Goal: Task Accomplishment & Management: Complete application form

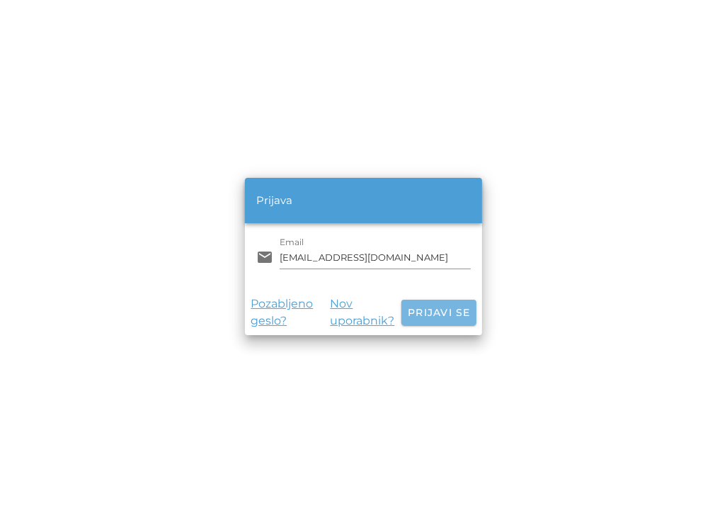
click at [446, 311] on span "Prijavi se" at bounding box center [439, 312] width 64 height 13
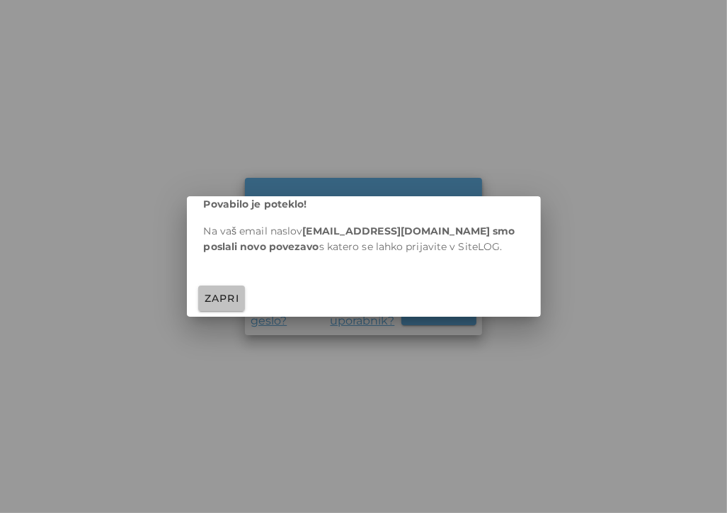
click at [228, 299] on span "Zapri" at bounding box center [222, 298] width 36 height 13
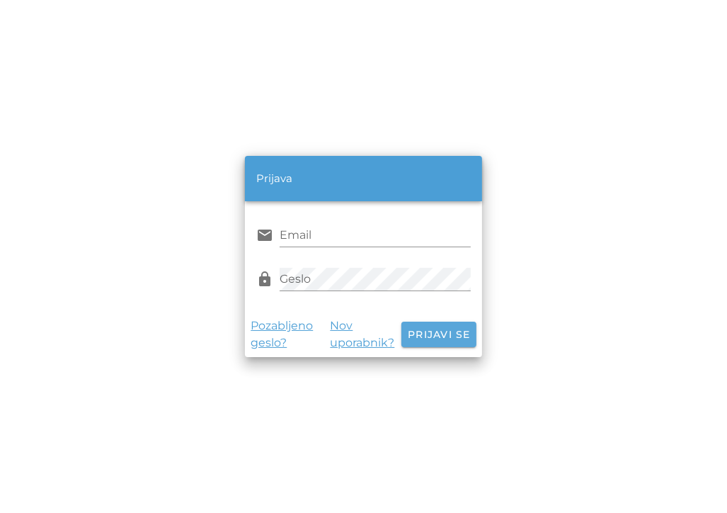
type input "[EMAIL_ADDRESS][DOMAIN_NAME]"
click at [418, 328] on span "Prijavi se" at bounding box center [439, 334] width 64 height 13
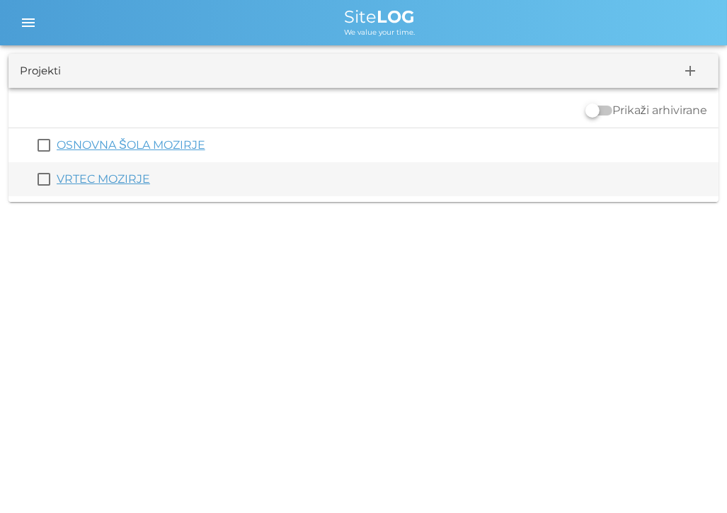
click at [111, 172] on link "VRTEC MOZIRJE" at bounding box center [103, 178] width 93 height 13
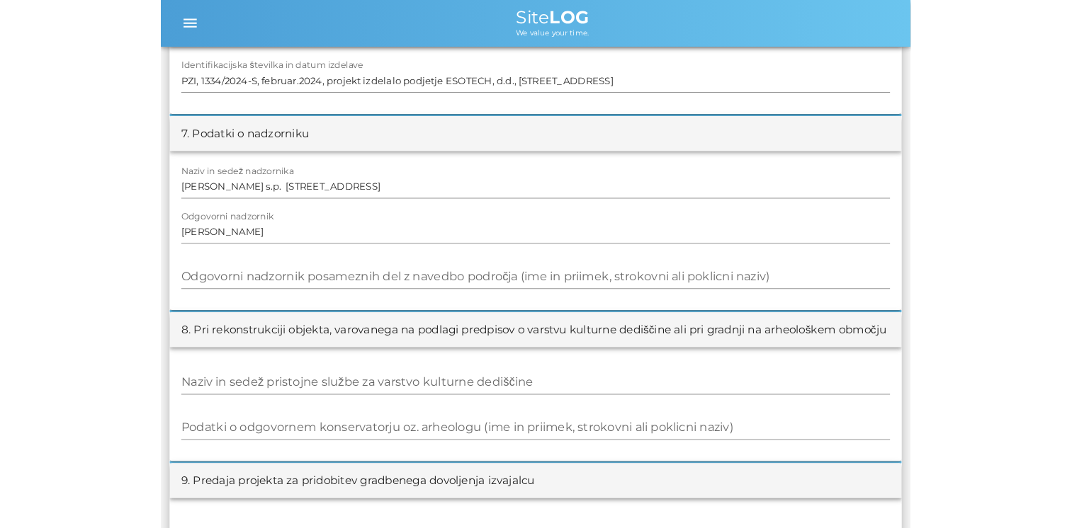
scroll to position [1131, 0]
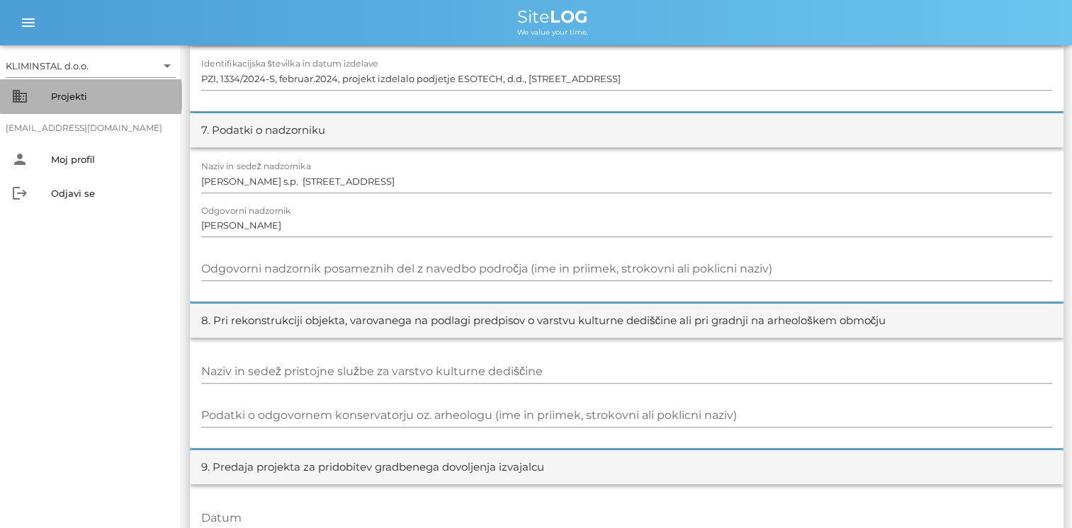
click at [76, 94] on div "Projekti" at bounding box center [110, 96] width 119 height 11
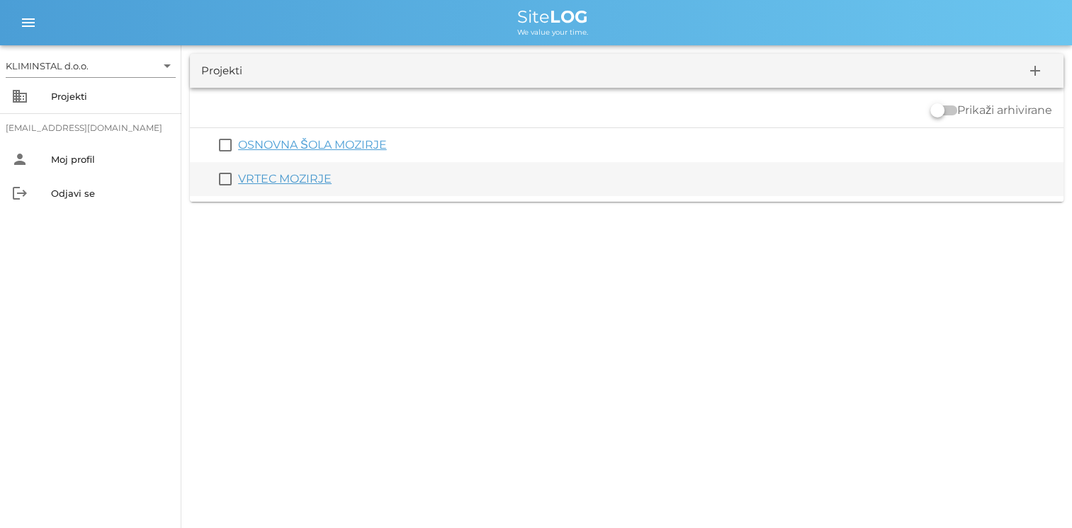
click at [302, 176] on link "VRTEC MOZIRJE" at bounding box center [284, 178] width 93 height 13
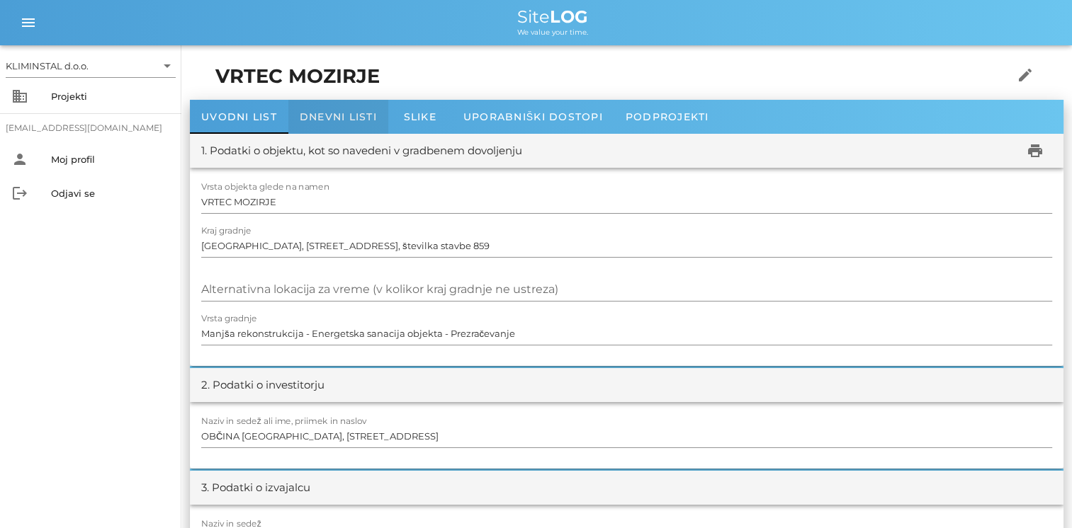
click at [314, 108] on div "Dnevni listi" at bounding box center [338, 117] width 100 height 34
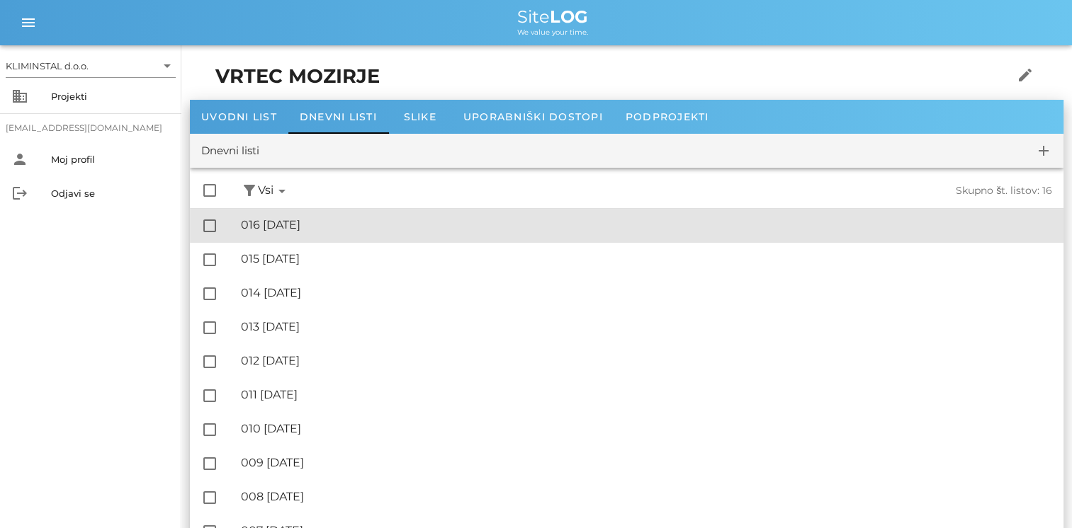
click at [323, 222] on div "🔏 016 četrtek, 21.08.2025" at bounding box center [646, 224] width 811 height 13
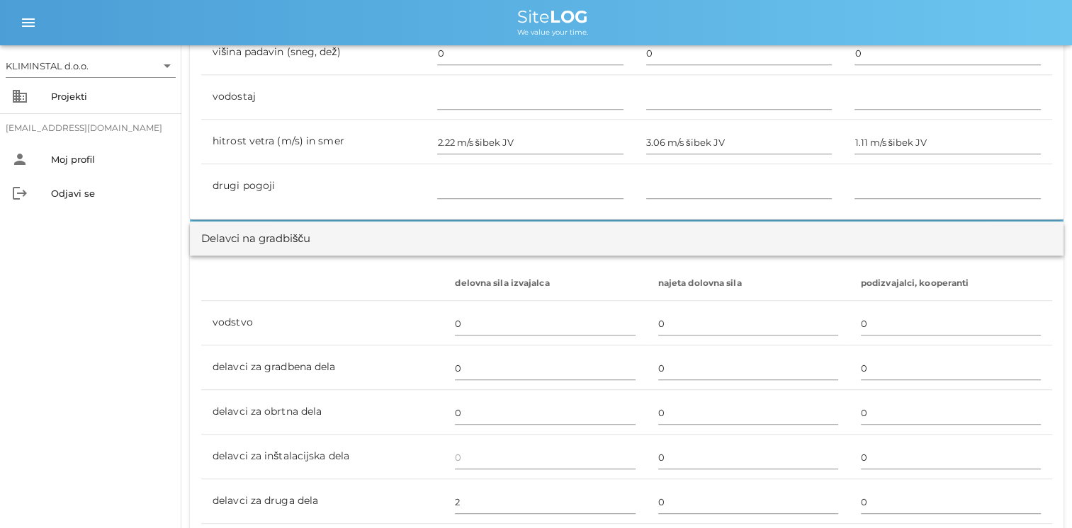
scroll to position [708, 0]
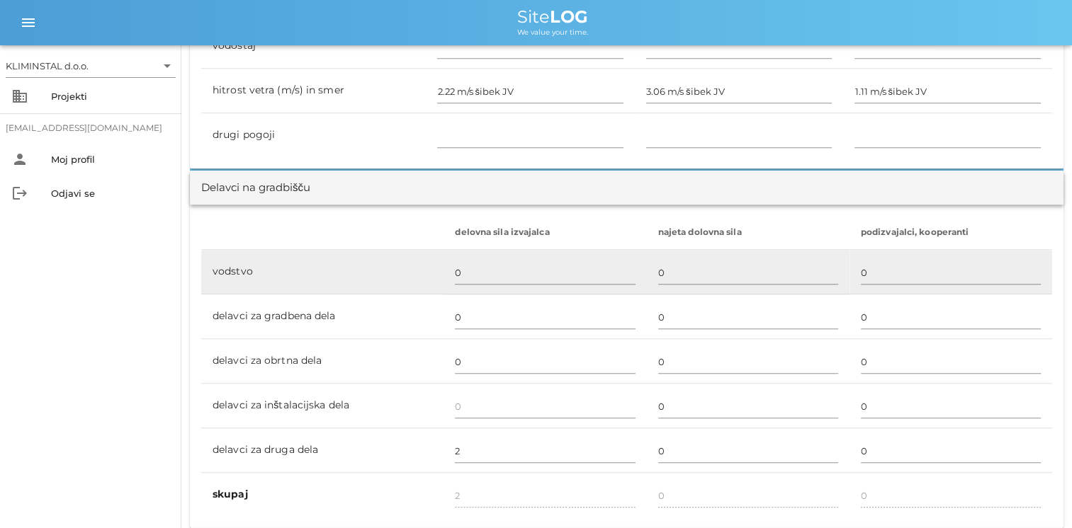
click at [443, 282] on td "0" at bounding box center [544, 272] width 203 height 45
click at [456, 274] on input "0" at bounding box center [545, 272] width 180 height 23
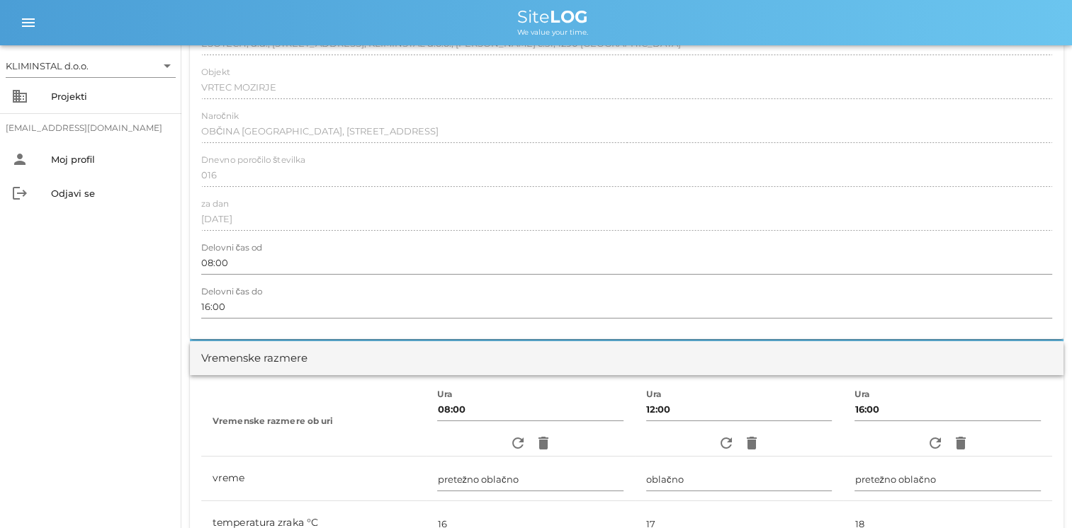
scroll to position [0, 0]
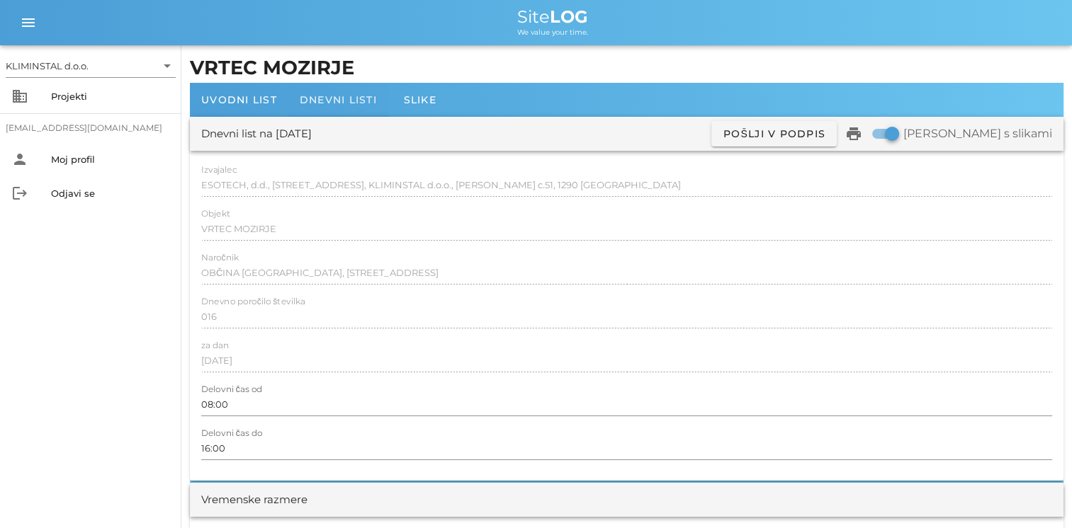
type input "1"
type input "3"
click at [311, 96] on span "Dnevni listi" at bounding box center [338, 99] width 77 height 13
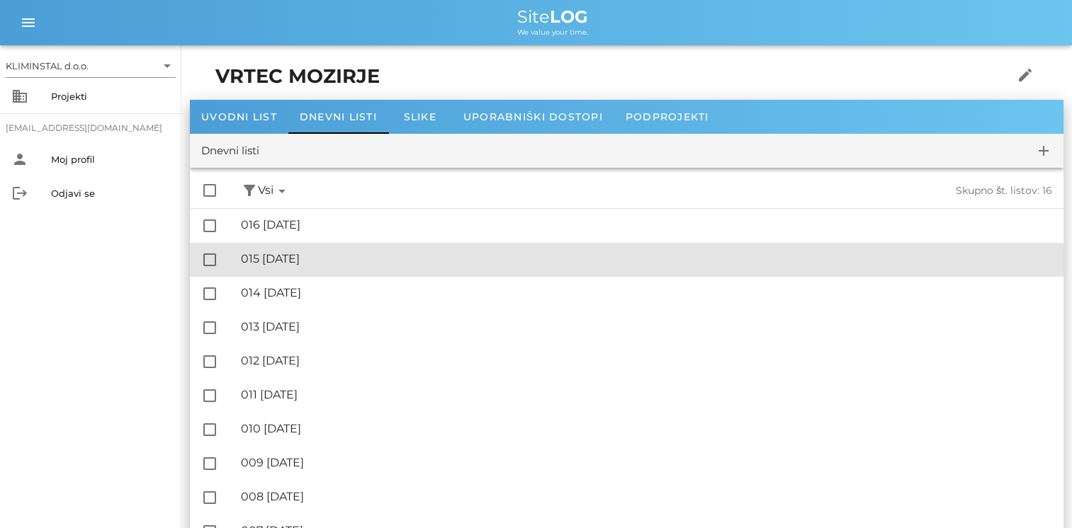
click at [323, 258] on div "🔏 015 sreda, 20.08.2025" at bounding box center [646, 258] width 811 height 13
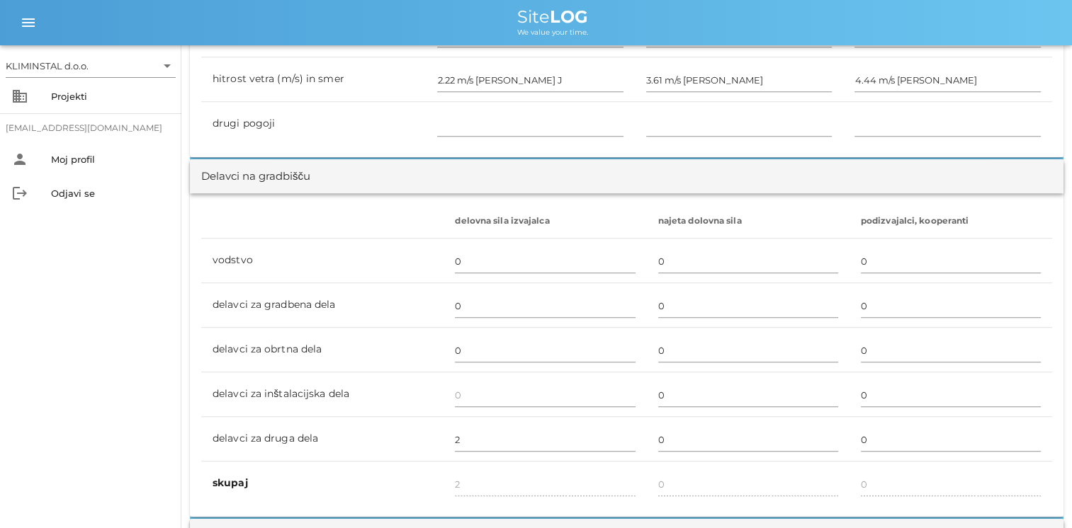
scroll to position [708, 0]
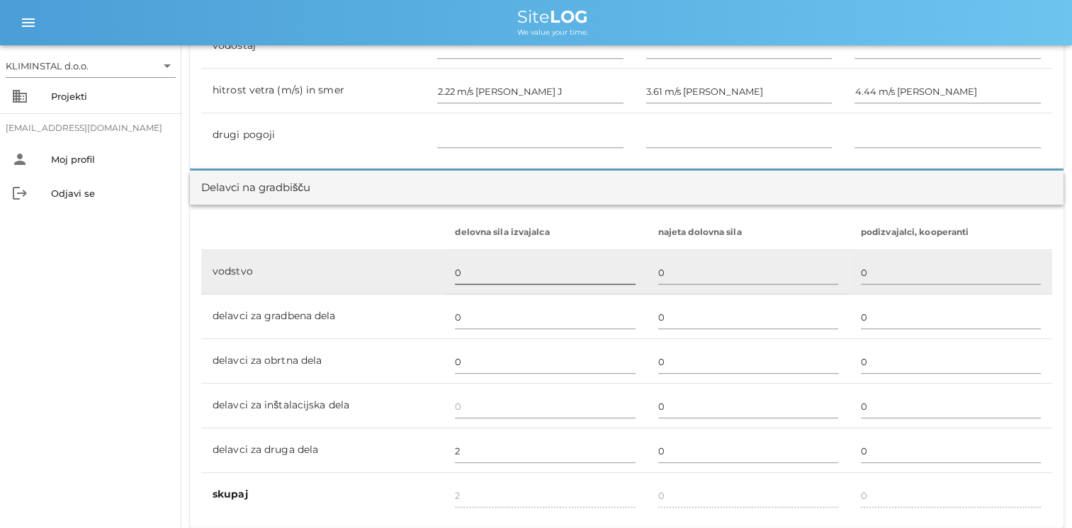
click at [462, 265] on input "0" at bounding box center [545, 272] width 180 height 23
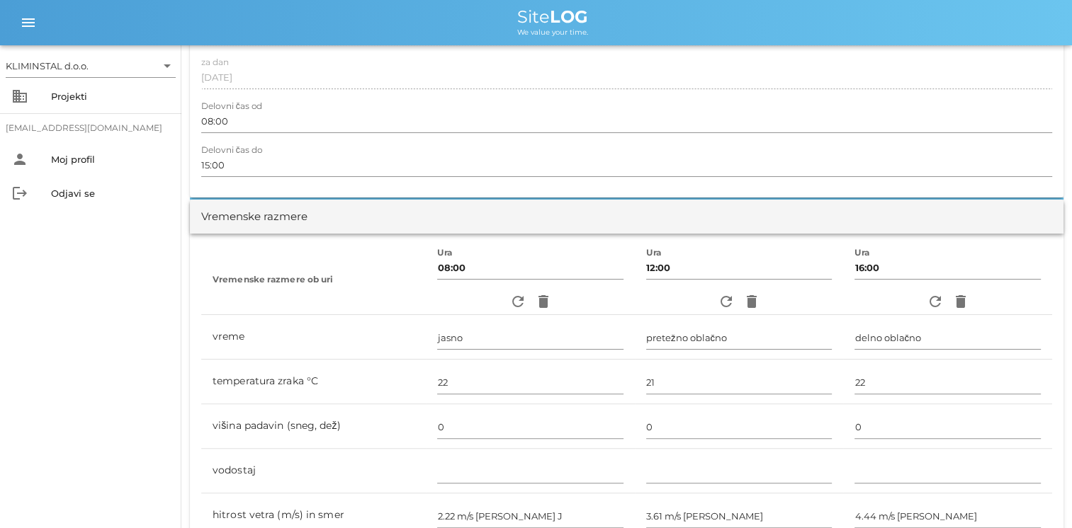
scroll to position [0, 0]
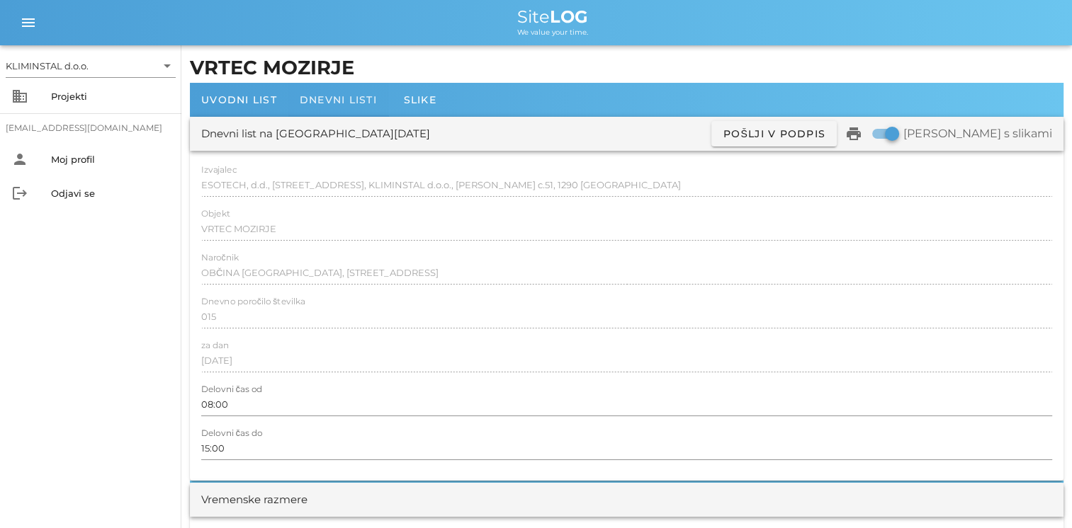
type input "1"
type input "3"
click at [309, 101] on span "Dnevni listi" at bounding box center [338, 99] width 77 height 13
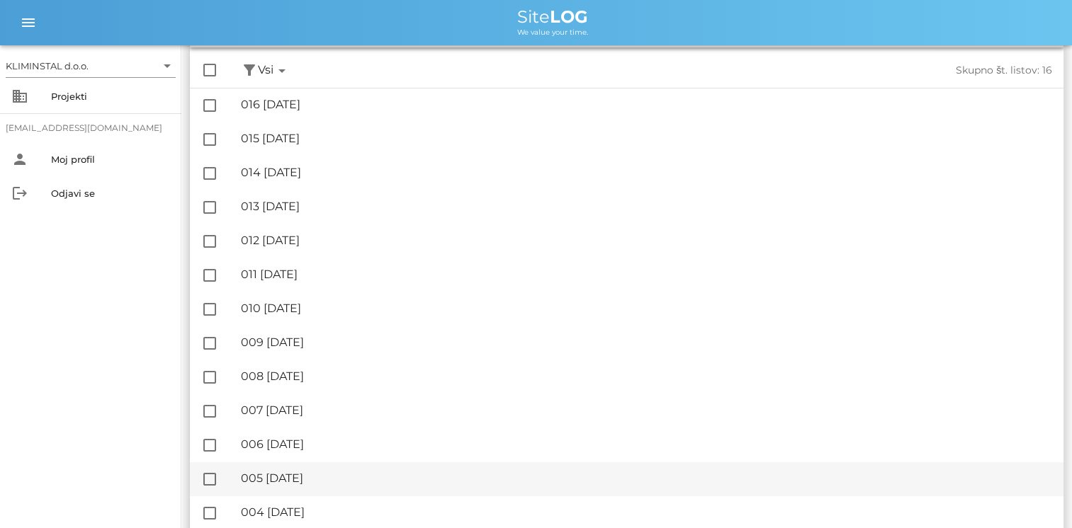
scroll to position [238, 0]
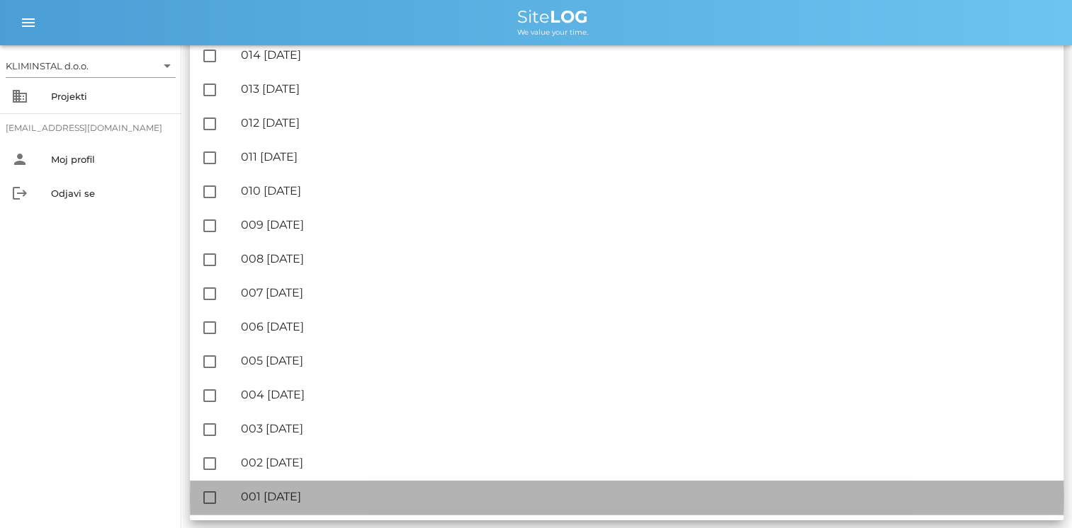
click at [272, 495] on div "🔏 001 torek, 29.07.2025" at bounding box center [646, 496] width 811 height 13
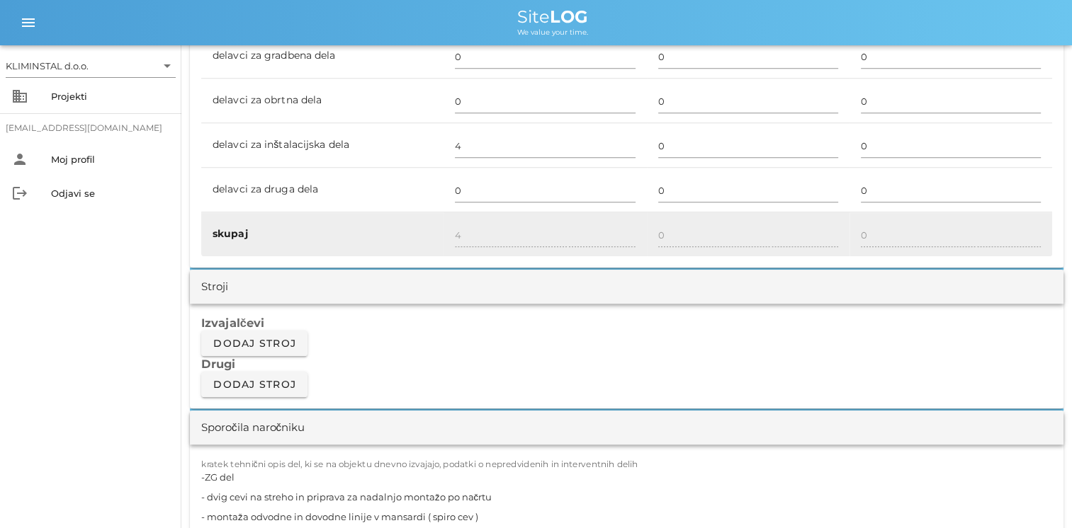
scroll to position [850, 0]
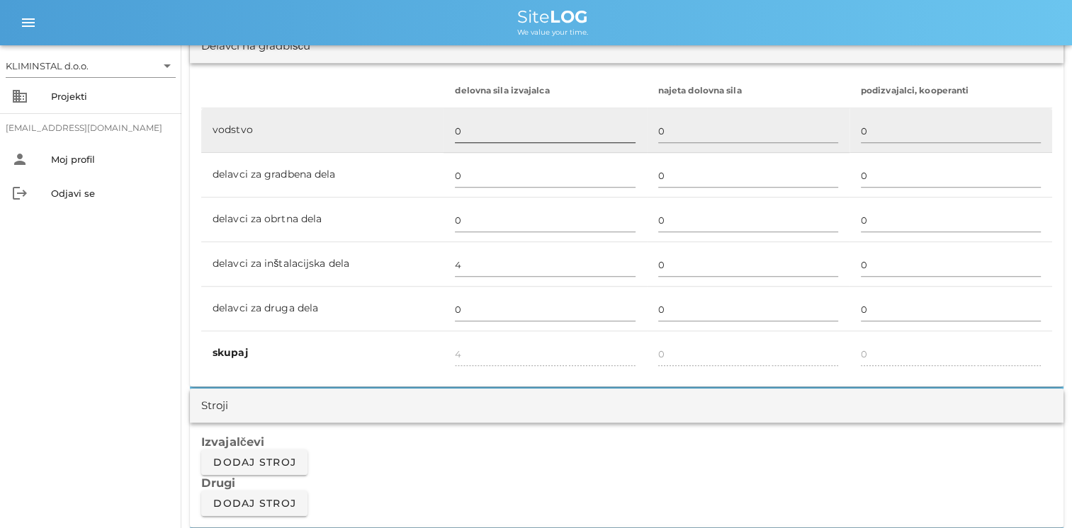
click at [521, 114] on div "0" at bounding box center [545, 131] width 180 height 41
click at [513, 124] on input "0" at bounding box center [545, 131] width 180 height 23
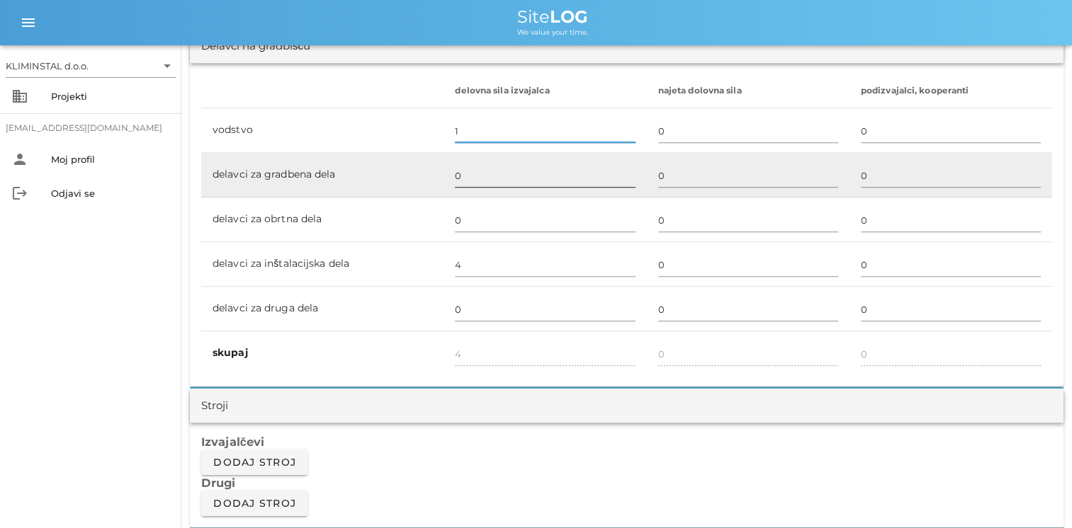
type input "1"
type input "5"
click at [492, 178] on input "0" at bounding box center [545, 175] width 180 height 23
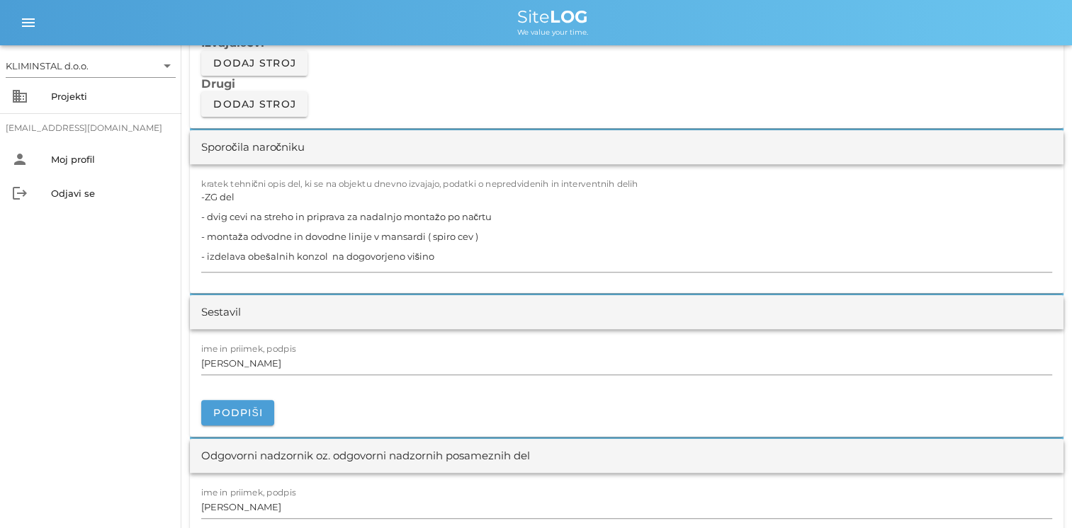
scroll to position [1275, 0]
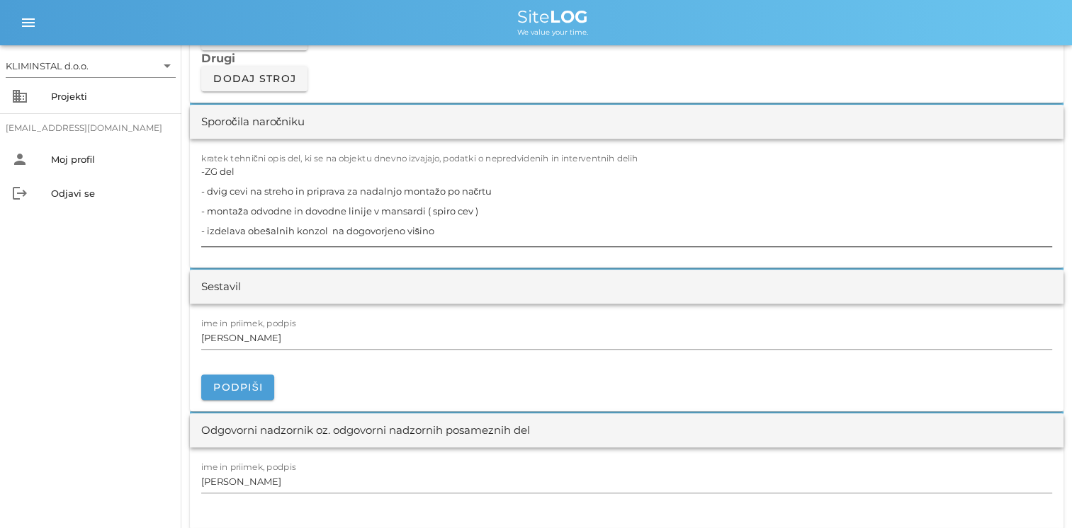
type input "4"
type input "9"
click at [441, 227] on textarea "-ZG del - dvig cevi na streho in priprava za nadalnjo montažo po načrtu - monta…" at bounding box center [626, 203] width 851 height 85
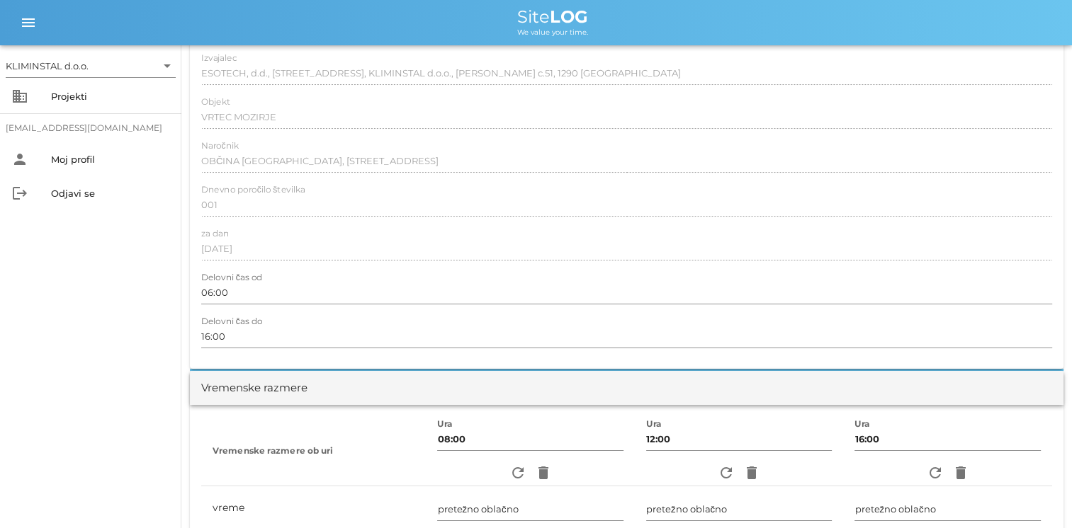
scroll to position [0, 0]
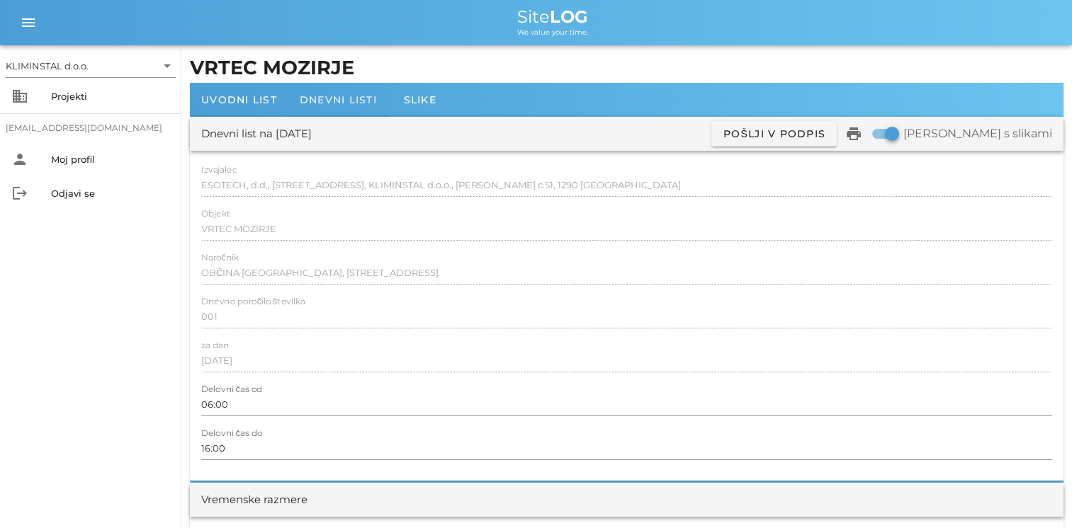
type textarea "-ZG del - dvig cevi na streho in priprava za nadalnjo montažo po načrtu - monta…"
click at [363, 95] on span "Dnevni listi" at bounding box center [338, 99] width 77 height 13
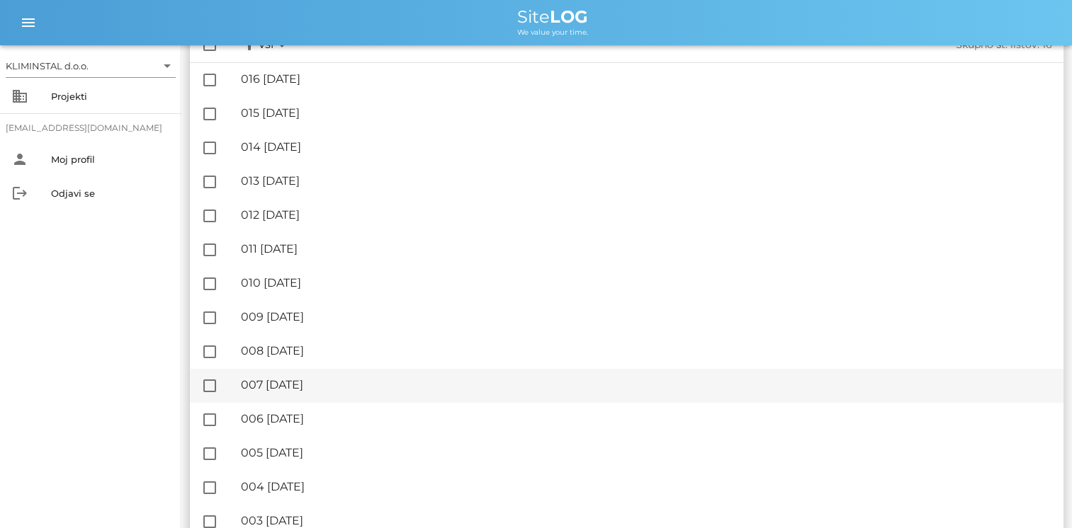
scroll to position [238, 0]
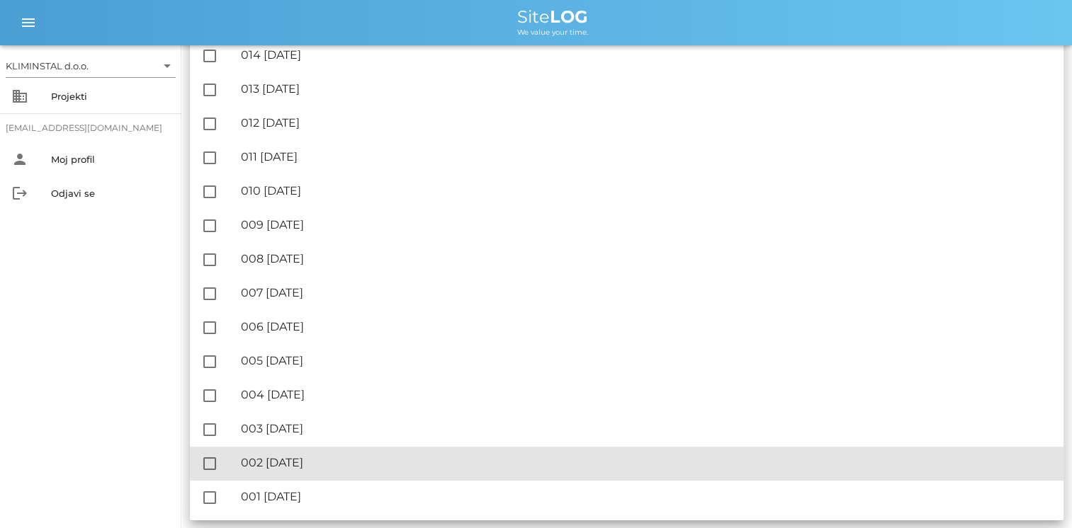
click at [300, 467] on div "🔏 002 sreda, 30.07.2025" at bounding box center [646, 462] width 811 height 13
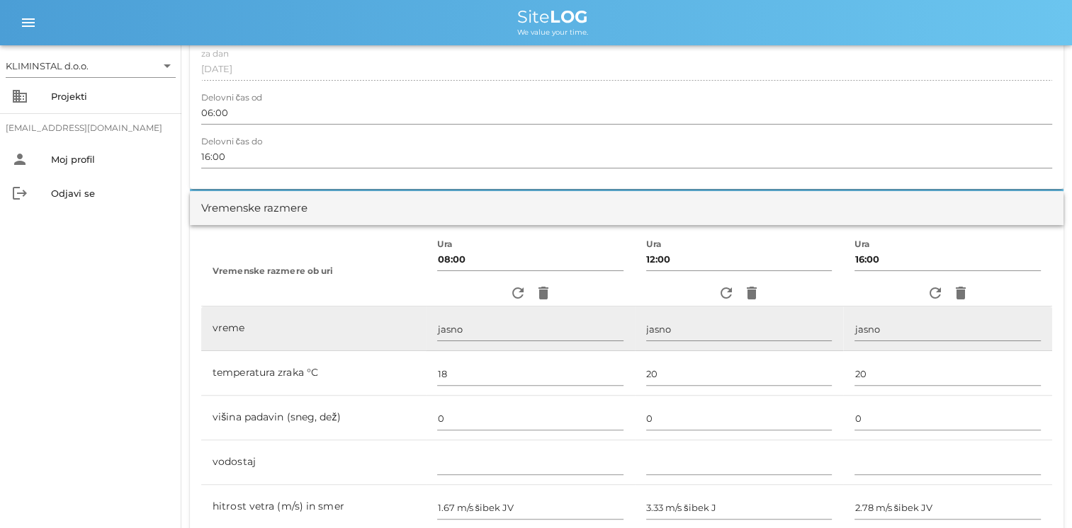
scroll to position [708, 0]
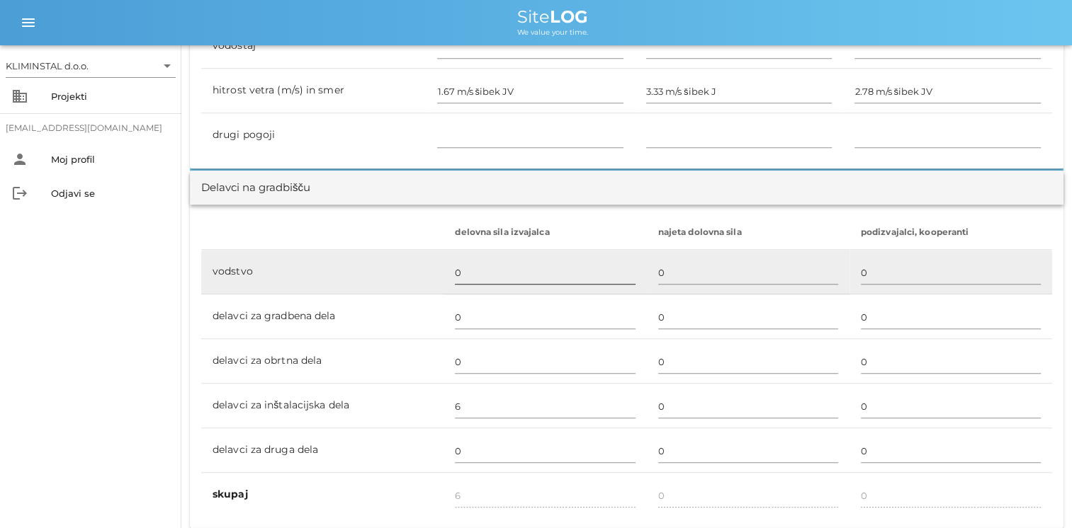
click at [484, 271] on input "0" at bounding box center [545, 272] width 180 height 23
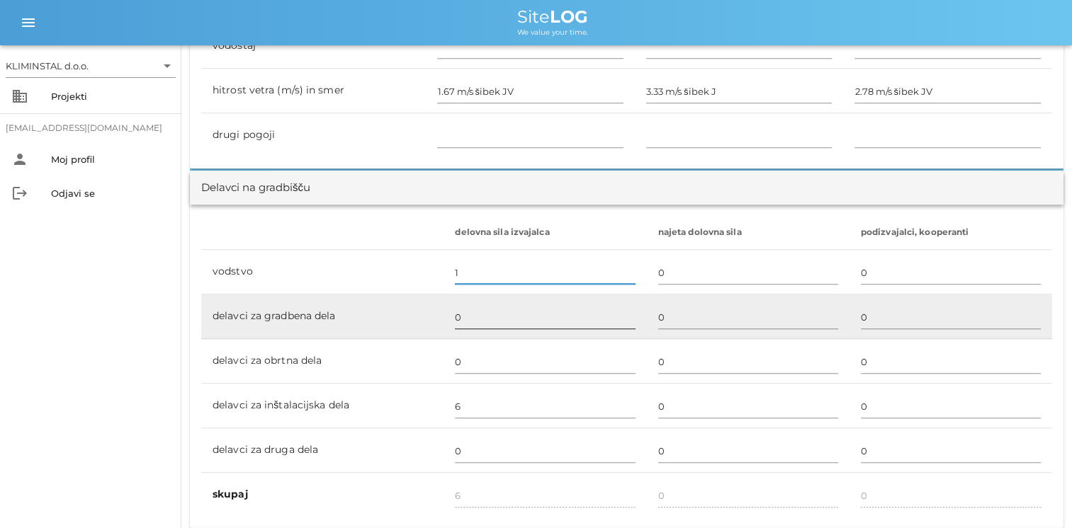
type input "1"
type input "7"
click at [511, 313] on input "0" at bounding box center [545, 317] width 180 height 23
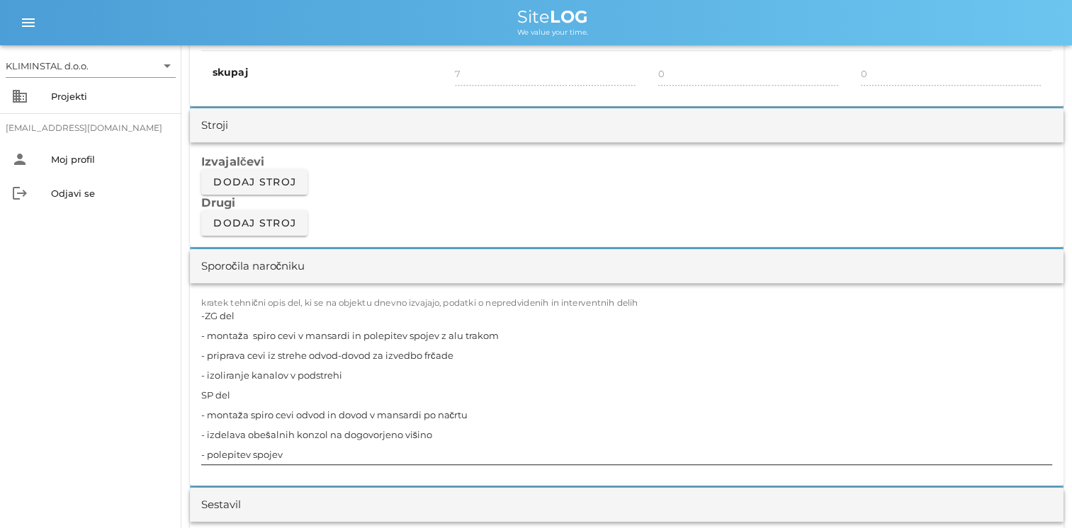
scroll to position [1133, 0]
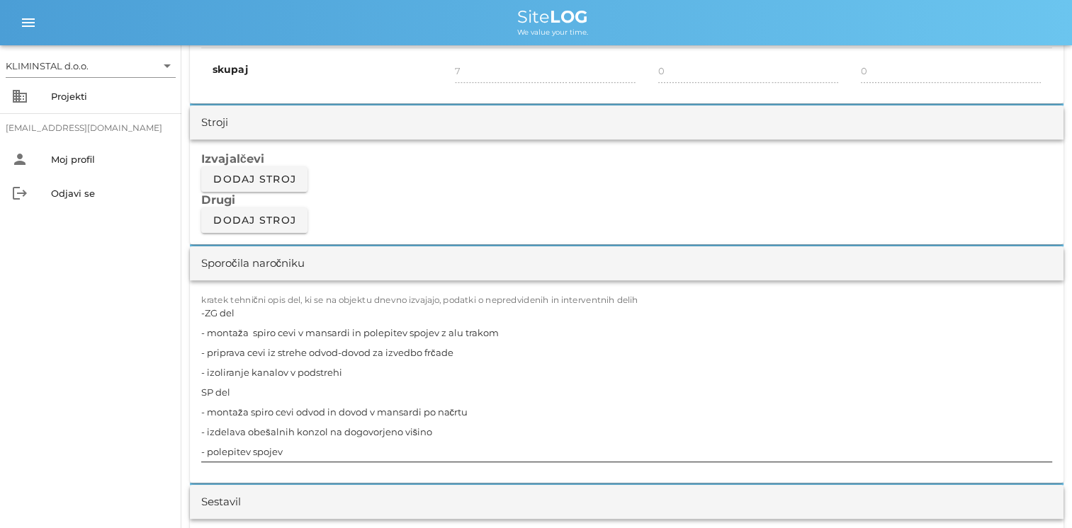
type input "4"
type input "11"
click at [288, 452] on textarea "-ZG del - montaža spiro cevi v mansardi in polepitev spojev z alu trakom - prip…" at bounding box center [626, 382] width 851 height 159
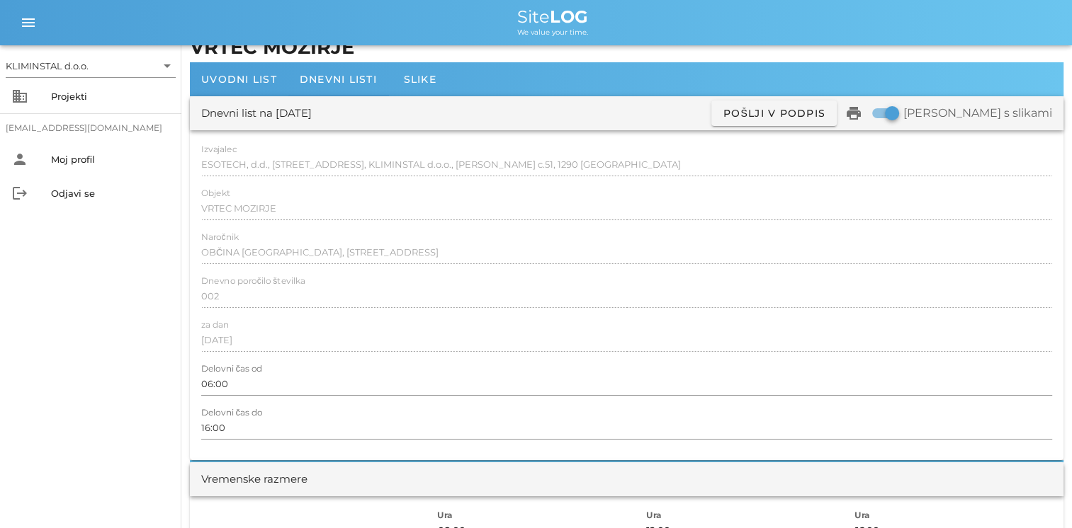
scroll to position [0, 0]
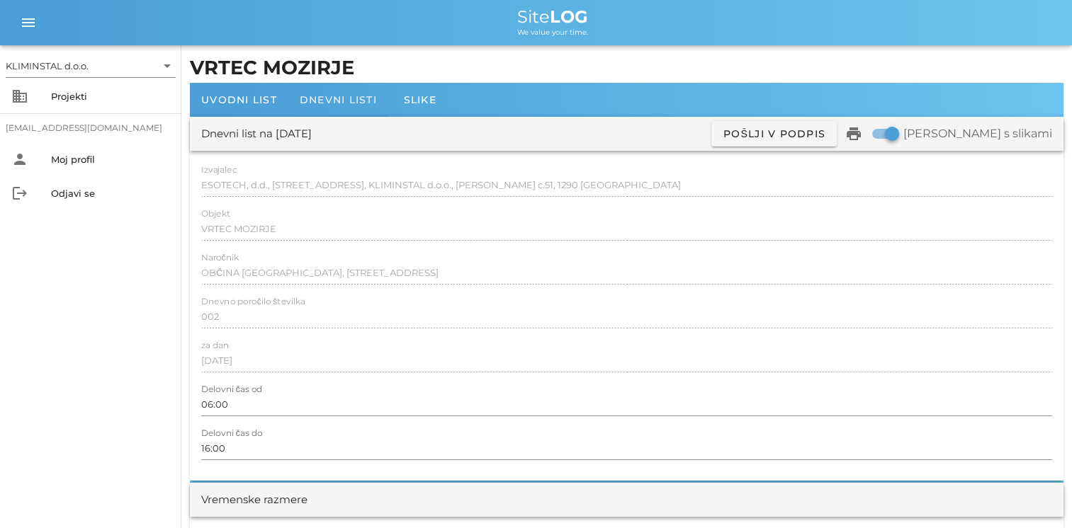
type textarea "-ZG del - montaža spiro cevi v mansardi in polepitev spojev z alu trakom - prip…"
click at [343, 92] on div "Dnevni listi" at bounding box center [338, 100] width 100 height 34
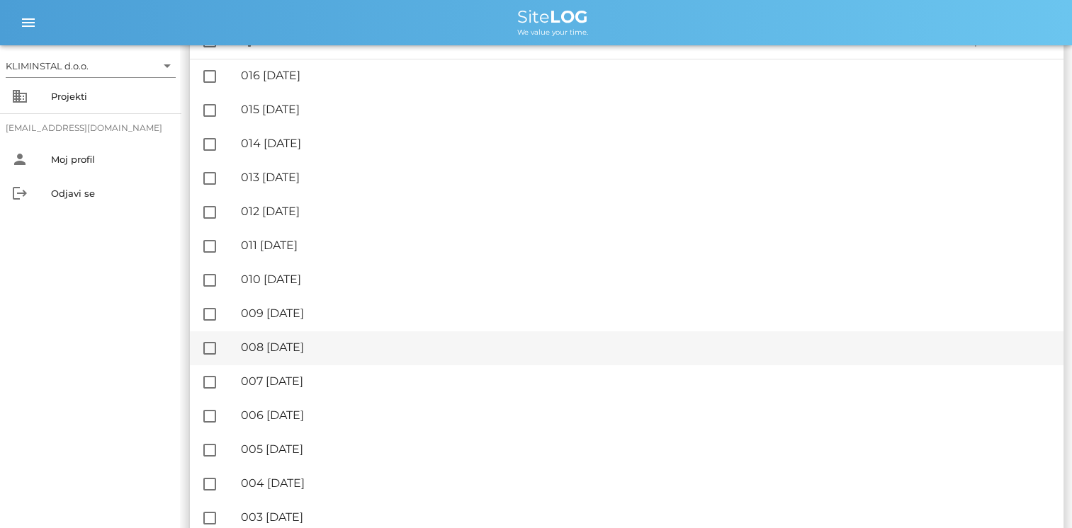
scroll to position [238, 0]
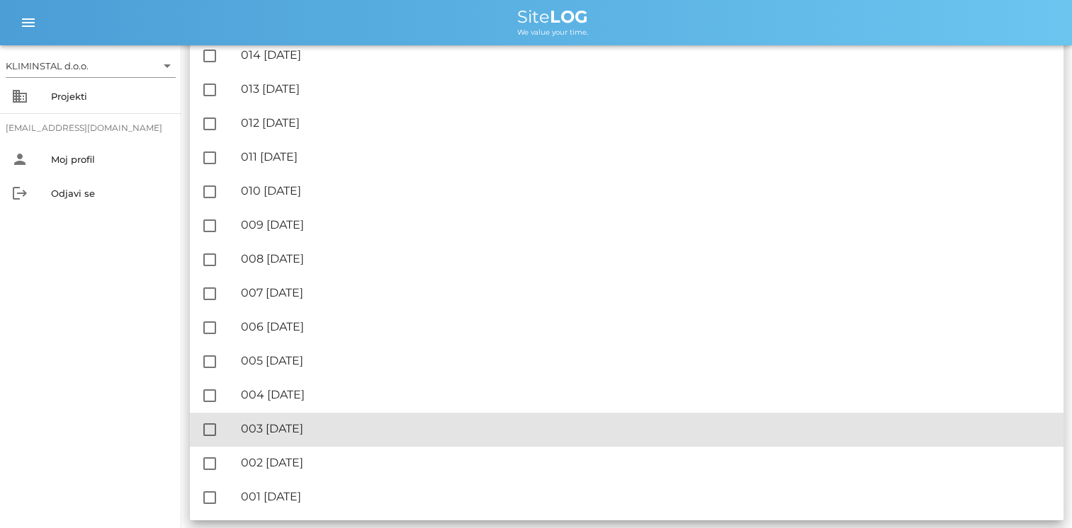
click at [299, 428] on div "🔏 003 četrtek, 31.07.2025" at bounding box center [646, 428] width 811 height 13
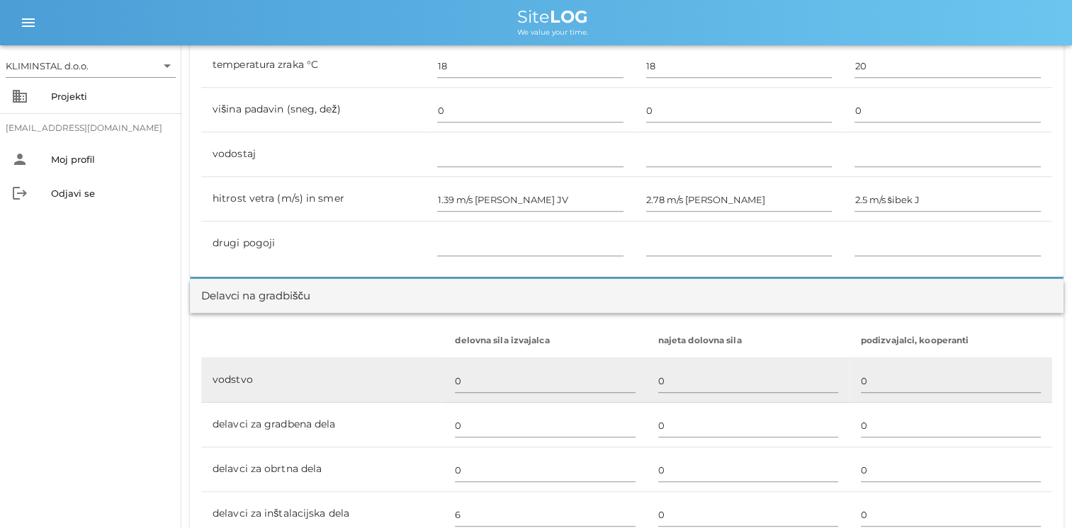
scroll to position [779, 0]
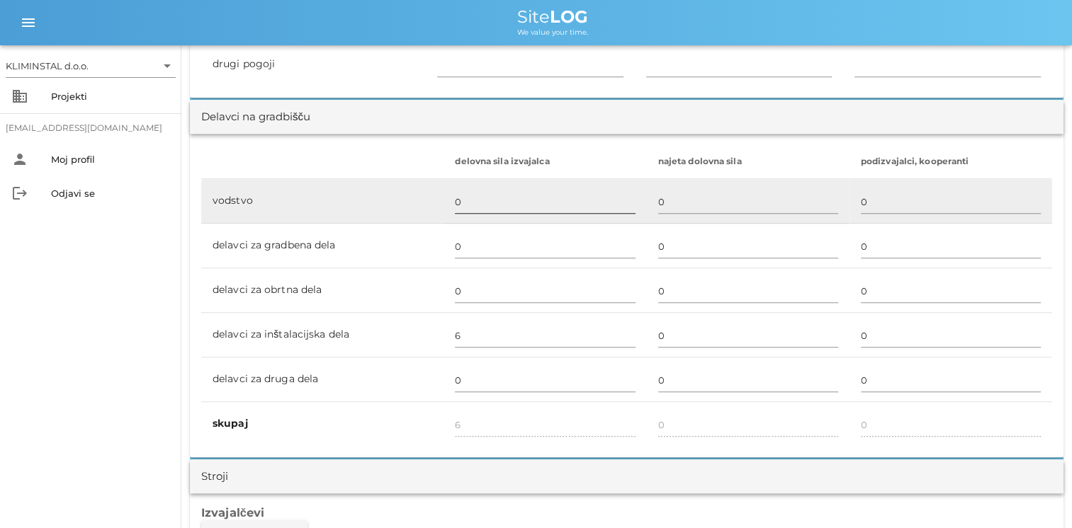
click at [455, 208] on input "0" at bounding box center [545, 202] width 180 height 23
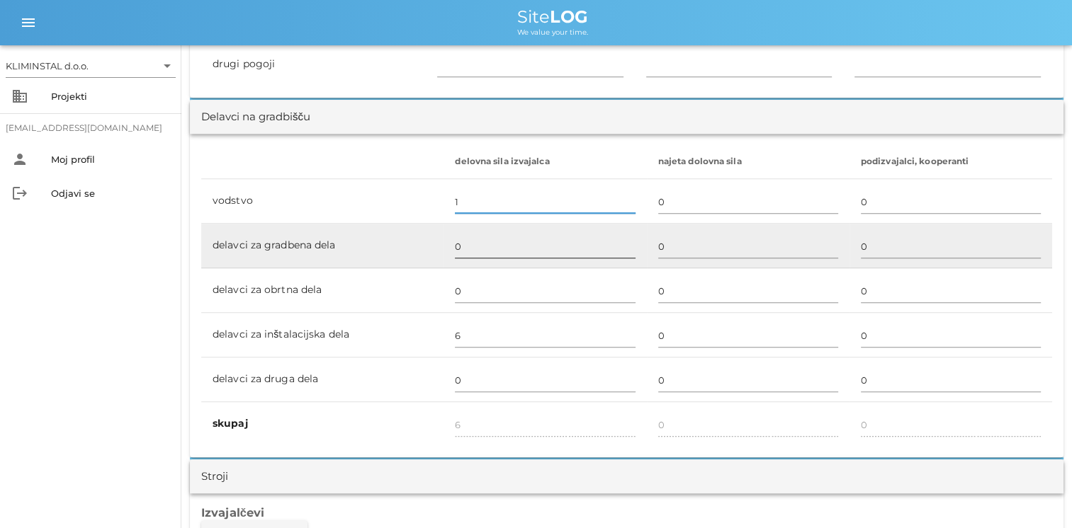
type input "1"
type input "7"
click at [504, 245] on input "0" at bounding box center [545, 246] width 180 height 23
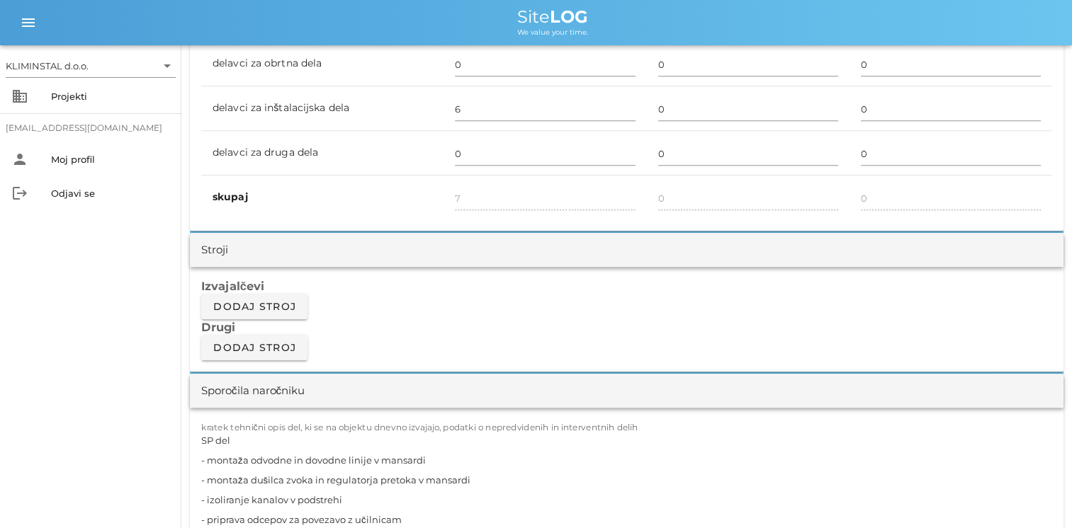
scroll to position [1133, 0]
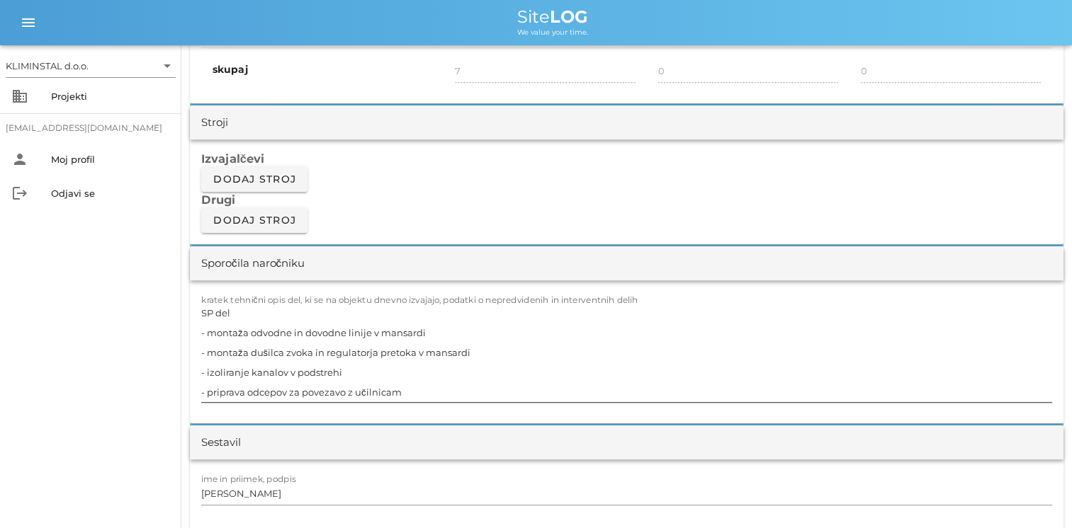
type input "3"
type input "10"
click at [412, 387] on textarea "SP del - montaža odvodne in dovodne linije v mansardi - montaža dušilca zvoka i…" at bounding box center [626, 352] width 851 height 99
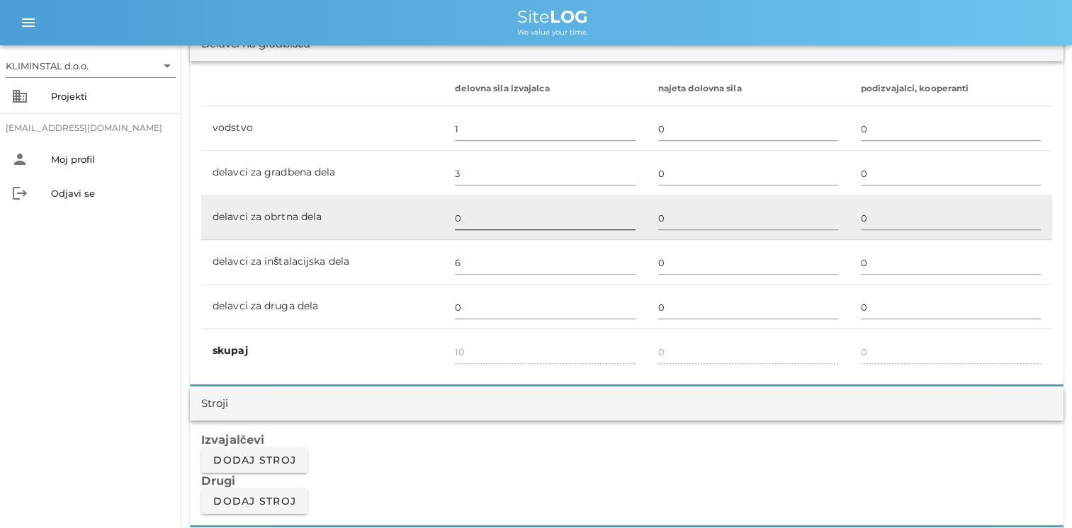
scroll to position [850, 0]
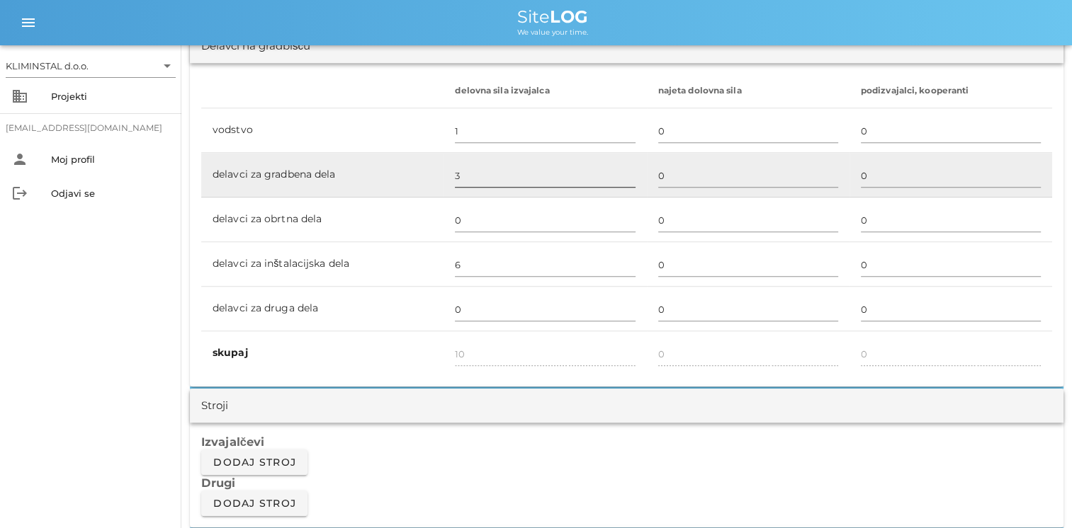
type textarea "SP del - montaža odvodne in dovodne linije v mansardi - montaža dušilca zvoka i…"
click at [465, 174] on input "3" at bounding box center [545, 175] width 180 height 23
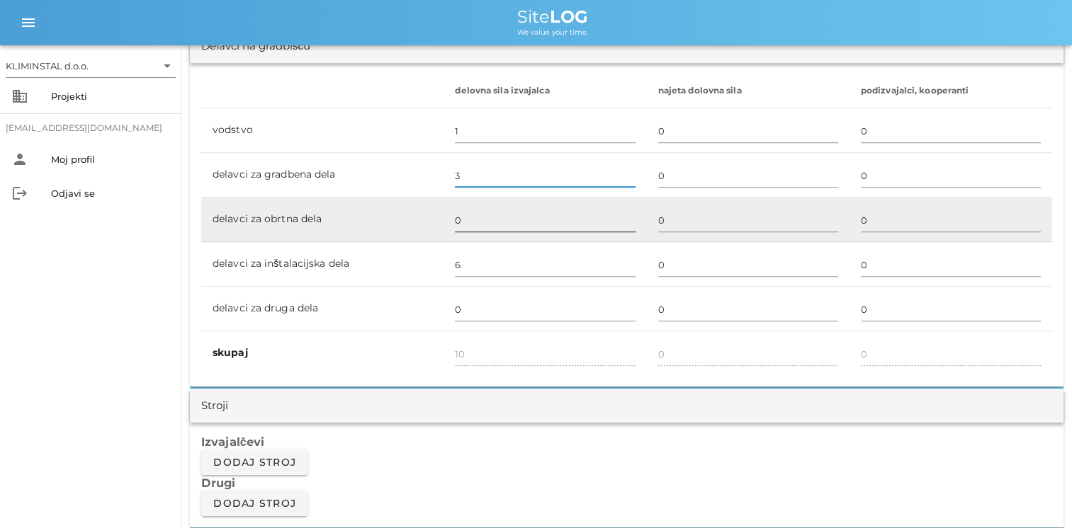
click at [464, 215] on input "0" at bounding box center [545, 220] width 180 height 23
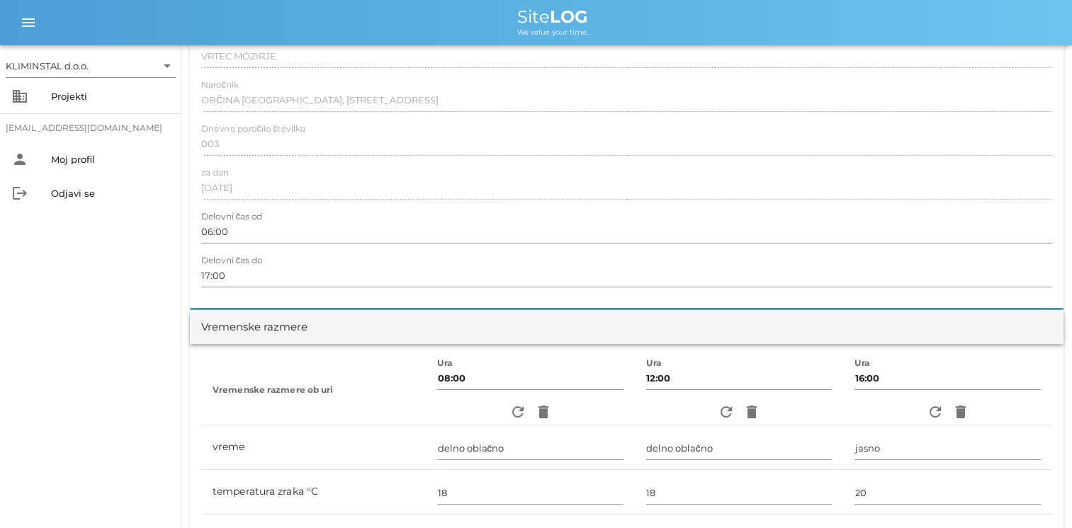
scroll to position [0, 0]
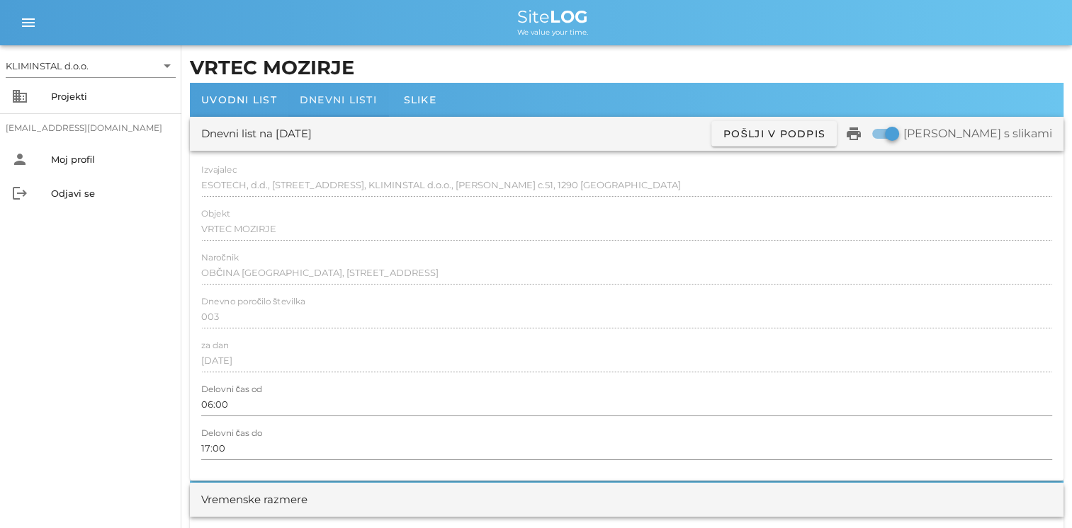
type input "2"
type input "12"
click at [318, 101] on span "Dnevni listi" at bounding box center [338, 99] width 77 height 13
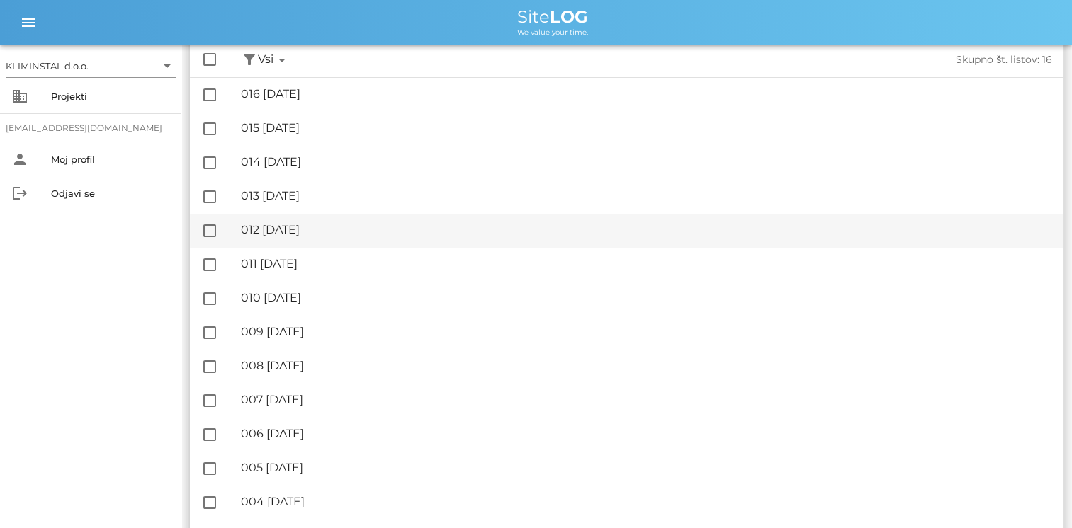
scroll to position [238, 0]
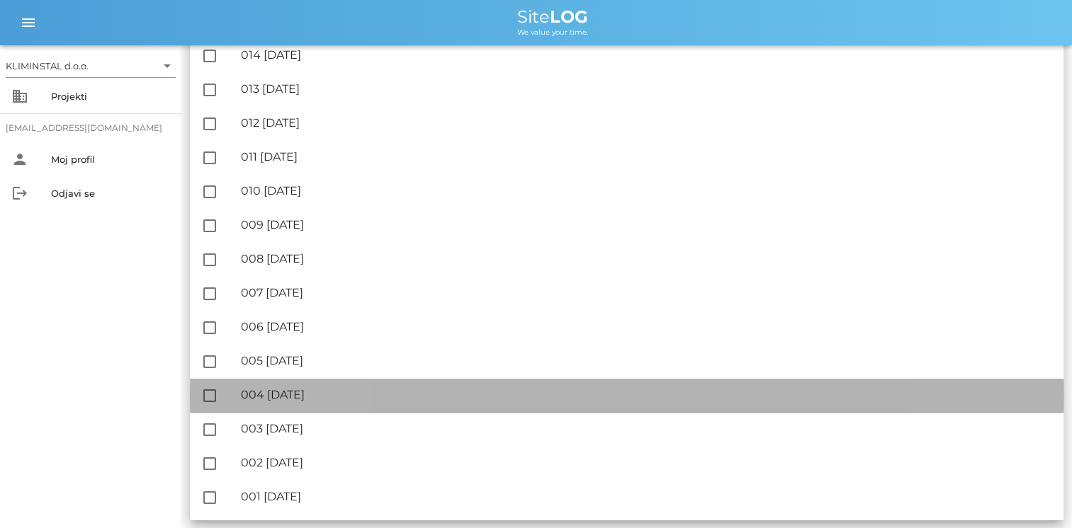
click at [316, 394] on div "🔏 004 petek, 01.08.2025" at bounding box center [646, 394] width 811 height 13
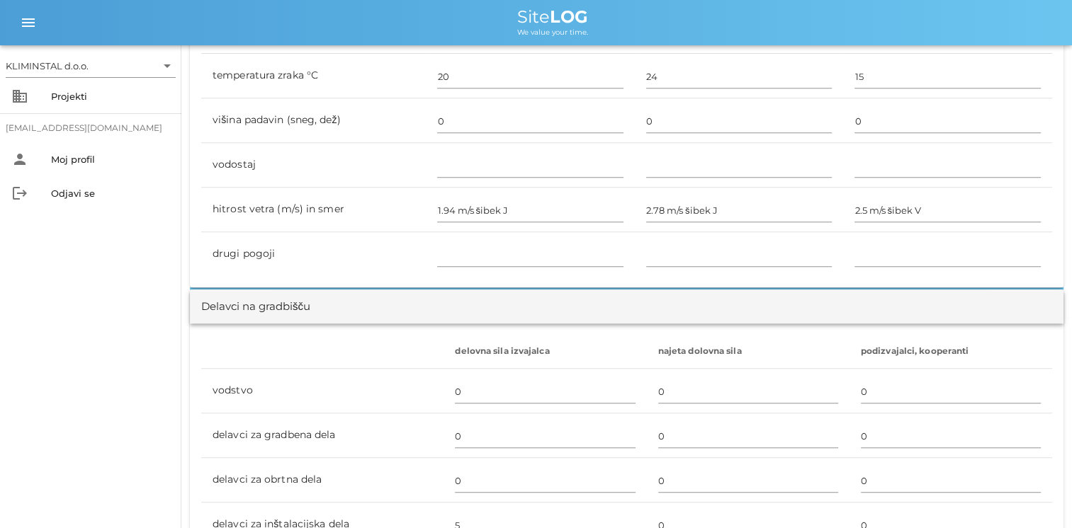
scroll to position [779, 0]
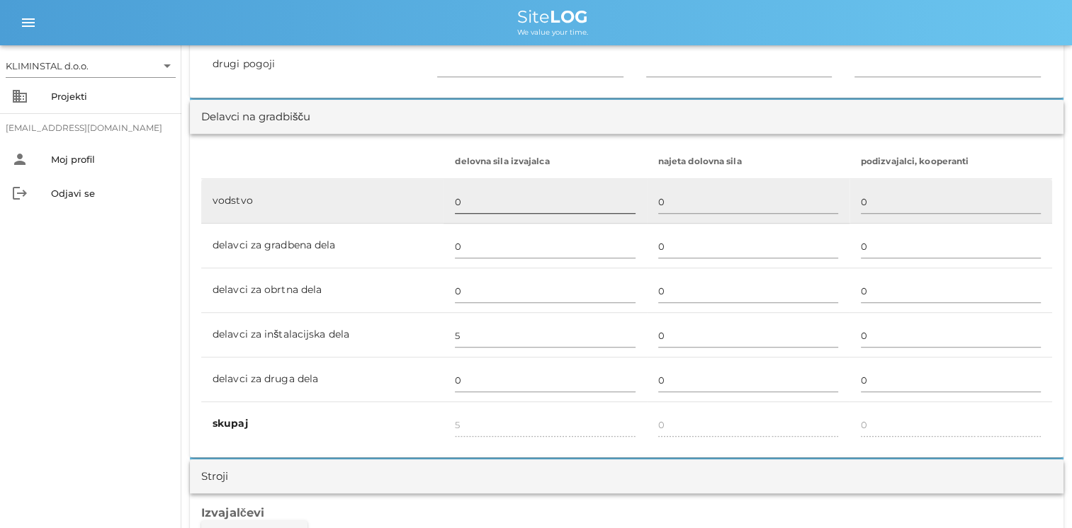
click at [465, 205] on input "0" at bounding box center [545, 202] width 180 height 23
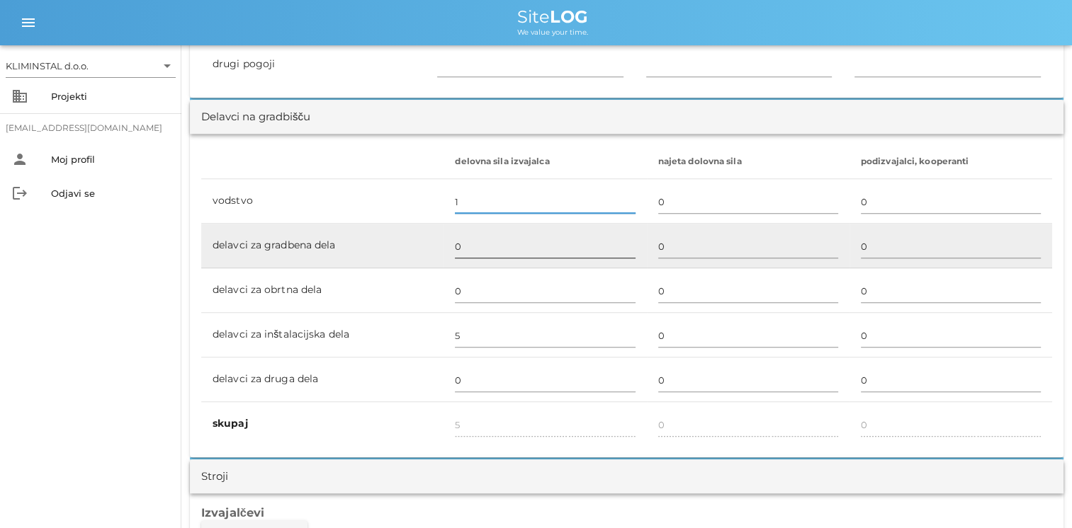
type input "1"
type input "6"
click at [472, 243] on input "0" at bounding box center [545, 246] width 180 height 23
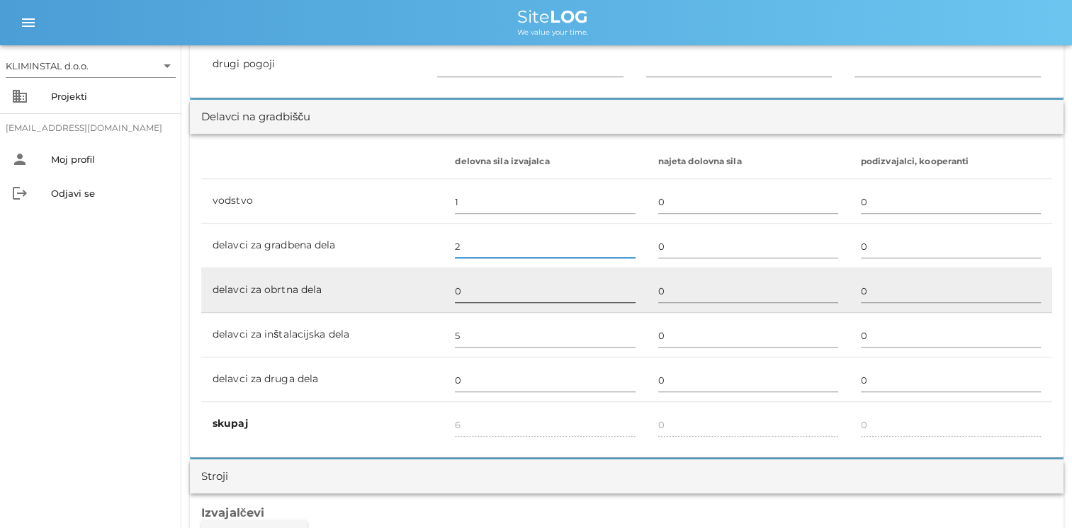
type input "2"
type input "8"
click at [475, 282] on input "0" at bounding box center [545, 291] width 180 height 23
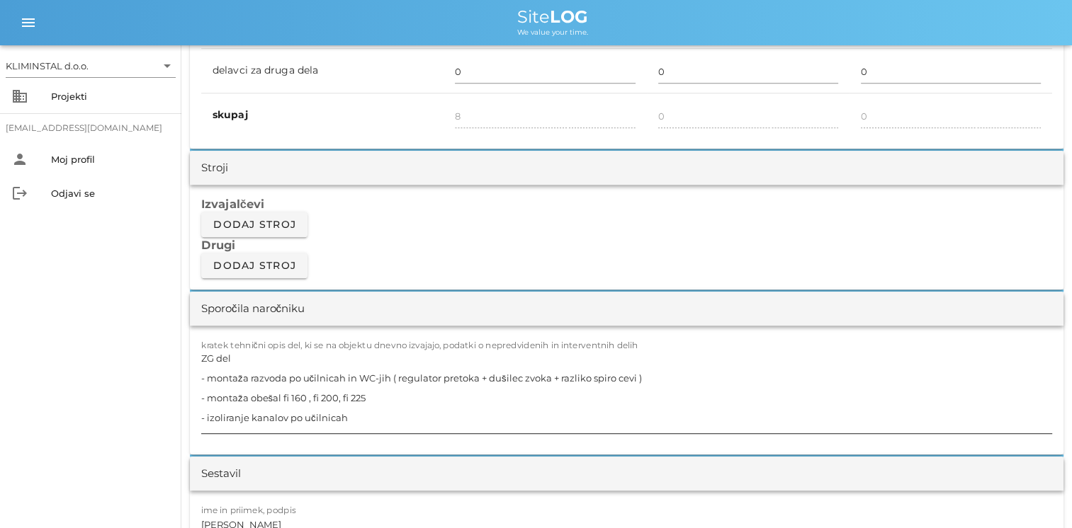
scroll to position [1133, 0]
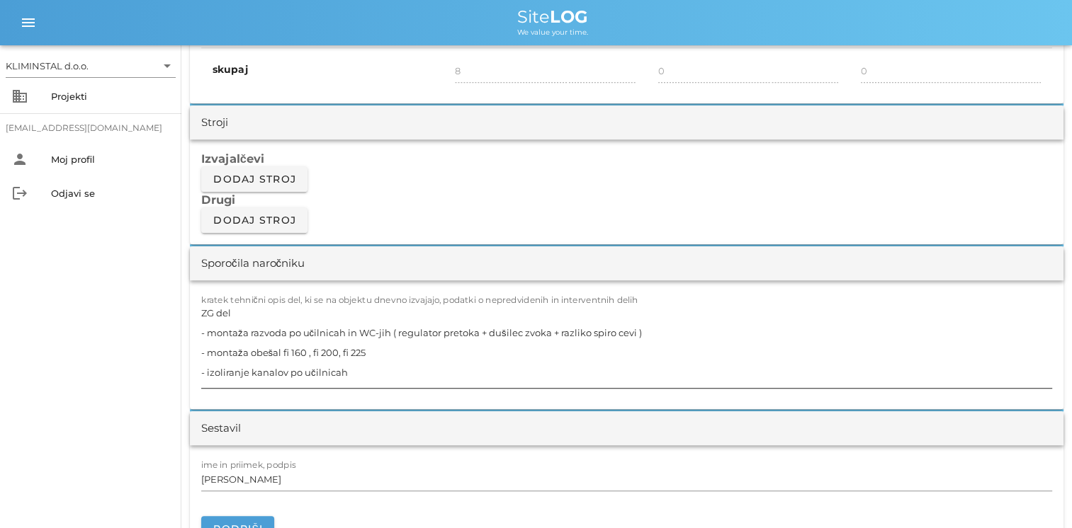
type input "5"
type input "13"
click at [374, 366] on textarea "ZG del - montaža razvoda po učilnicah in WC-jih ( regulator pretoka + dušilec z…" at bounding box center [626, 345] width 851 height 85
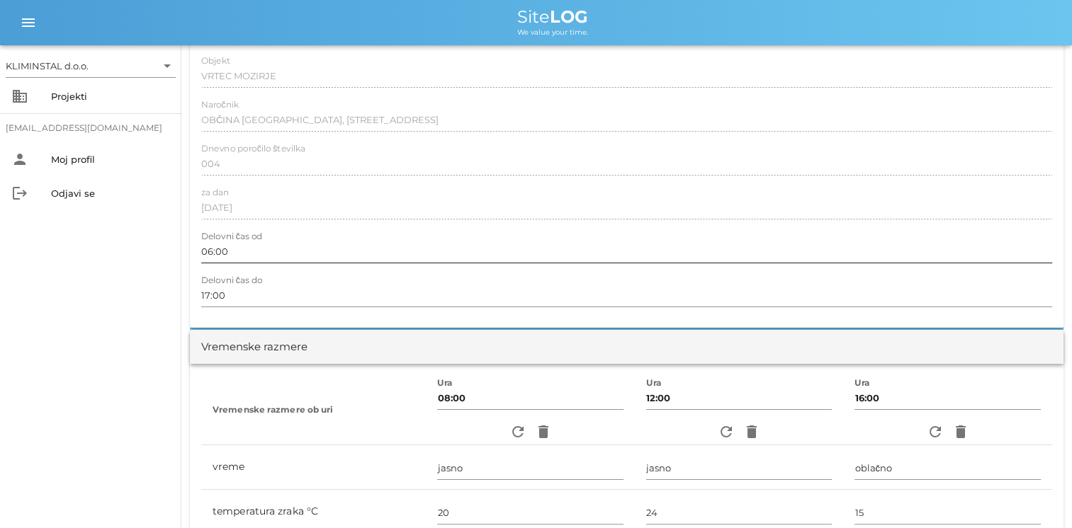
scroll to position [0, 0]
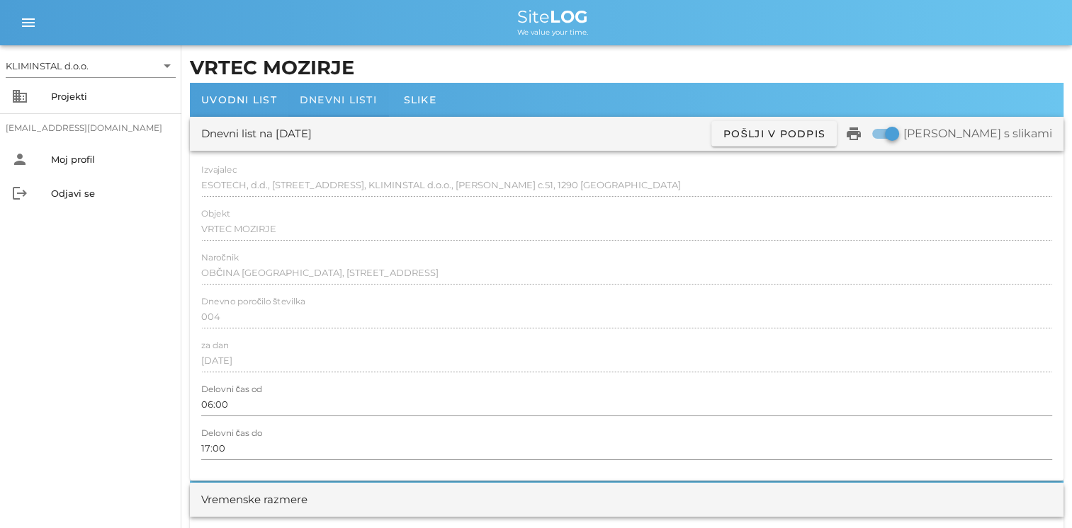
type textarea "ZG del - montaža razvoda po učilnicah in WC-jih ( regulator pretoka + dušilec z…"
click at [340, 103] on span "Dnevni listi" at bounding box center [338, 99] width 77 height 13
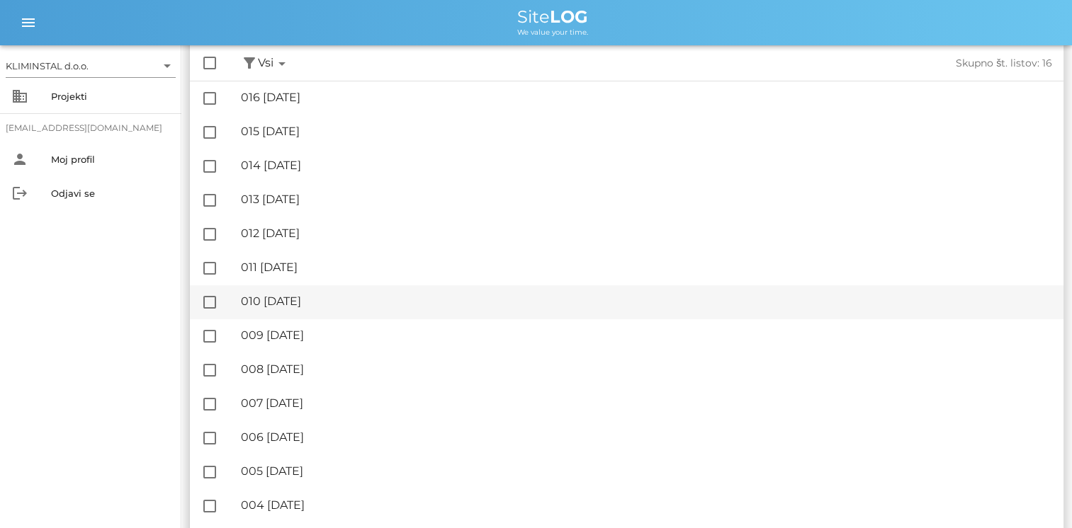
scroll to position [238, 0]
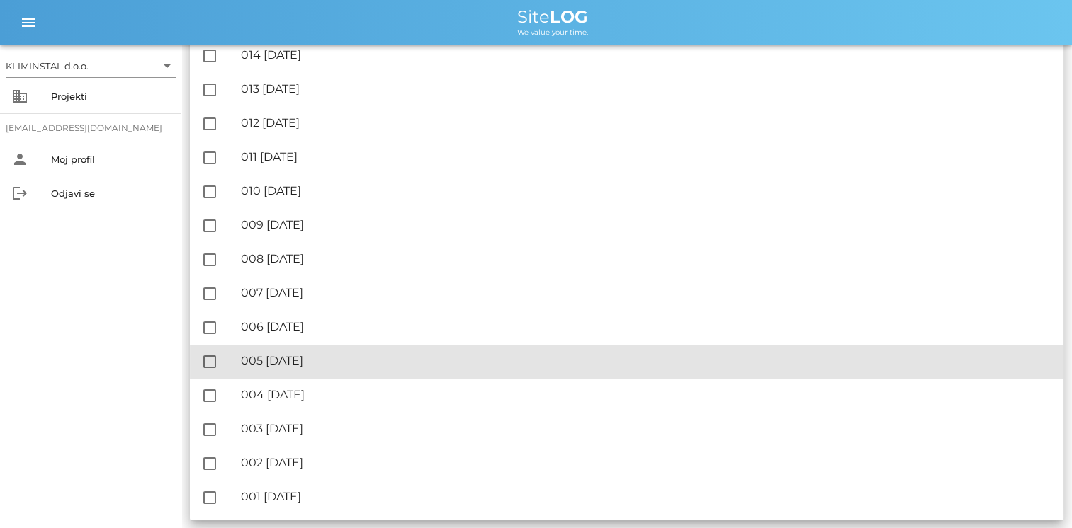
click at [303, 356] on div "🔏 005 ponedeljek, 04.08.2025" at bounding box center [646, 360] width 811 height 13
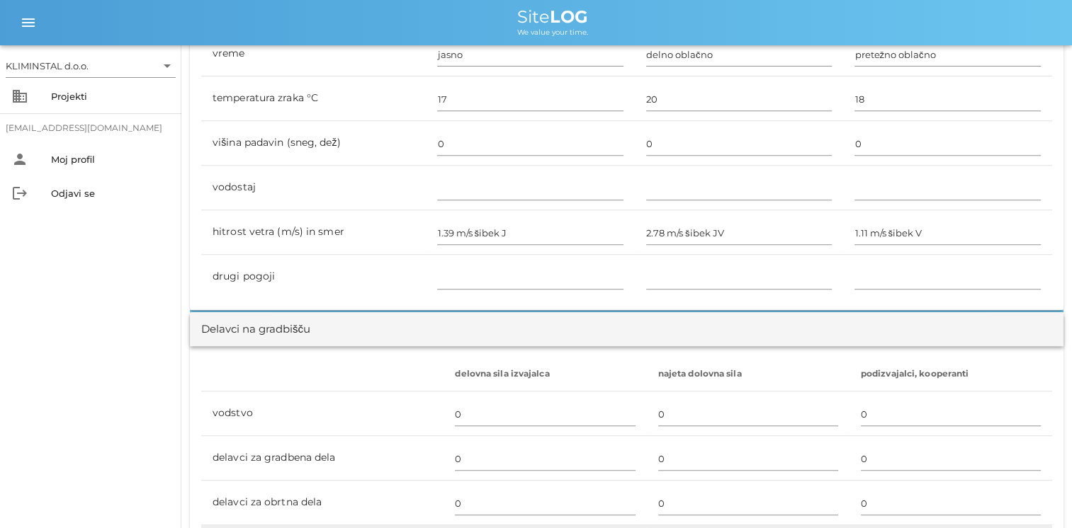
scroll to position [850, 0]
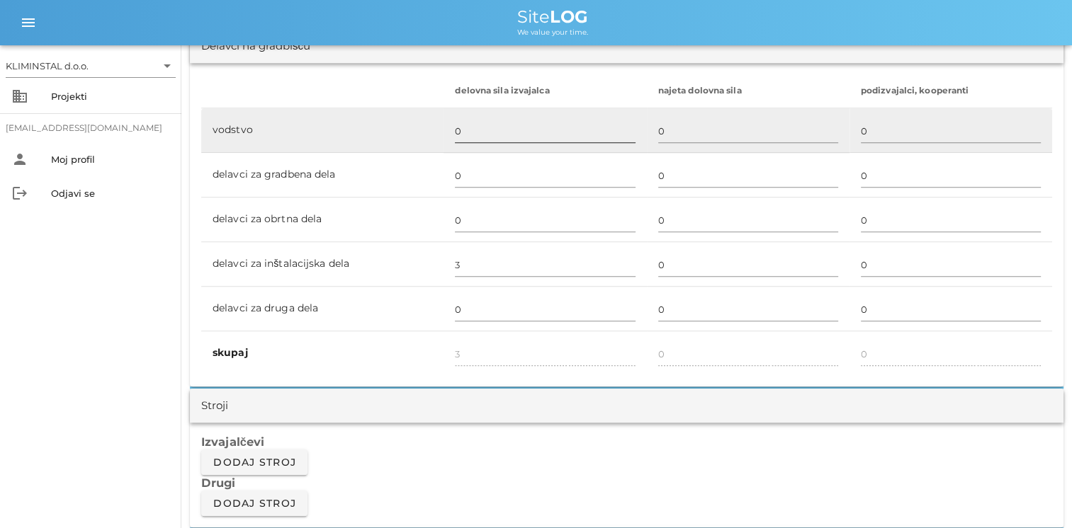
click at [455, 129] on input "0" at bounding box center [545, 131] width 180 height 23
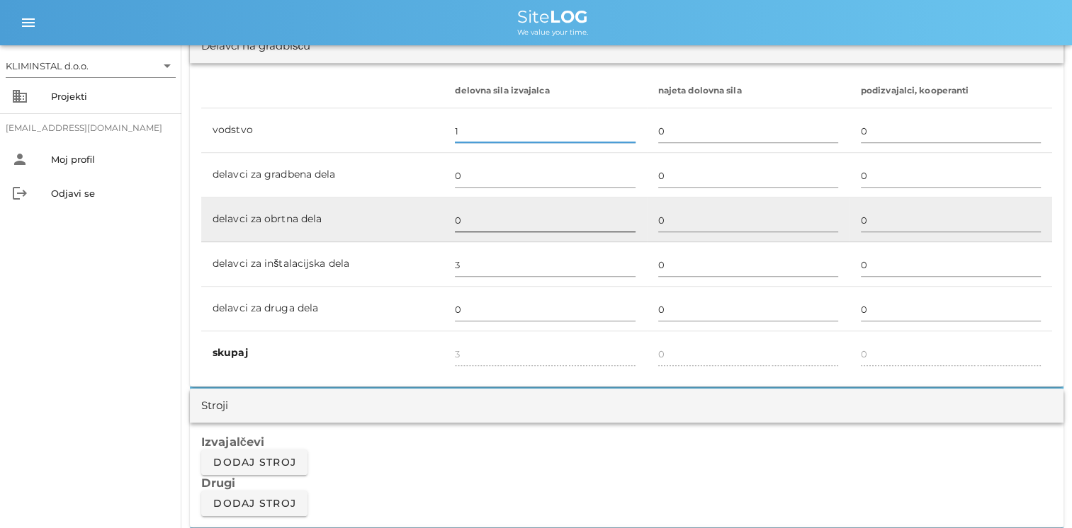
type input "1"
type input "4"
click at [471, 211] on input "0" at bounding box center [545, 220] width 180 height 23
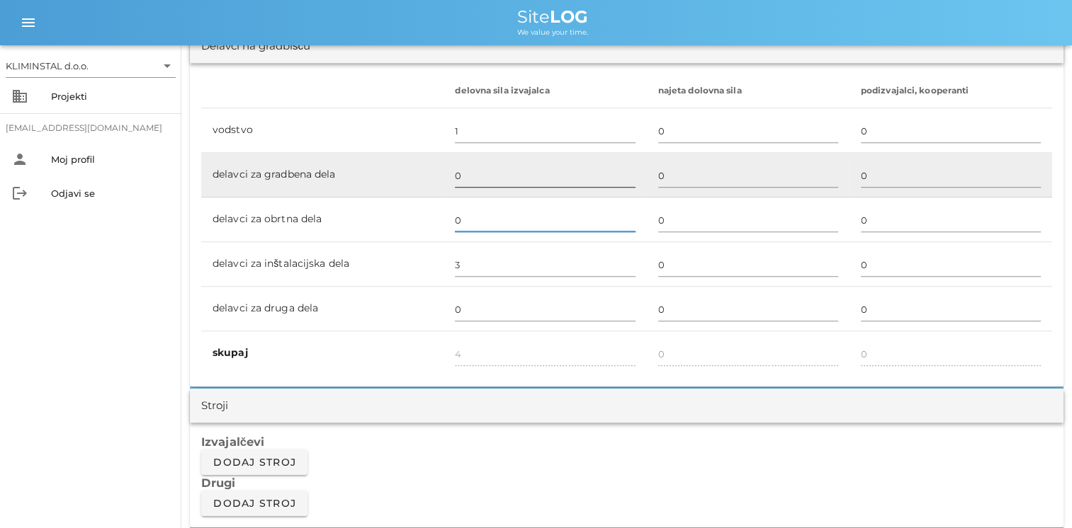
click at [465, 172] on input "0" at bounding box center [545, 175] width 180 height 23
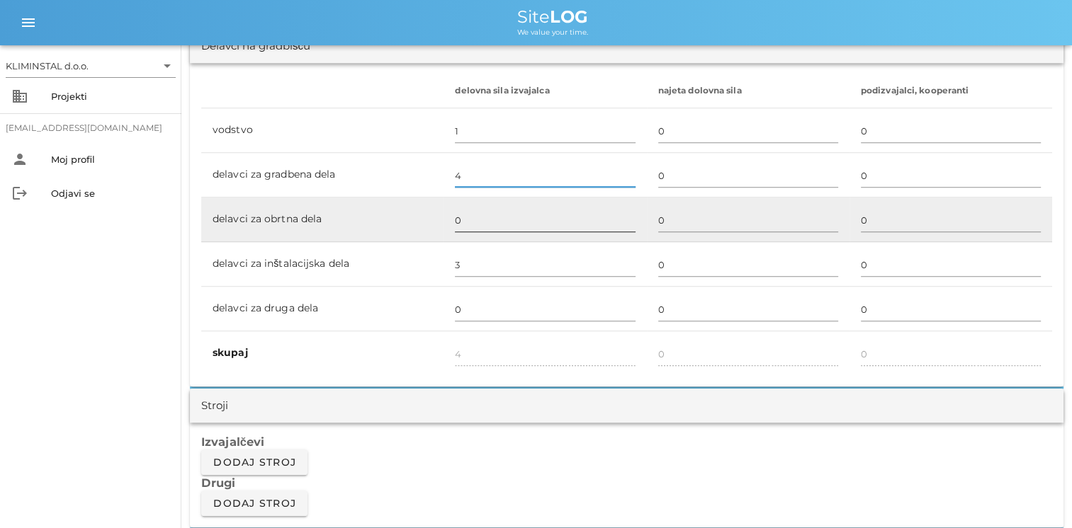
type input "4"
type input "8"
click at [462, 215] on input "0" at bounding box center [545, 220] width 180 height 23
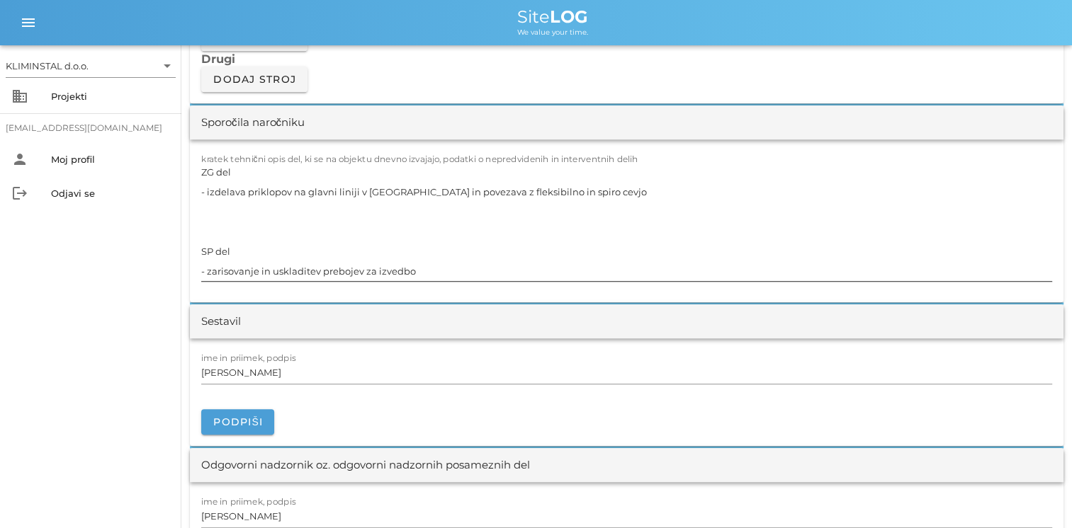
scroll to position [1275, 0]
type input "2"
type input "10"
click at [442, 265] on textarea "ZG del - izdelava priklopov na glavni liniji v mansardi in povezava z fleksibil…" at bounding box center [626, 220] width 851 height 119
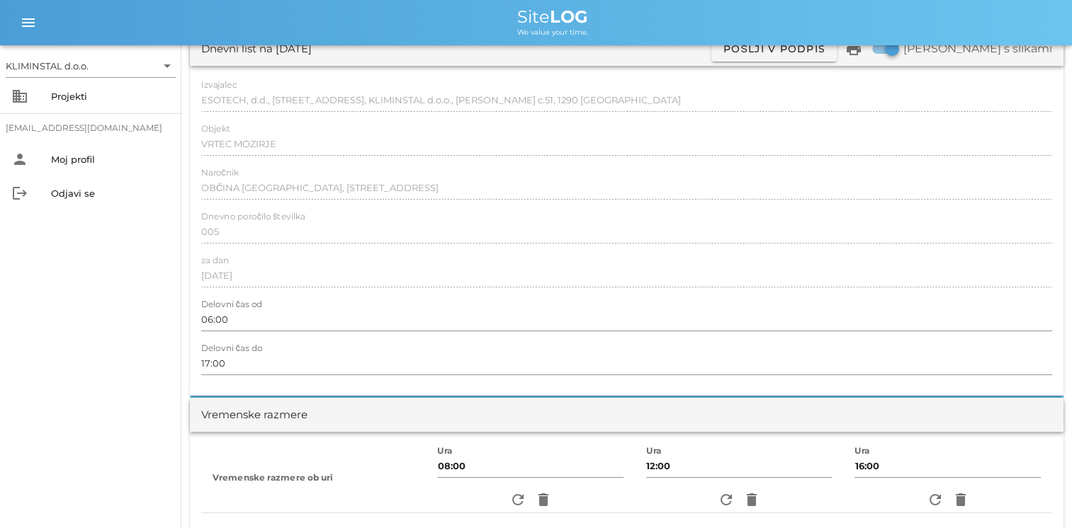
scroll to position [0, 0]
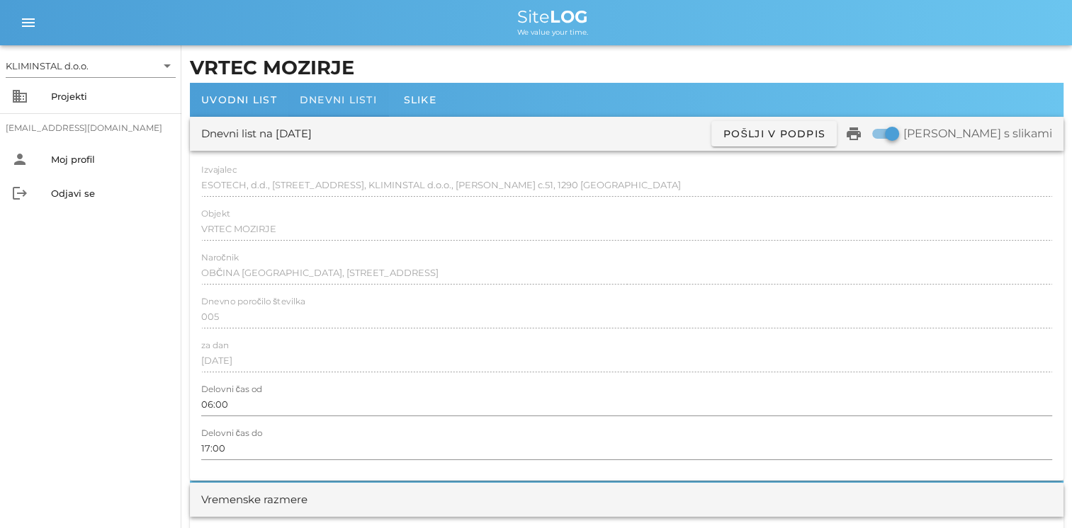
type textarea "ZG del - izdelava priklopov na glavni liniji v mansardi in povezava z fleksibil…"
click at [312, 101] on span "Dnevni listi" at bounding box center [338, 99] width 77 height 13
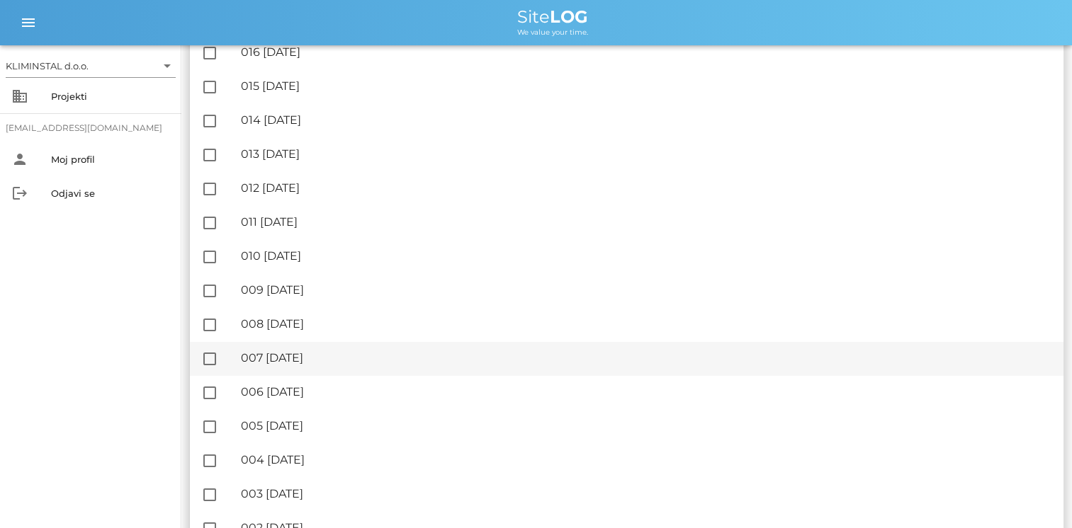
scroll to position [238, 0]
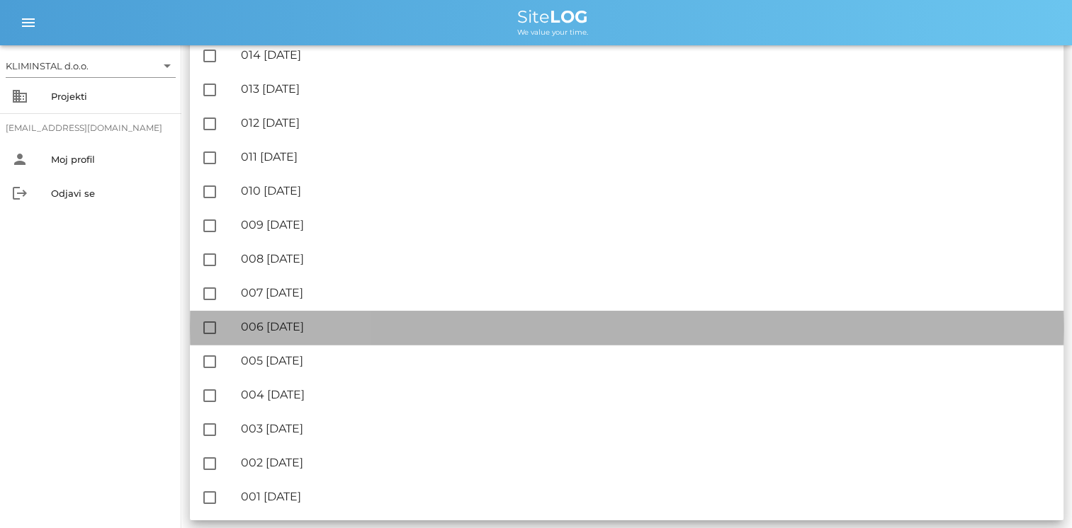
click at [309, 322] on div "🔏 006 torek, 05.08.2025" at bounding box center [646, 326] width 811 height 13
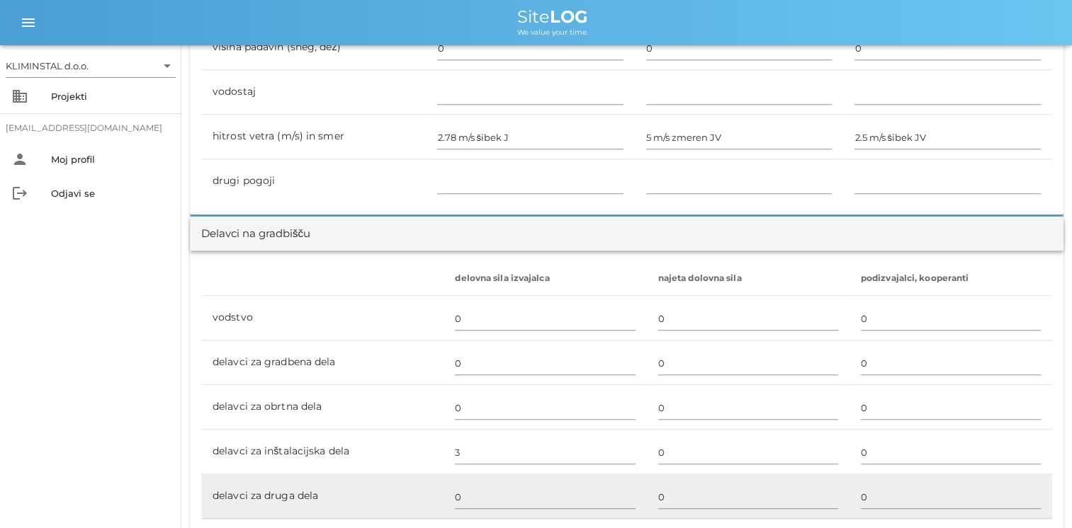
scroll to position [850, 0]
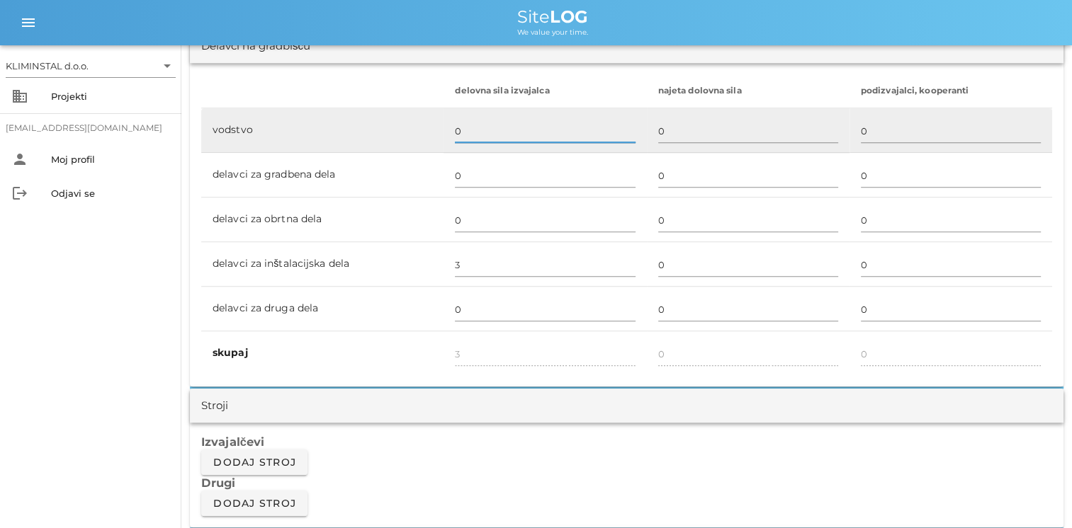
click at [456, 137] on input "0" at bounding box center [545, 131] width 180 height 23
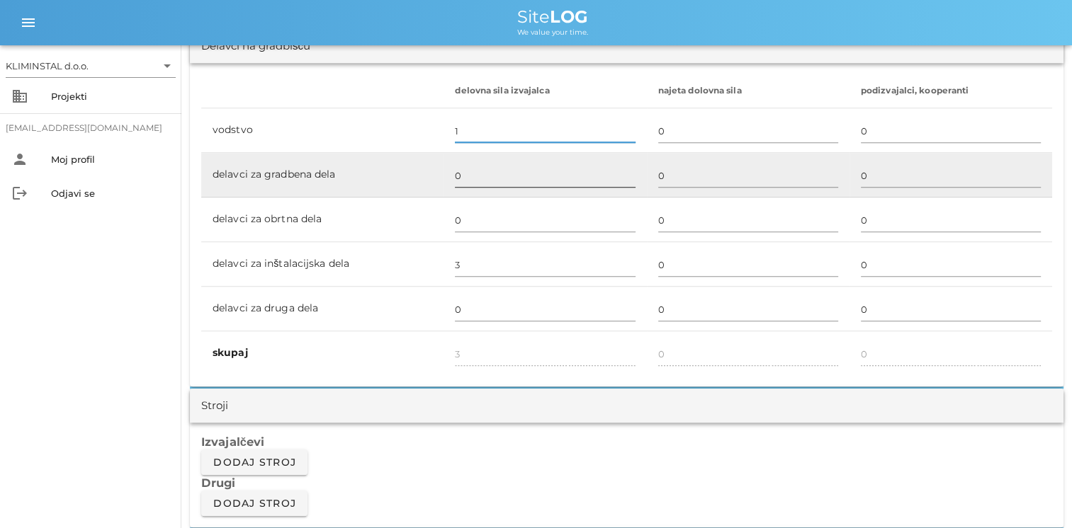
type input "1"
type input "4"
click at [455, 180] on input "0" at bounding box center [545, 175] width 180 height 23
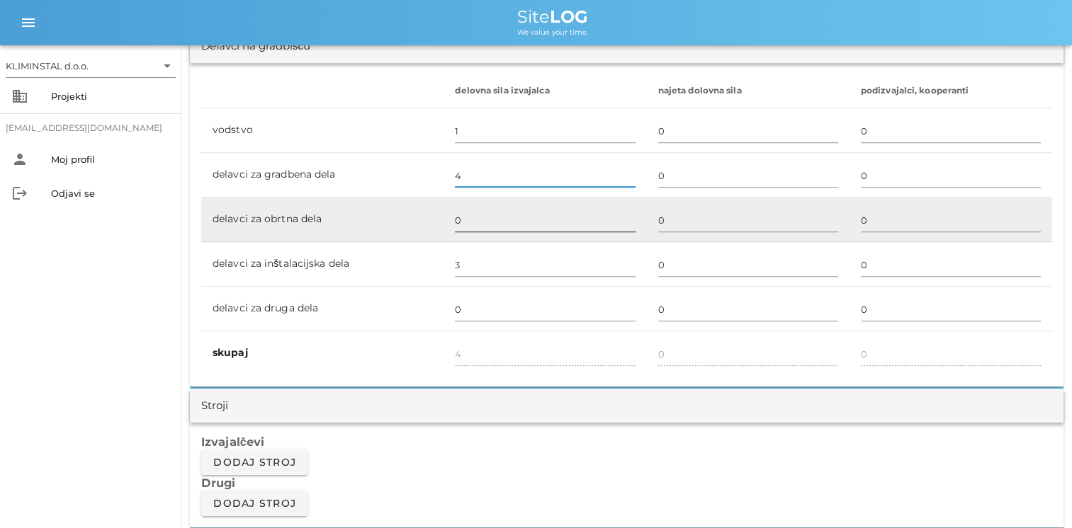
type input "4"
type input "8"
click at [456, 217] on input "0" at bounding box center [545, 220] width 180 height 23
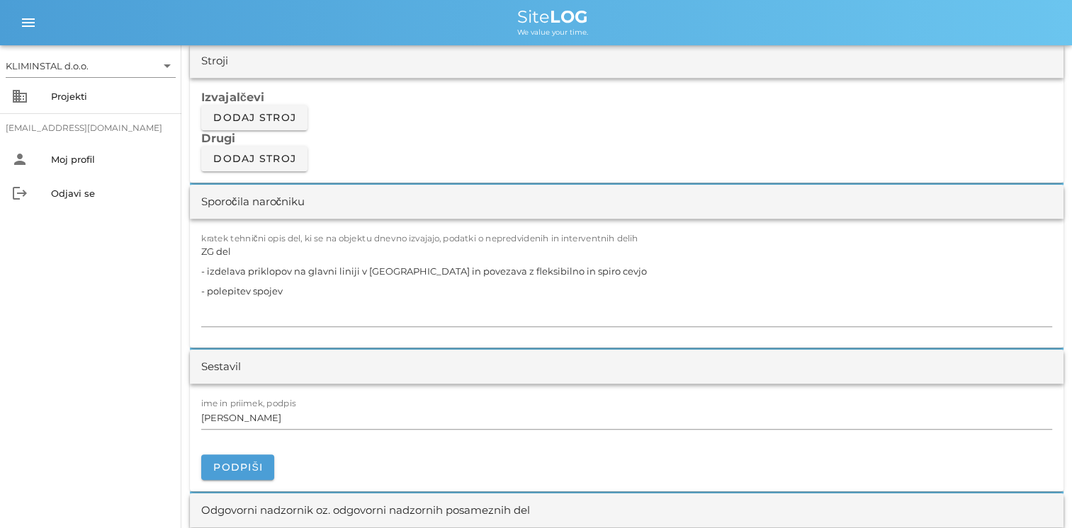
scroll to position [1204, 0]
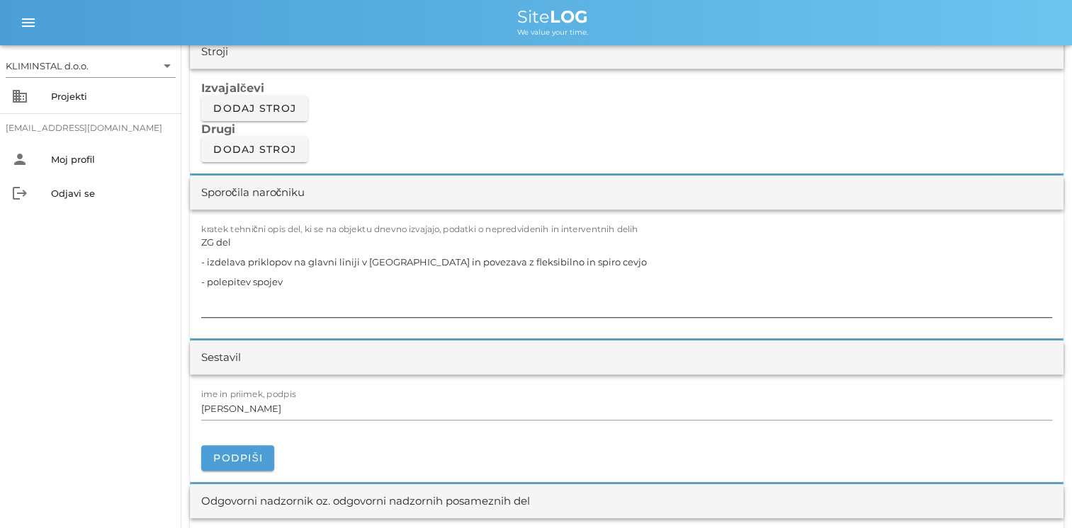
type input "4"
type input "12"
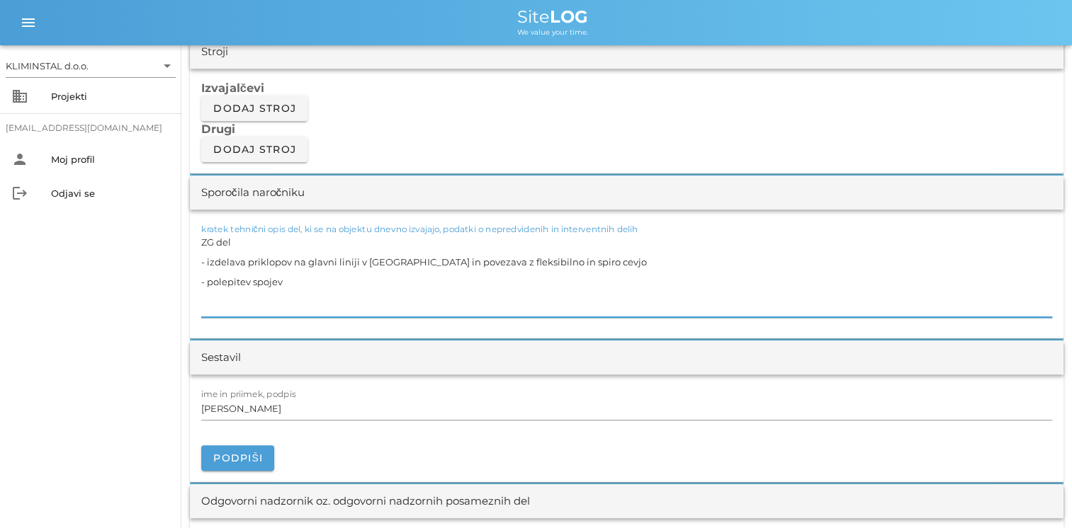
click at [290, 284] on textarea "ZG del - izdelava priklopov na glavni liniji v mansardi in povezava z fleksibil…" at bounding box center [626, 274] width 851 height 85
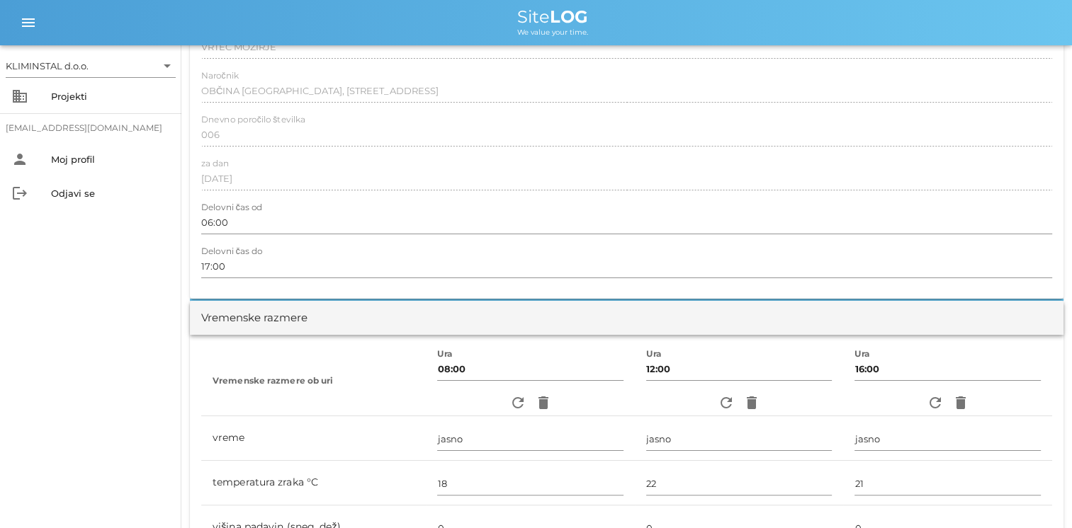
scroll to position [0, 0]
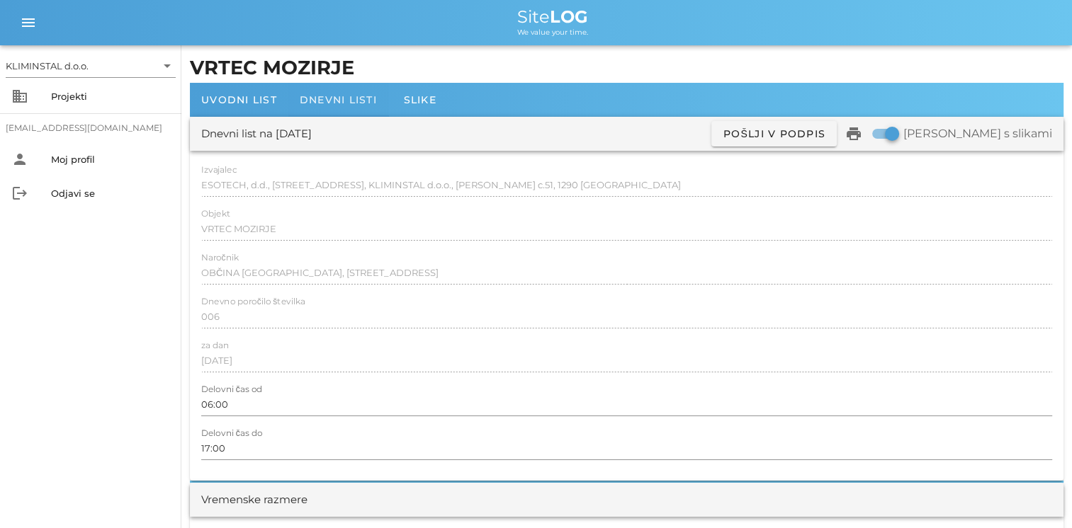
type textarea "ZG del - izdelava priklopov na glavni liniji v mansardi in povezava z fleksibil…"
click at [338, 101] on span "Dnevni listi" at bounding box center [338, 99] width 77 height 13
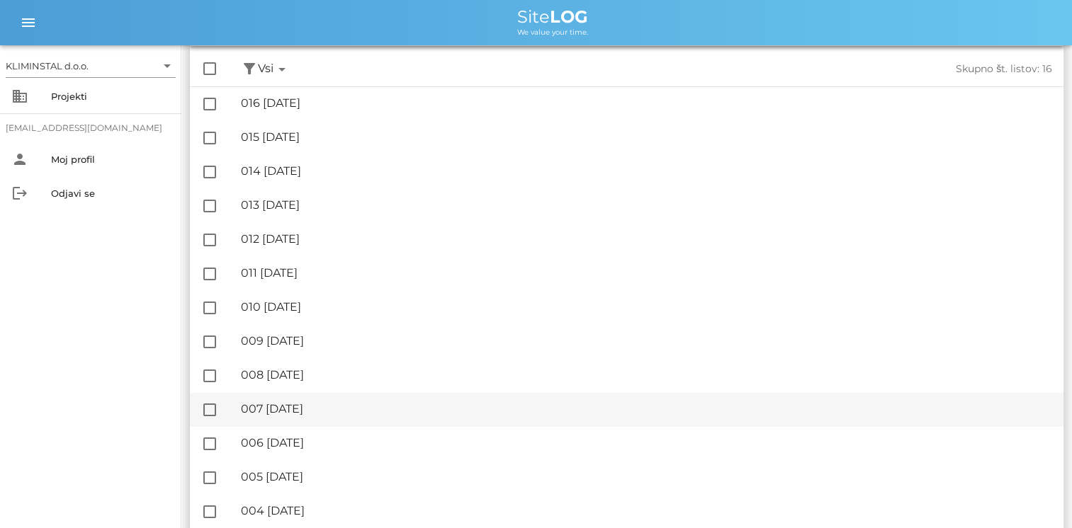
scroll to position [142, 0]
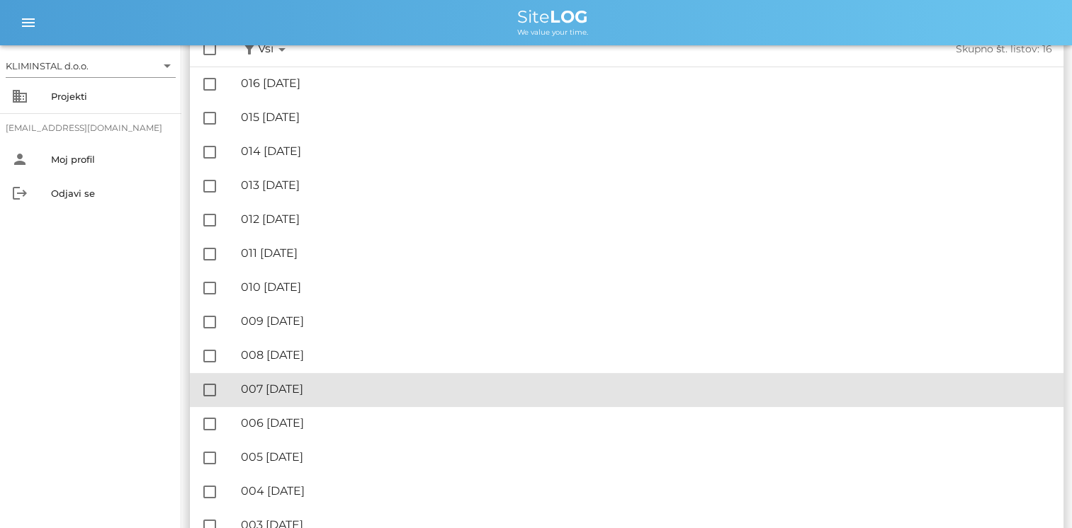
click at [335, 390] on div "🔏 007 sreda, 06.08.2025" at bounding box center [646, 388] width 811 height 13
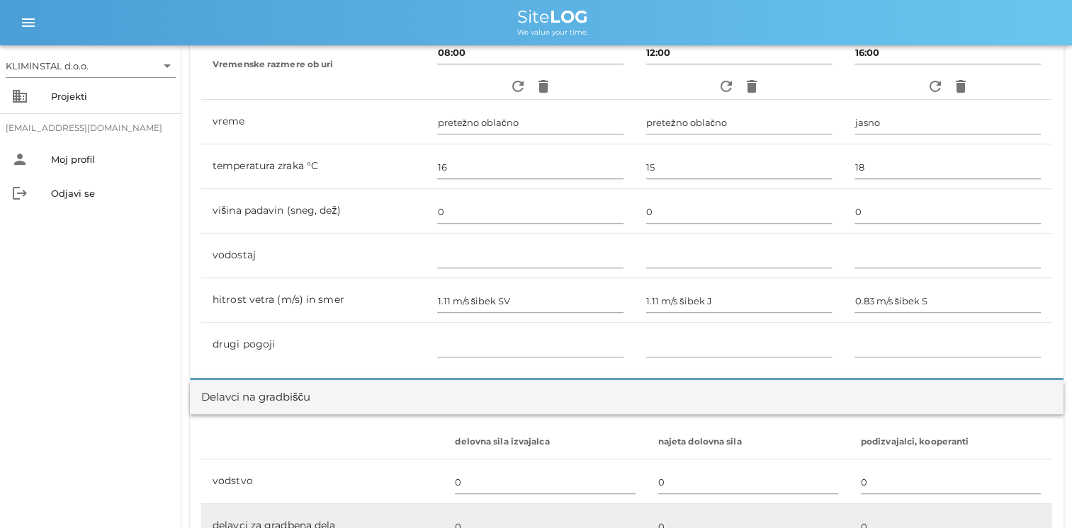
scroll to position [708, 0]
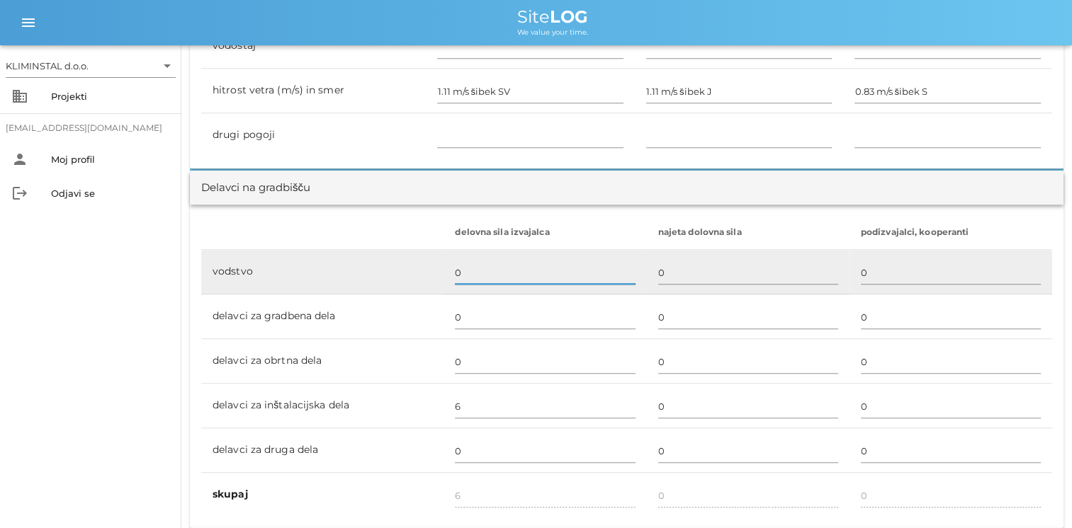
click at [461, 279] on input "0" at bounding box center [545, 272] width 180 height 23
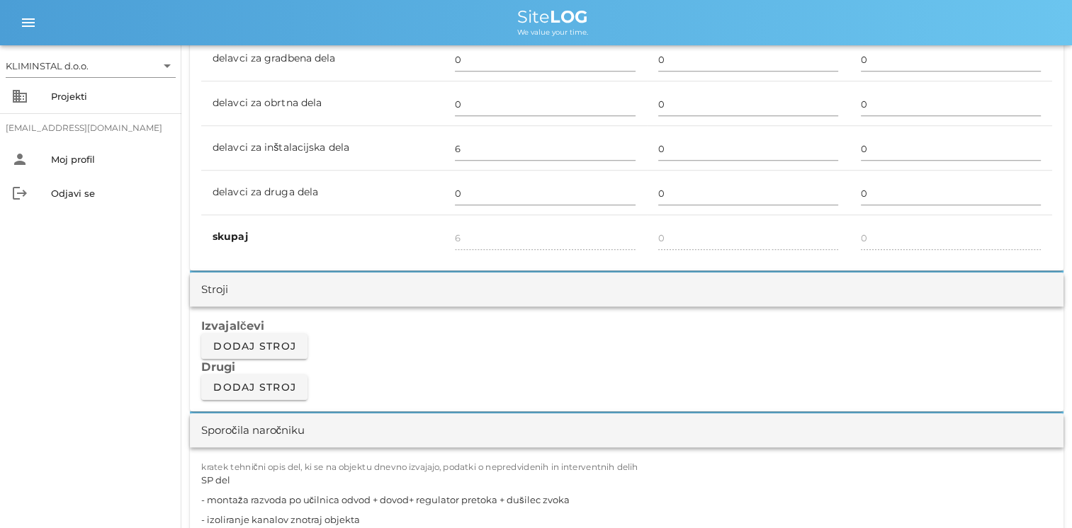
scroll to position [1133, 0]
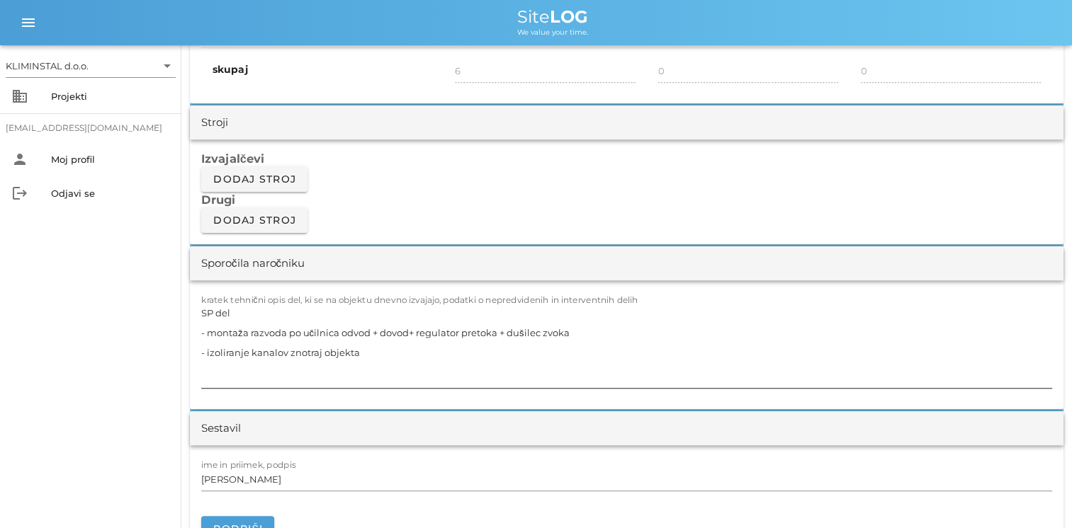
type input "1"
type input "7"
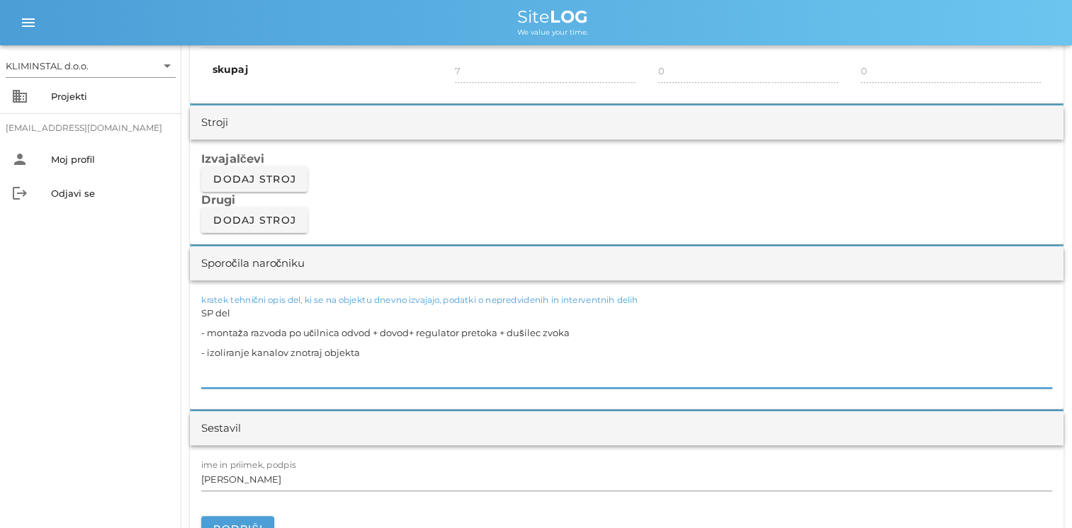
click at [371, 351] on textarea "SP del - montaža razvoda po učilnica odvod + dovod+ regulator pretoka + dušilec…" at bounding box center [626, 345] width 851 height 85
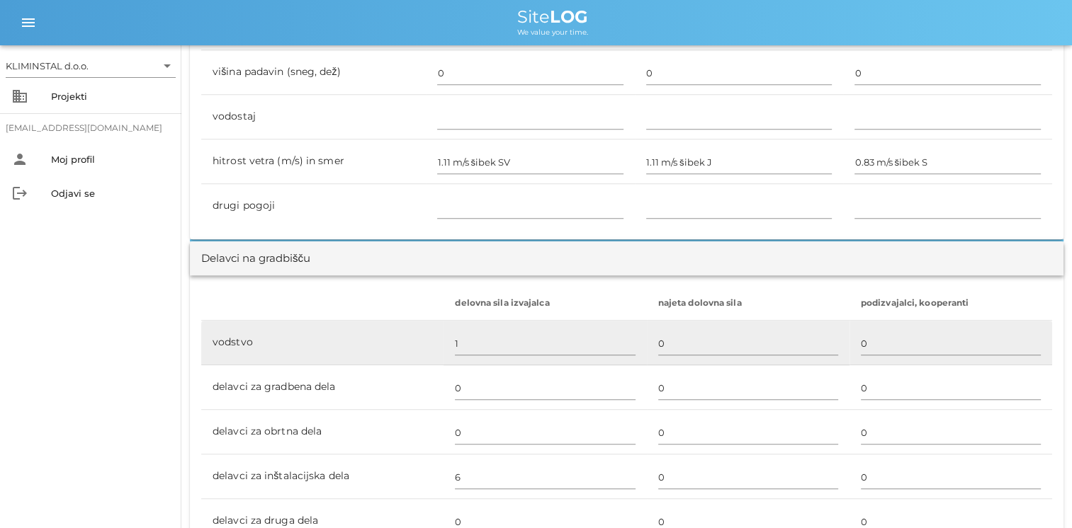
scroll to position [708, 0]
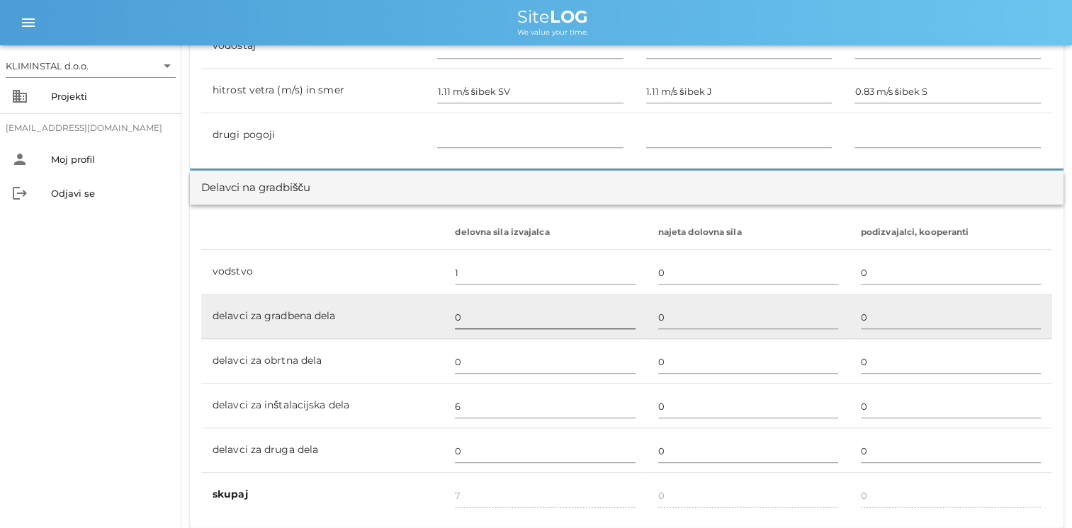
type textarea "SP del - montaža razvoda po učilnica odvod + dovod+ regulator pretoka + dušilec…"
click at [467, 309] on input "0" at bounding box center [545, 317] width 180 height 23
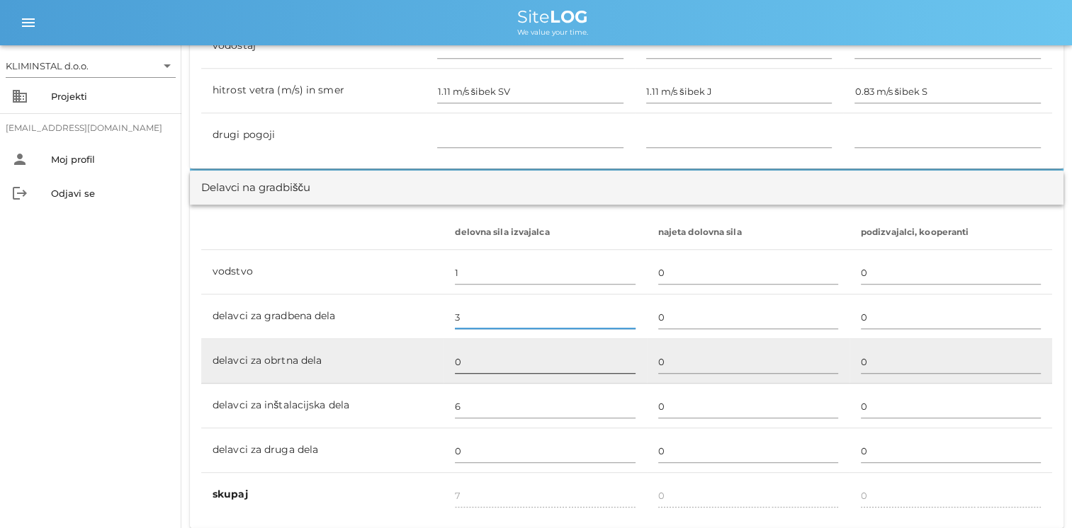
type input "3"
type input "10"
click at [473, 358] on input "0" at bounding box center [545, 362] width 180 height 23
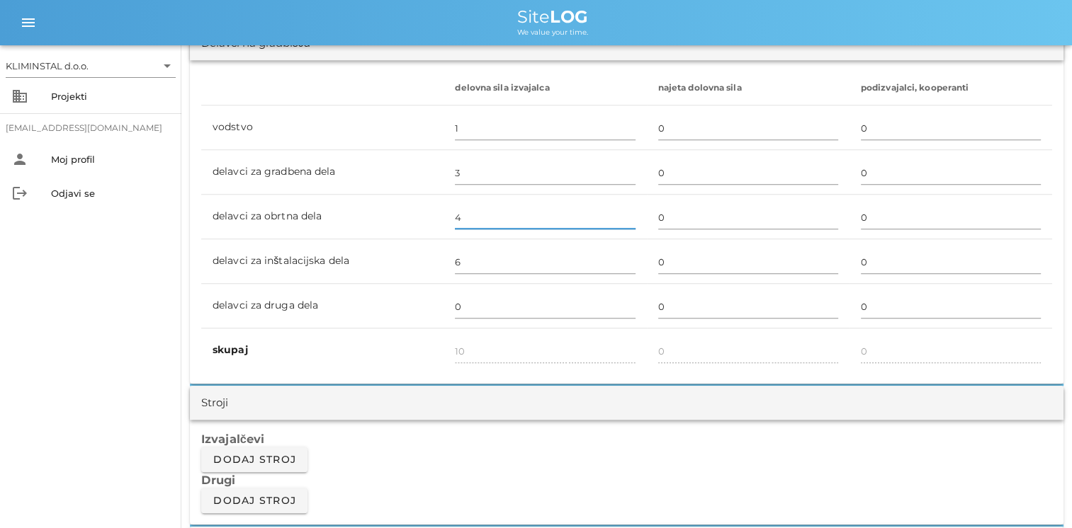
scroll to position [1062, 0]
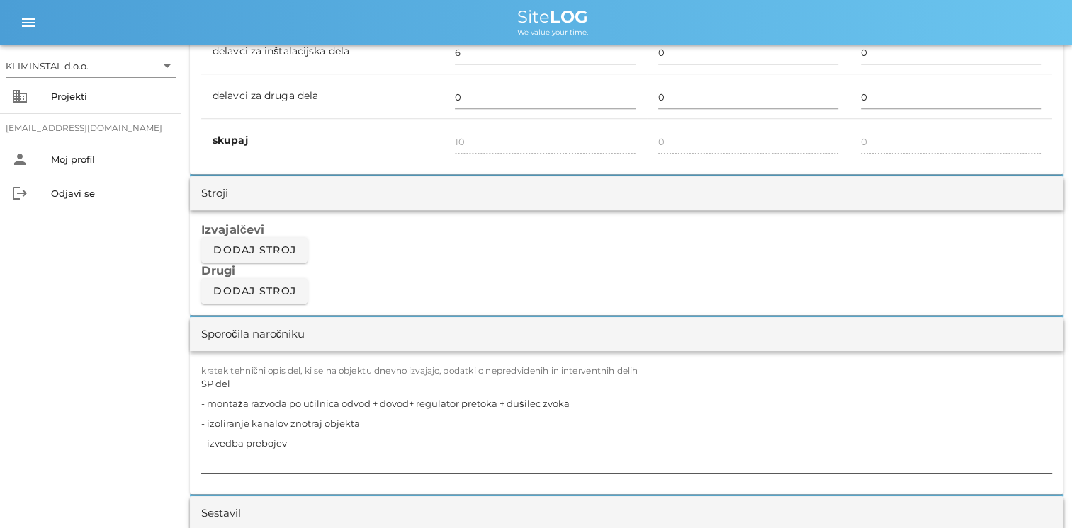
type input "4"
type input "14"
click at [328, 432] on textarea "SP del - montaža razvoda po učilnica odvod + dovod+ regulator pretoka + dušilec…" at bounding box center [626, 423] width 851 height 99
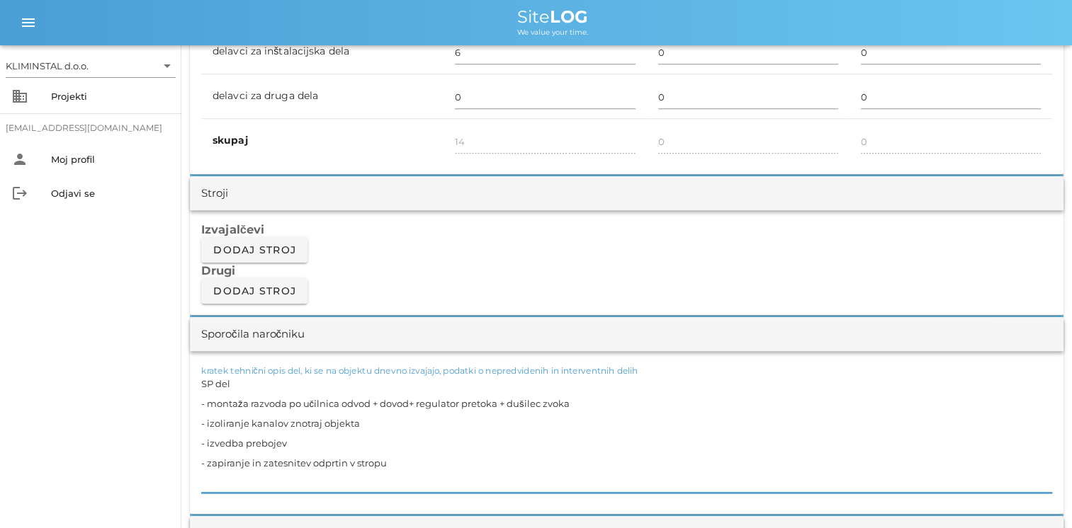
click at [450, 446] on textarea "SP del - montaža razvoda po učilnica odvod + dovod+ regulator pretoka + dušilec…" at bounding box center [626, 433] width 851 height 119
drag, startPoint x: 399, startPoint y: 455, endPoint x: 203, endPoint y: 457, distance: 196.9
click at [203, 457] on textarea "SP del - montaža razvoda po učilnica odvod + dovod+ regulator pretoka + dušilec…" at bounding box center [626, 433] width 851 height 119
click at [388, 457] on textarea "SP del - montaža razvoda po učilnica odvod + dovod+ regulator pretoka + dušilec…" at bounding box center [626, 433] width 851 height 119
click at [397, 460] on textarea "SP del - montaža razvoda po učilnica odvod + dovod+ regulator pretoka + dušilec…" at bounding box center [626, 433] width 851 height 119
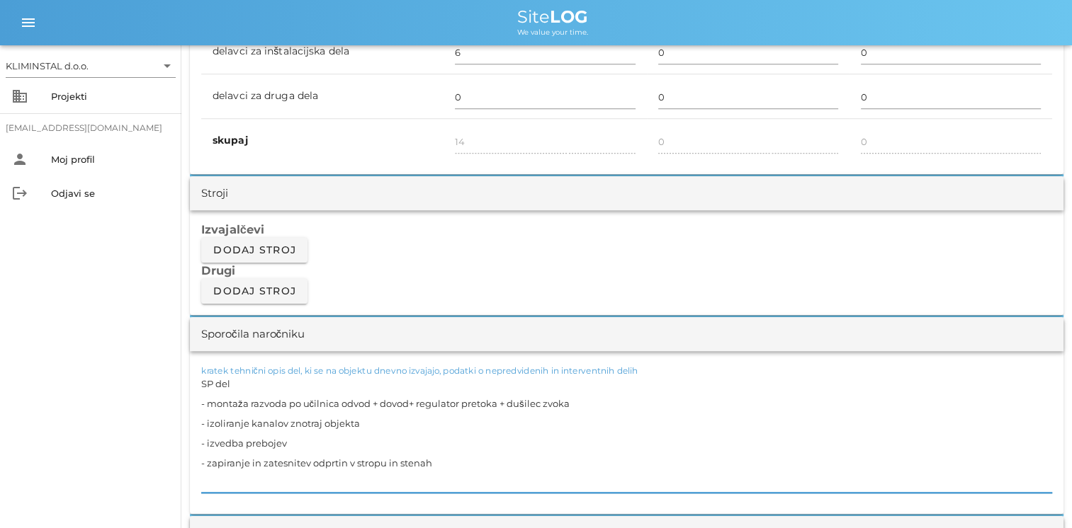
drag, startPoint x: 422, startPoint y: 458, endPoint x: 181, endPoint y: 458, distance: 241.5
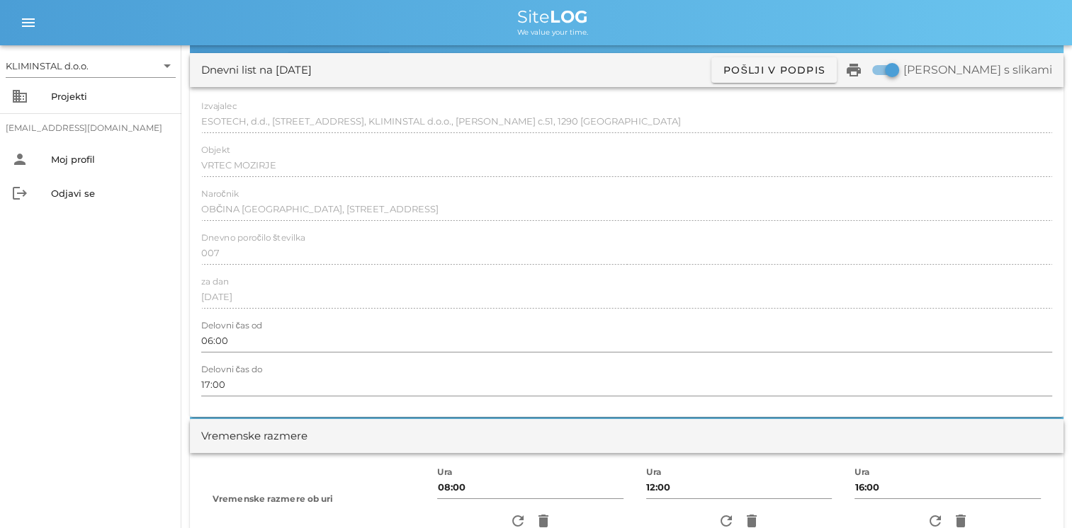
scroll to position [0, 0]
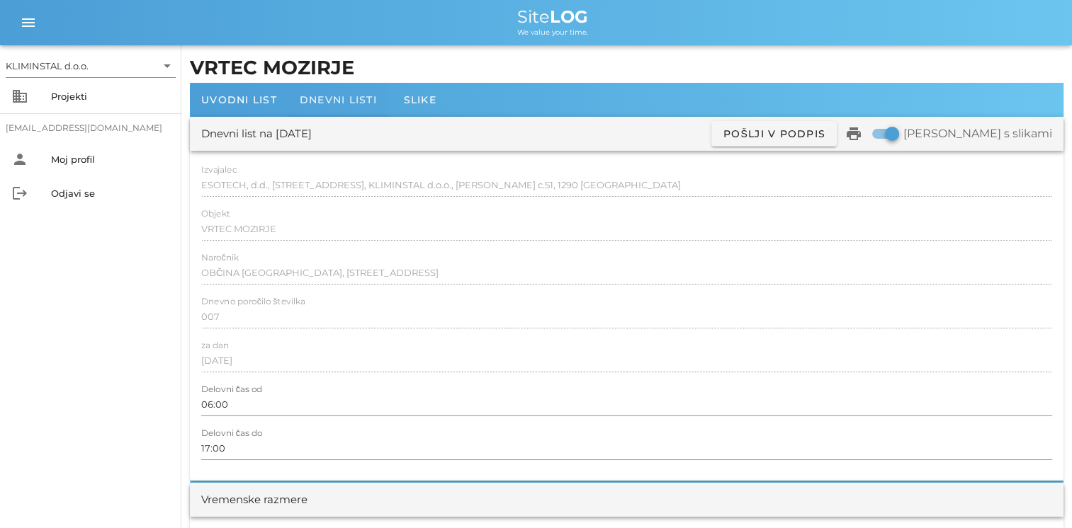
type textarea "SP del - montaža razvoda po učilnica odvod + dovod+ regulator pretoka + dušilec…"
click at [343, 106] on div "Dnevni listi" at bounding box center [338, 100] width 100 height 34
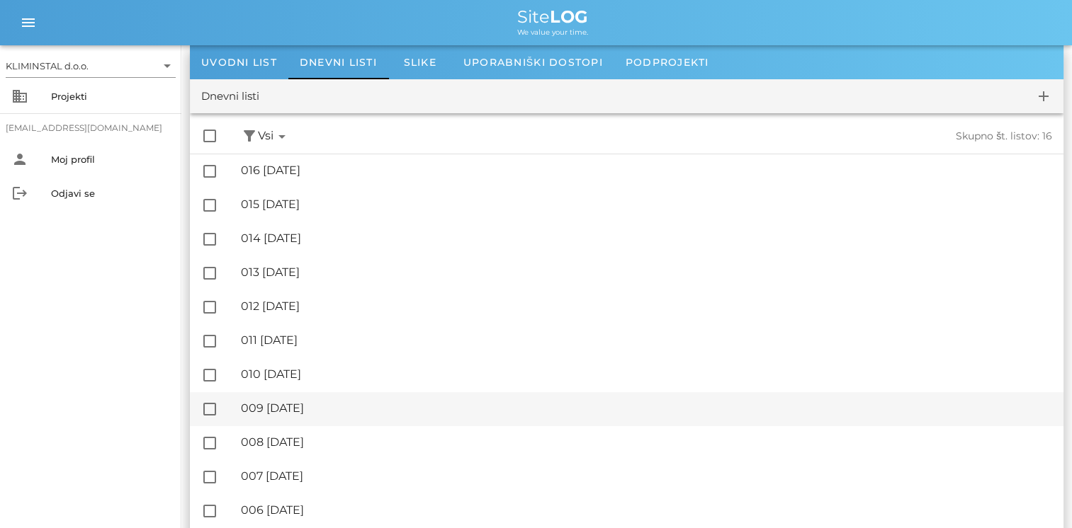
scroll to position [71, 0]
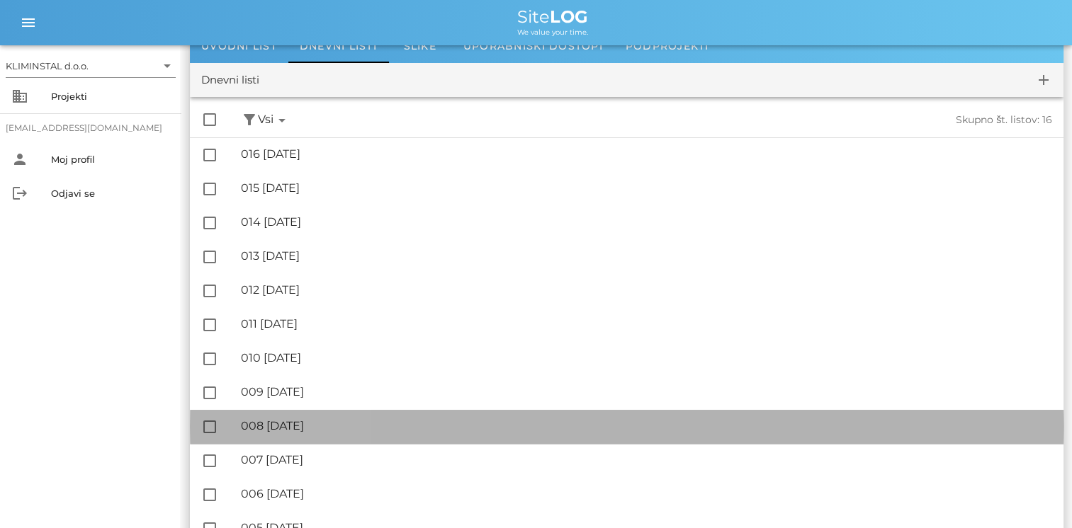
click at [326, 424] on div "🔏 008 petek, 08.08.2025" at bounding box center [646, 425] width 811 height 13
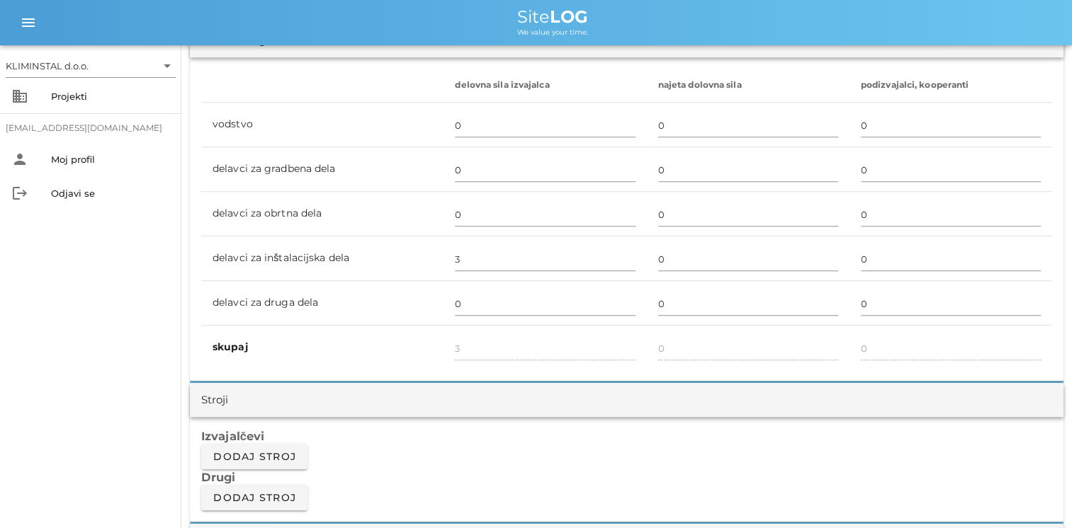
scroll to position [779, 0]
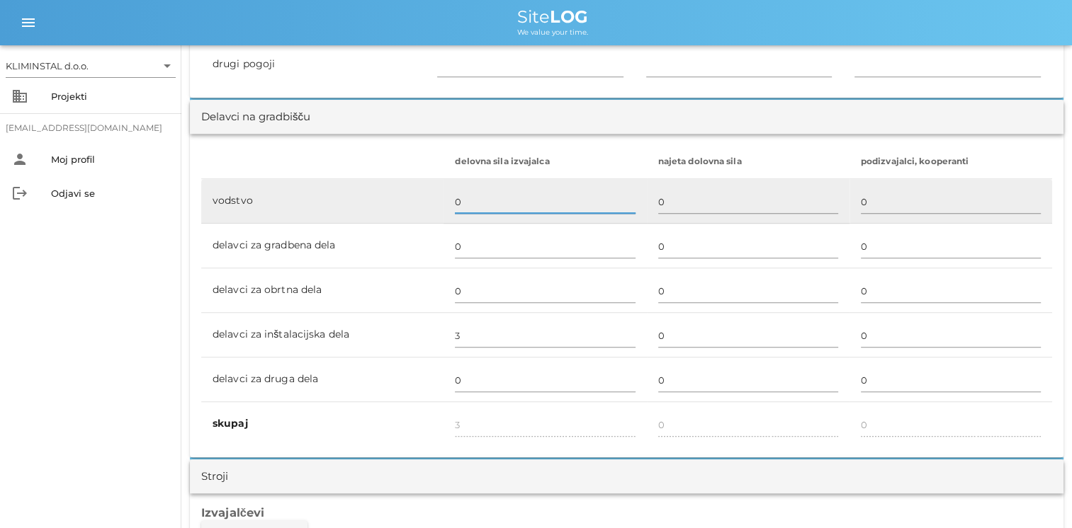
click at [479, 191] on input "0" at bounding box center [545, 202] width 180 height 23
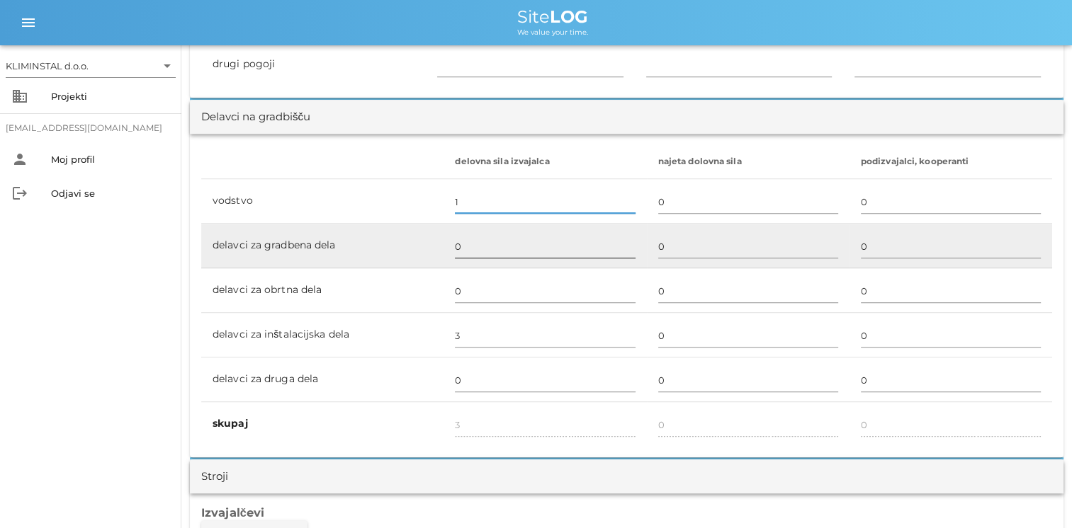
type input "1"
type input "4"
click at [473, 249] on input "0" at bounding box center [545, 246] width 180 height 23
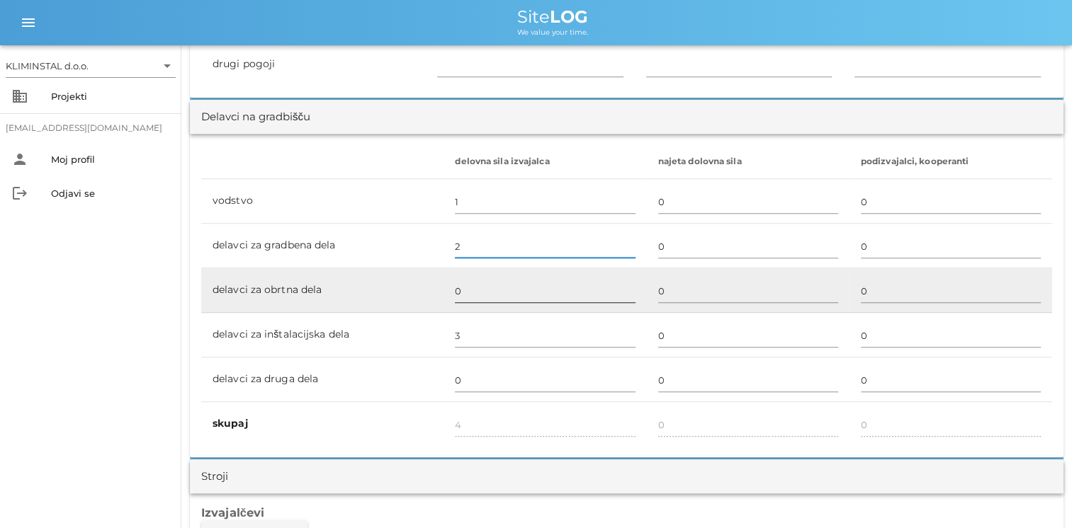
type input "2"
type input "6"
click at [474, 276] on div "0" at bounding box center [545, 291] width 180 height 41
click at [472, 294] on input "0" at bounding box center [545, 291] width 180 height 23
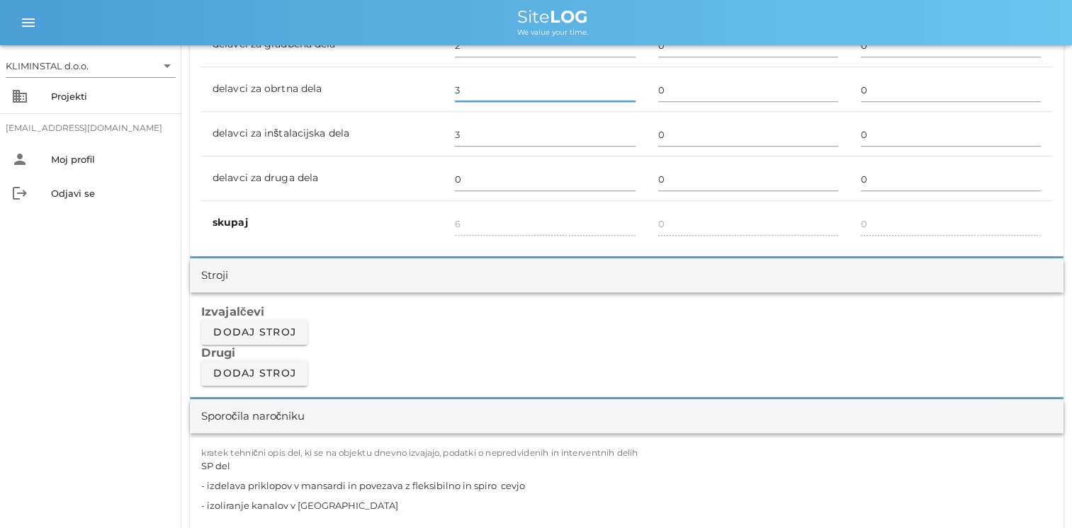
scroll to position [1133, 0]
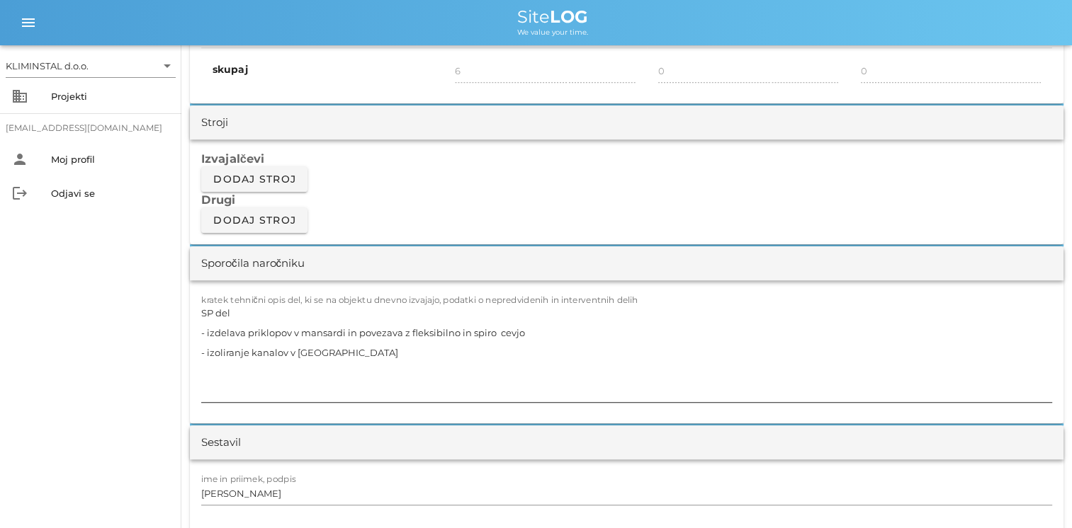
type input "3"
type input "9"
click at [368, 355] on textarea "SP del - izdelava priklopov v mansardi in povezava z fleksibilno in spiro cevjo…" at bounding box center [626, 352] width 851 height 99
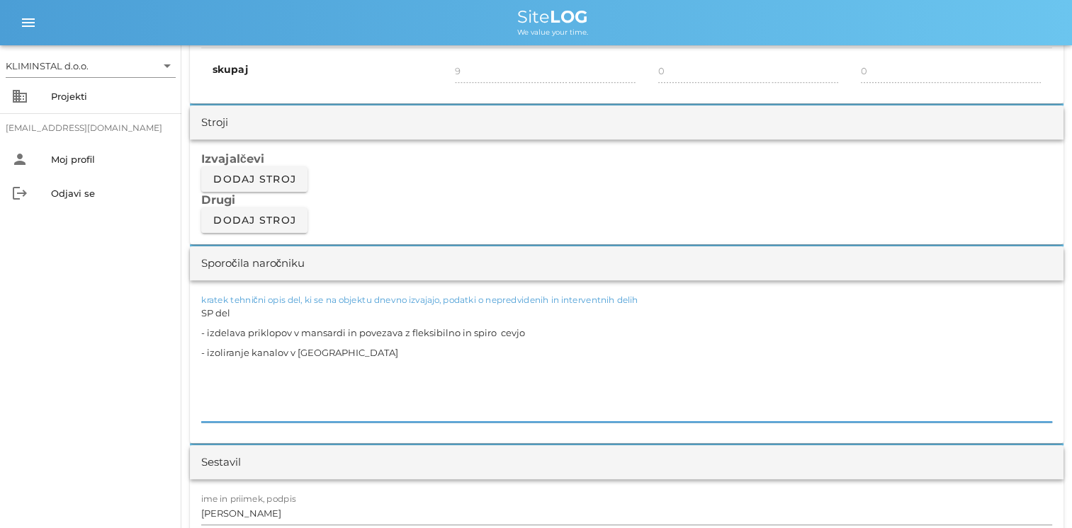
paste textarea "- zapiranje in zatesnitev odprtin v stropu in stenah"
click at [441, 373] on textarea "SP del - izdelava priklopov v mansardi in povezava z fleksibilno in spiro cevjo…" at bounding box center [626, 362] width 851 height 119
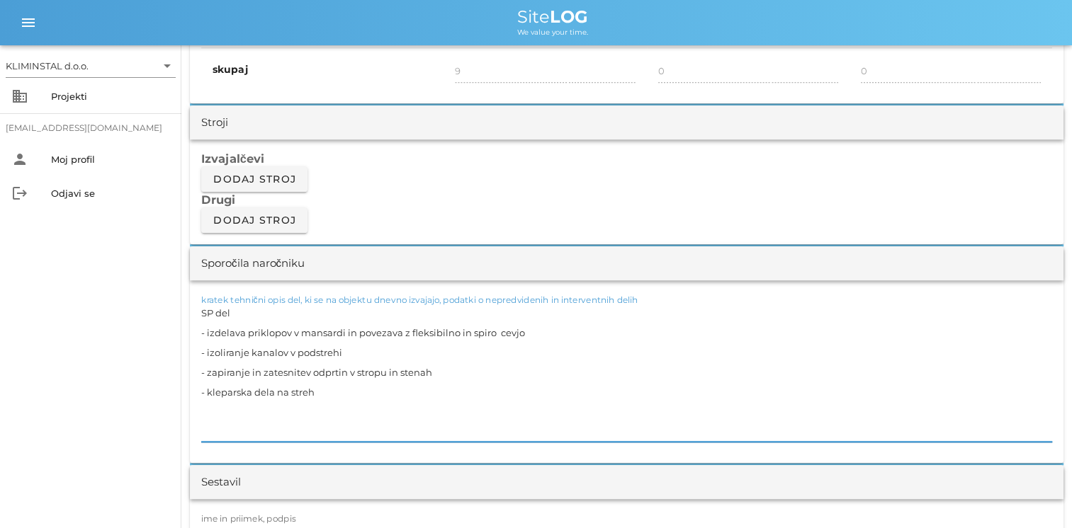
type textarea "SP del - izdelava priklopov v mansardi in povezava z fleksibilno in spiro cevjo…"
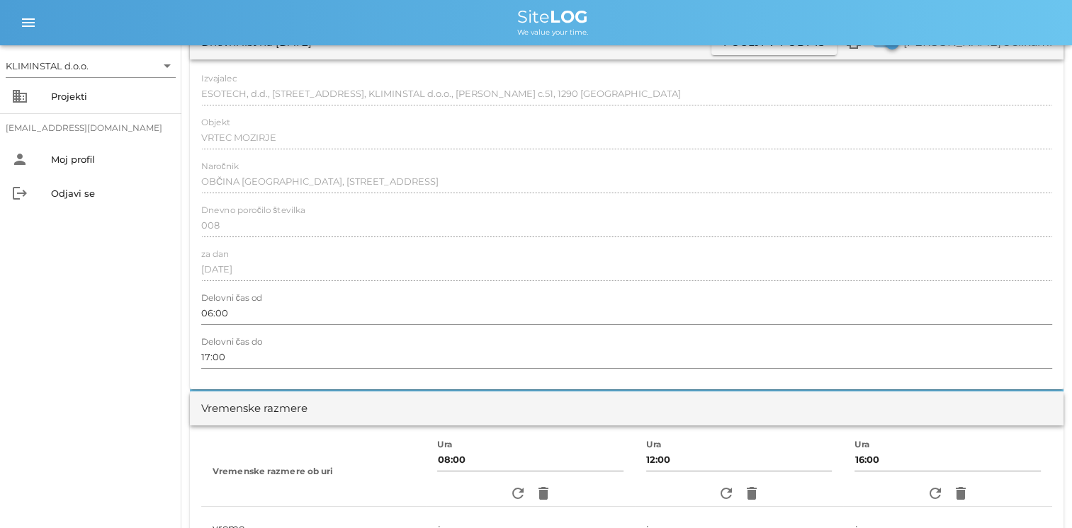
scroll to position [0, 0]
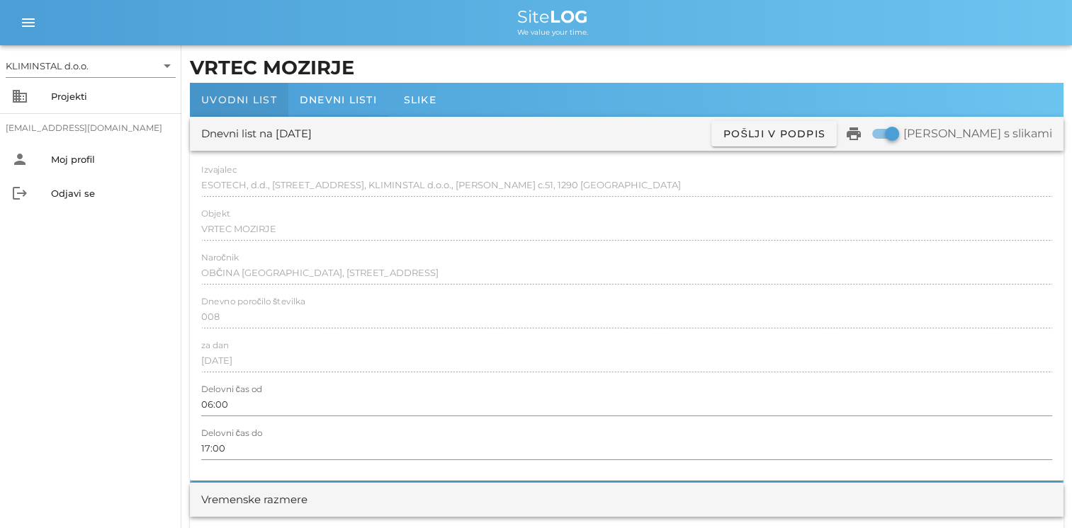
click at [237, 100] on span "Uvodni list" at bounding box center [239, 99] width 76 height 13
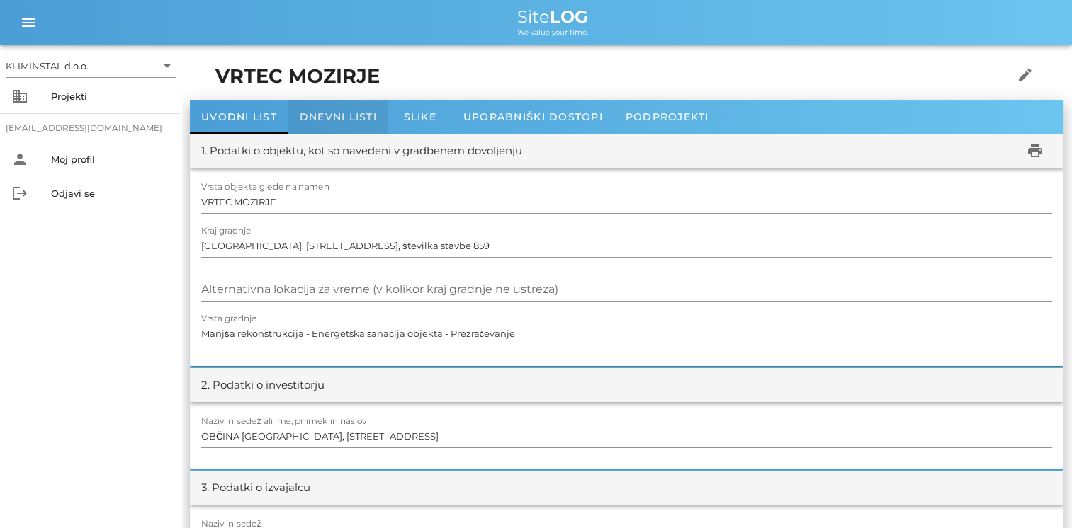
click at [334, 113] on span "Dnevni listi" at bounding box center [338, 116] width 77 height 13
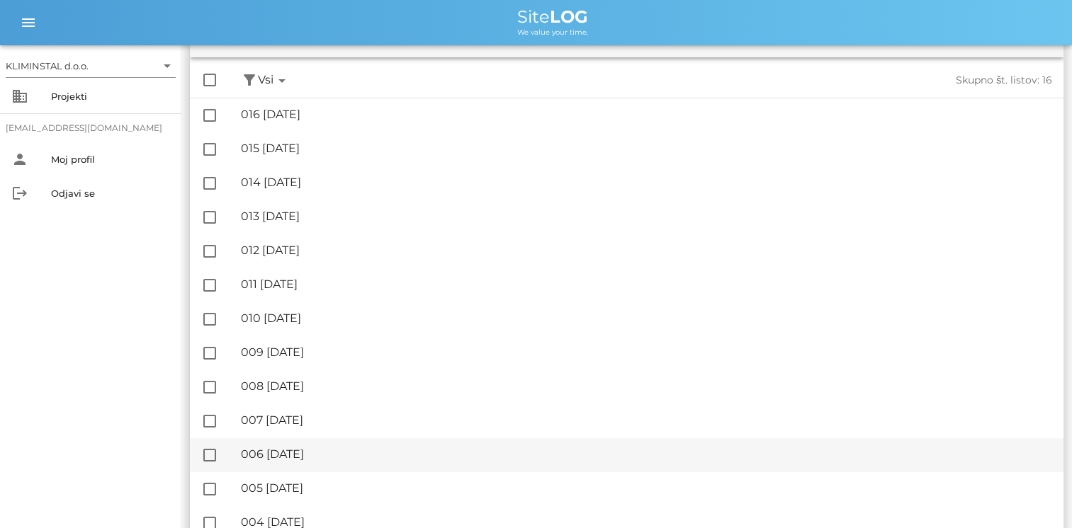
scroll to position [142, 0]
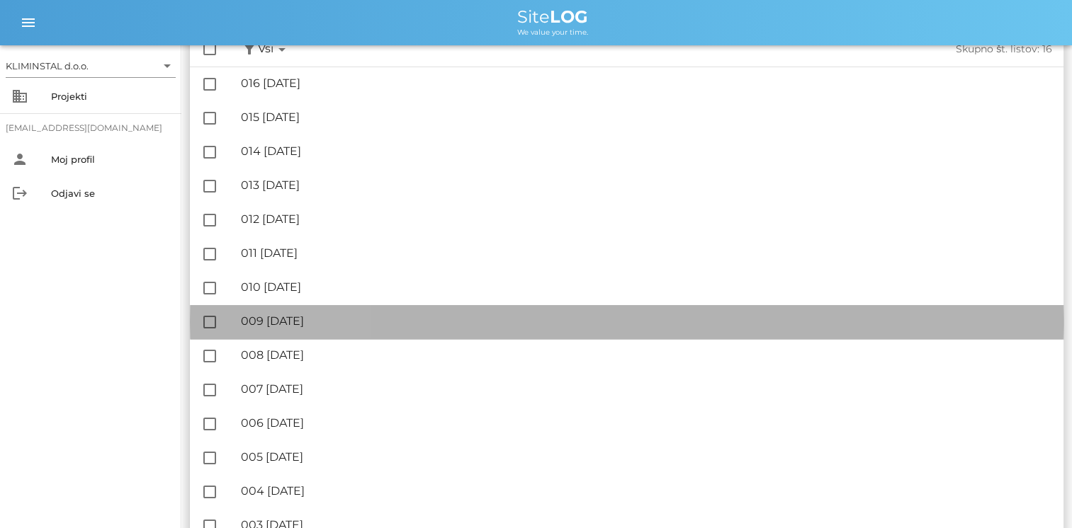
click at [331, 319] on div "🔏 009 ponedeljek, 11.08.2025" at bounding box center [646, 320] width 811 height 13
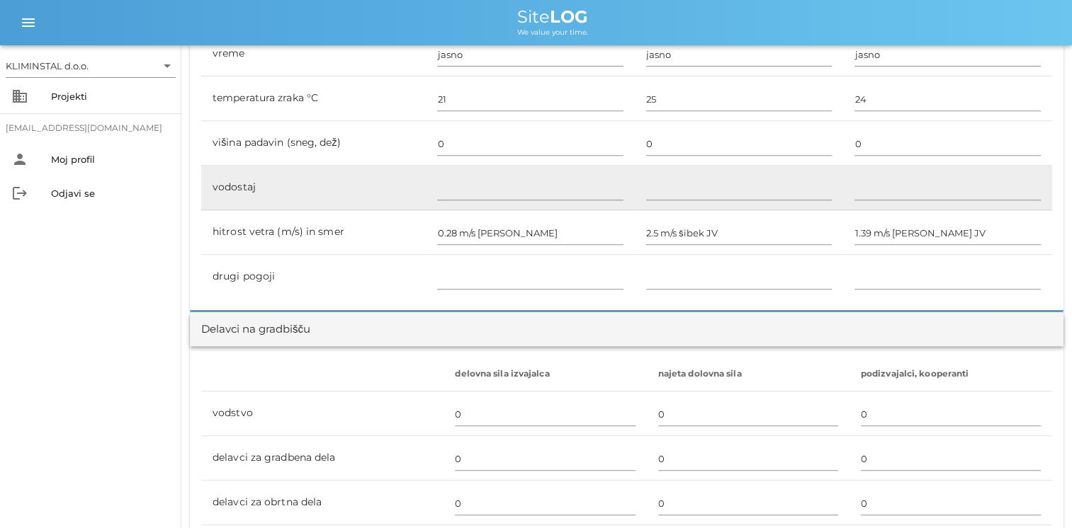
scroll to position [850, 0]
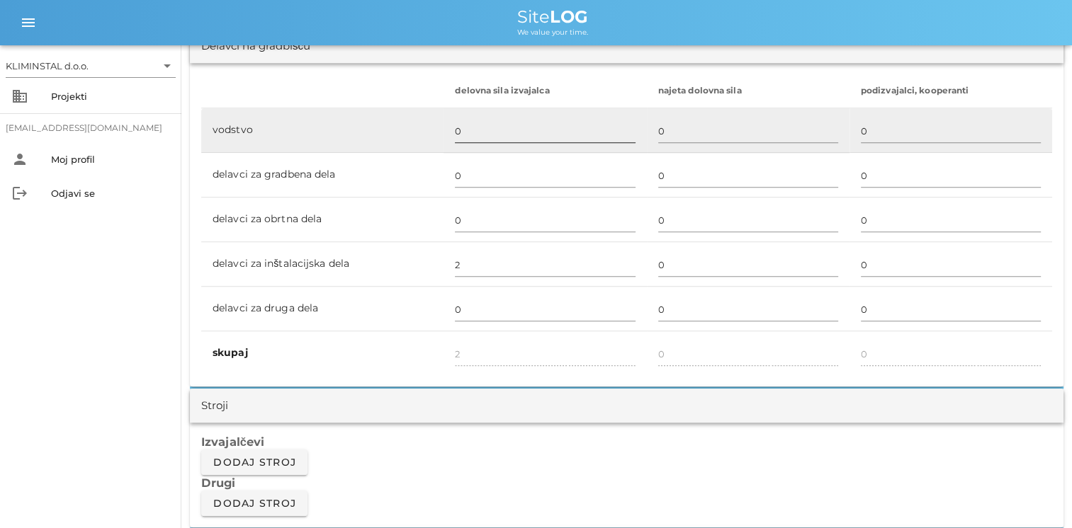
click at [467, 123] on input "0" at bounding box center [545, 131] width 180 height 23
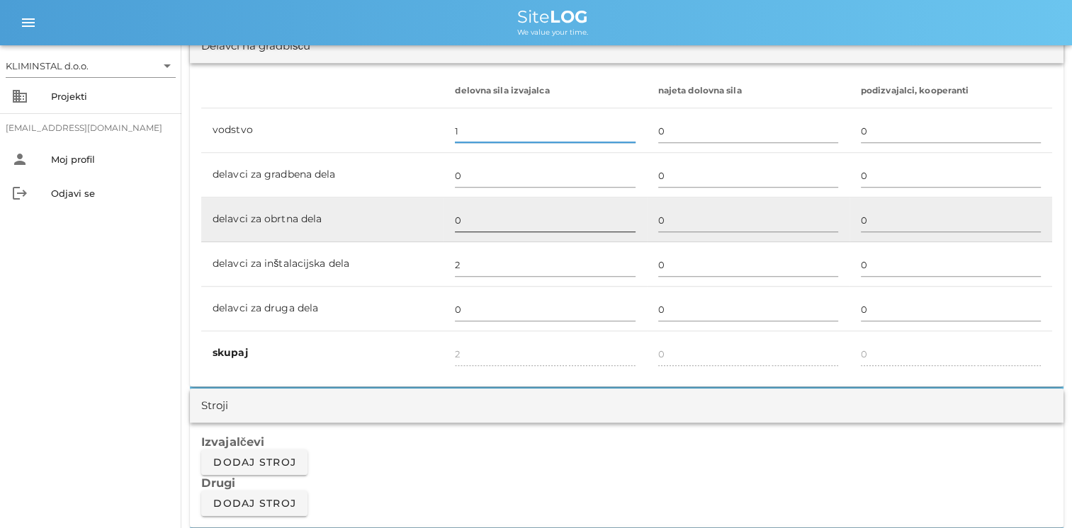
type input "1"
type input "3"
click at [459, 222] on input "0" at bounding box center [545, 220] width 180 height 23
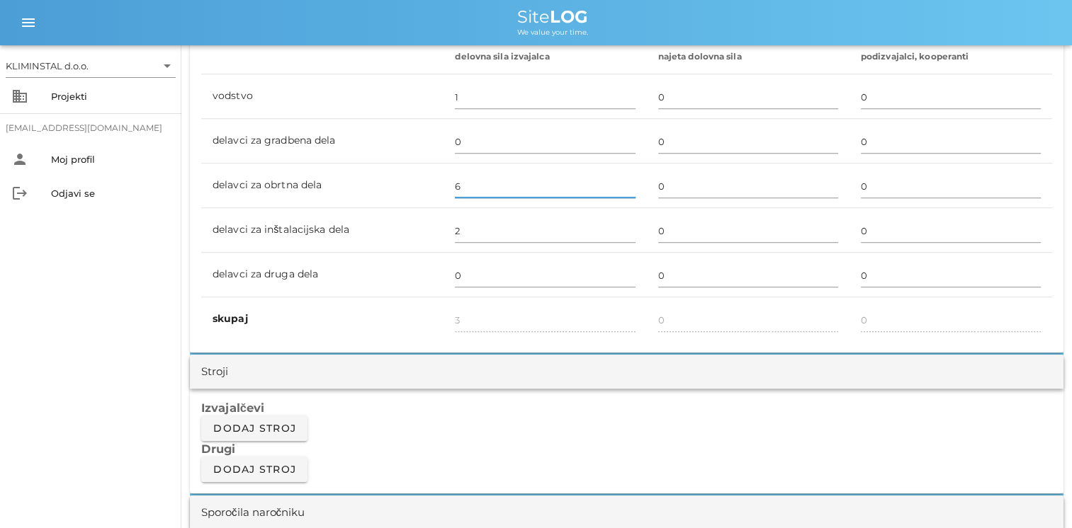
scroll to position [1062, 0]
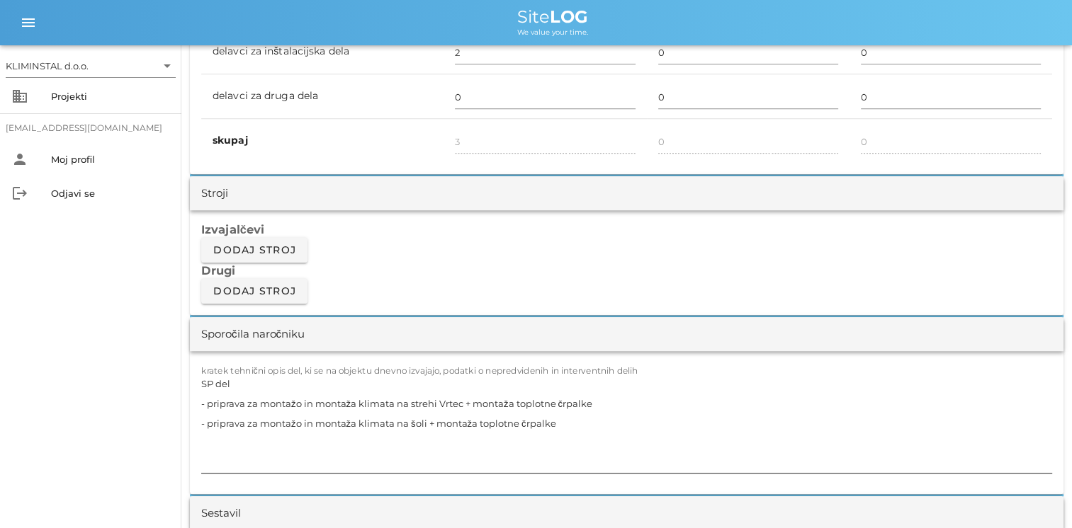
type input "6"
type input "9"
click at [278, 447] on textarea "SP del - priprava za montažo in montaža klimata na strehi Vrtec + montaža toplo…" at bounding box center [626, 423] width 851 height 99
drag, startPoint x: 564, startPoint y: 421, endPoint x: 200, endPoint y: 415, distance: 364.8
click at [198, 413] on div "kratek tehnični opis del, ki se na objektu dnevno izvajajo, podatki o nepredvid…" at bounding box center [626, 422] width 873 height 143
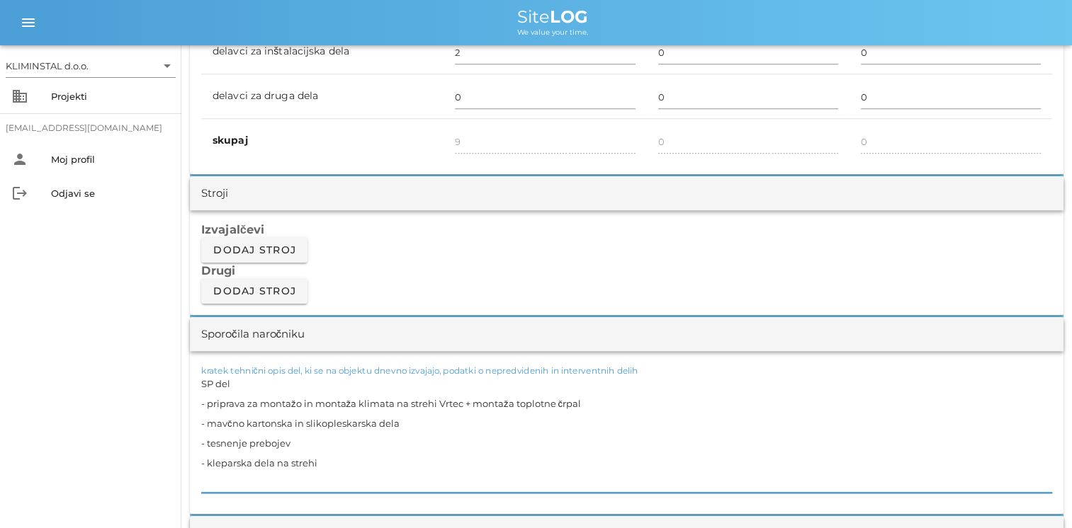
drag, startPoint x: 349, startPoint y: 456, endPoint x: 183, endPoint y: 435, distance: 167.1
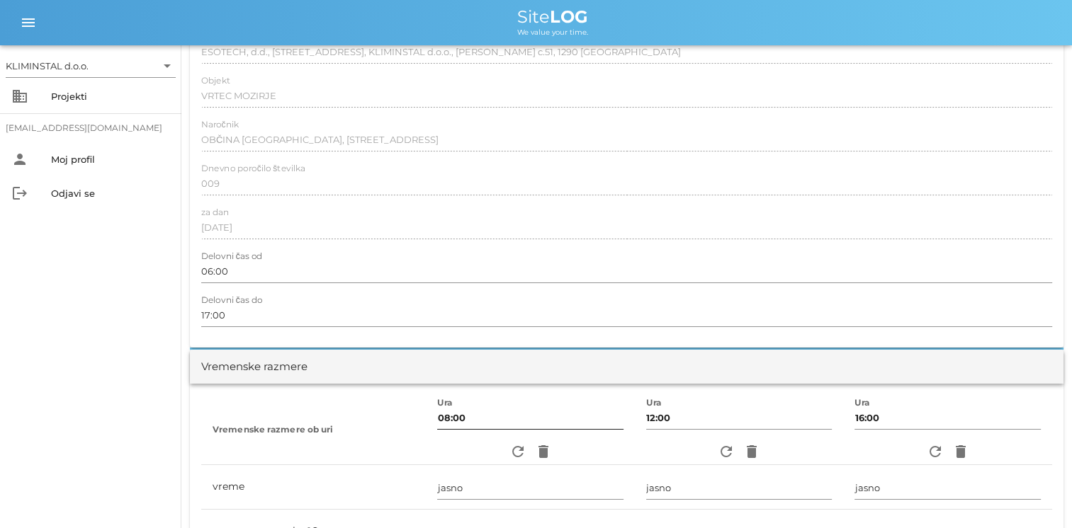
scroll to position [0, 0]
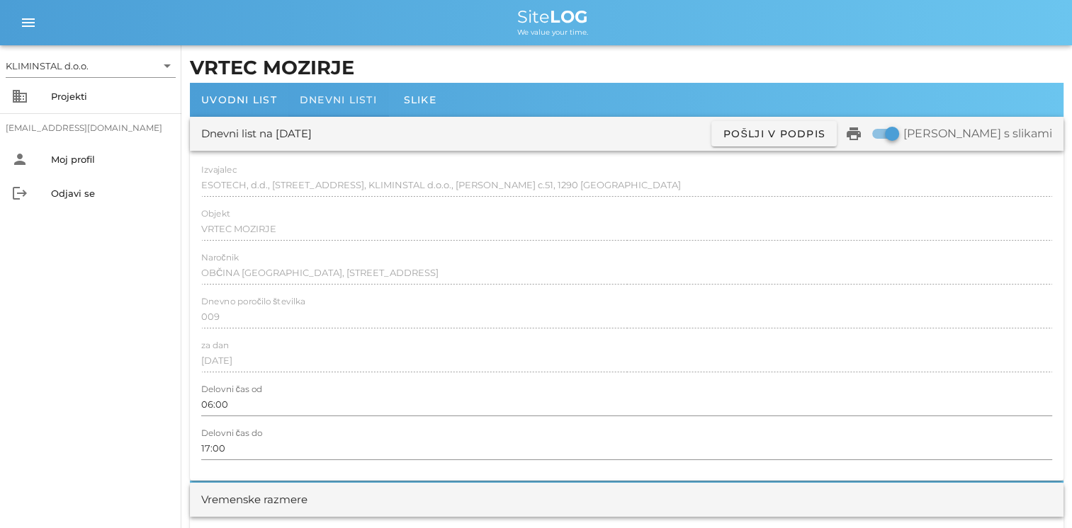
type textarea "SP del - priprava za montažo in montaža klimata na strehi Vrtec + montaža toplo…"
click at [329, 102] on span "Dnevni listi" at bounding box center [338, 99] width 77 height 13
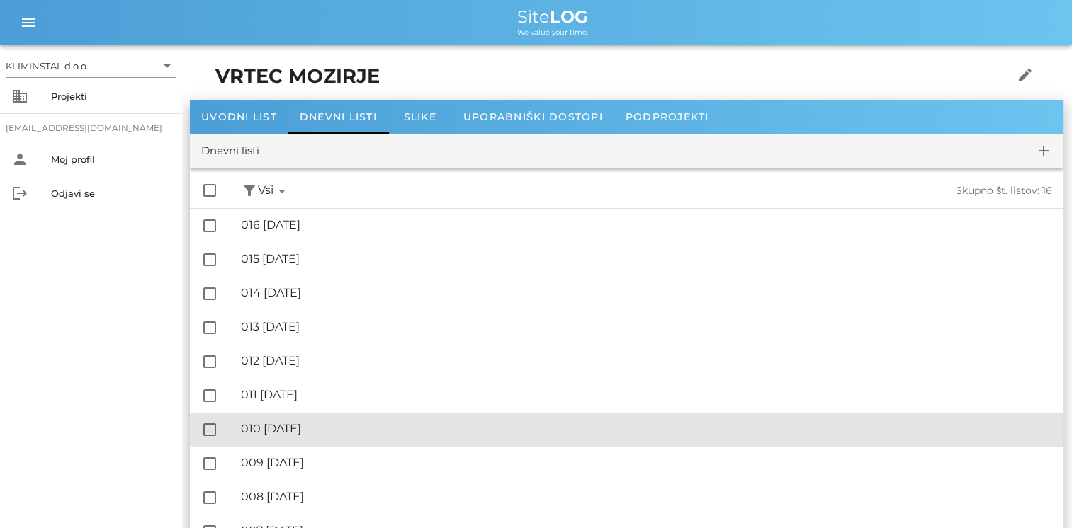
click at [289, 426] on div "🔏 010 torek, 12.08.2025" at bounding box center [646, 428] width 811 height 13
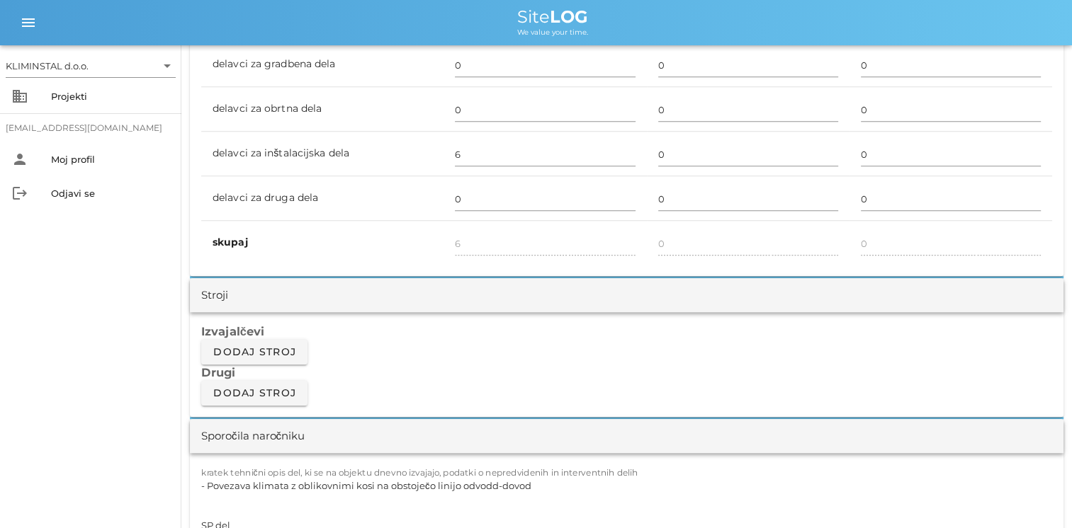
scroll to position [1062, 0]
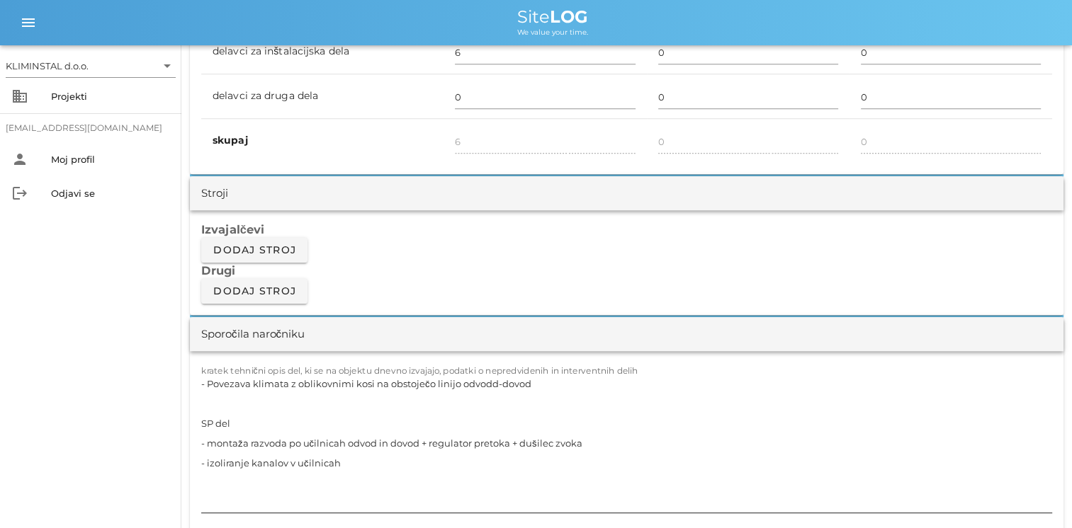
click at [351, 463] on textarea "- Povezava klimata z oblikovnimi kosi na obstoječo linijo odvodd-dovod SP del -…" at bounding box center [626, 443] width 851 height 139
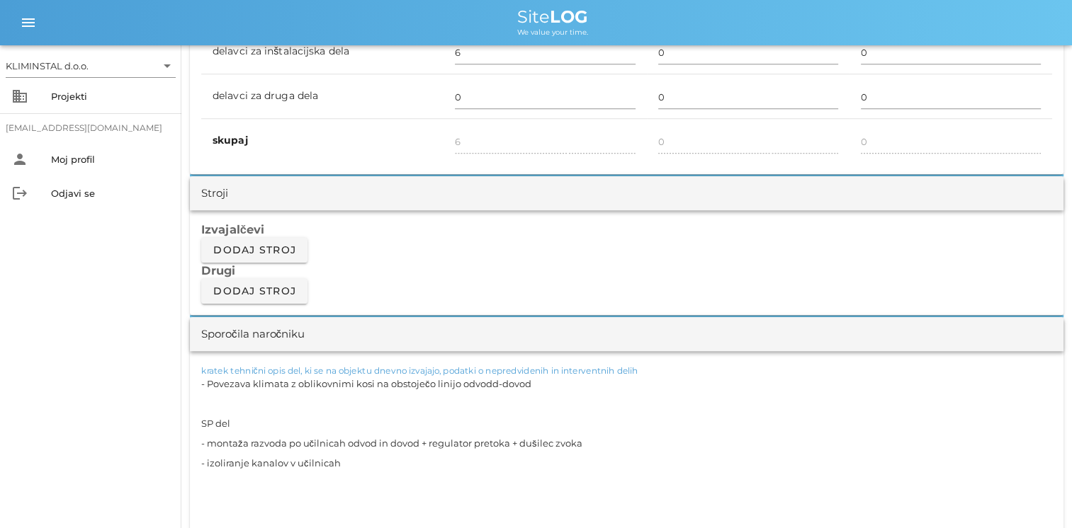
paste textarea "- mavčno kartonska in slikopleskarska dela - tesnenje prebojev - kleparska dela…"
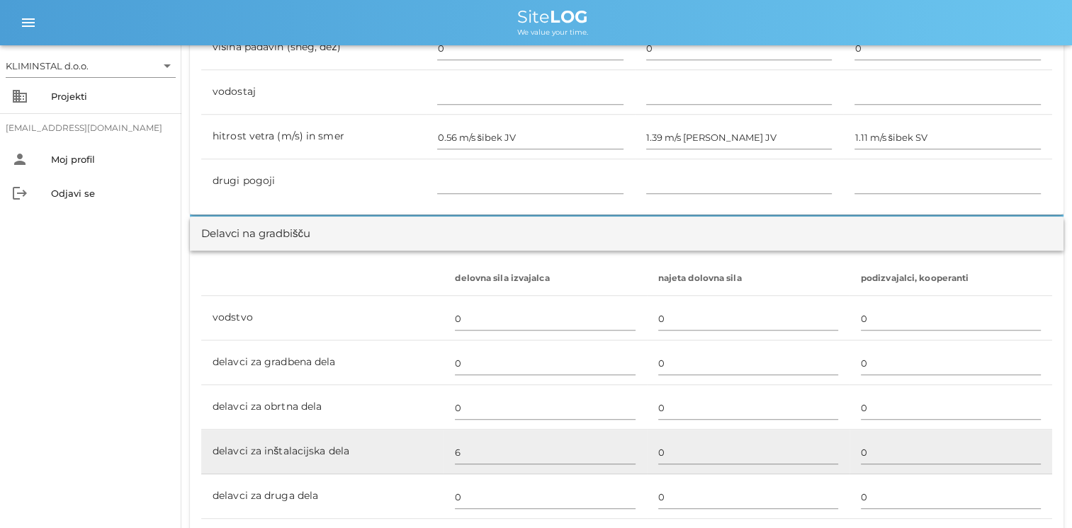
scroll to position [637, 0]
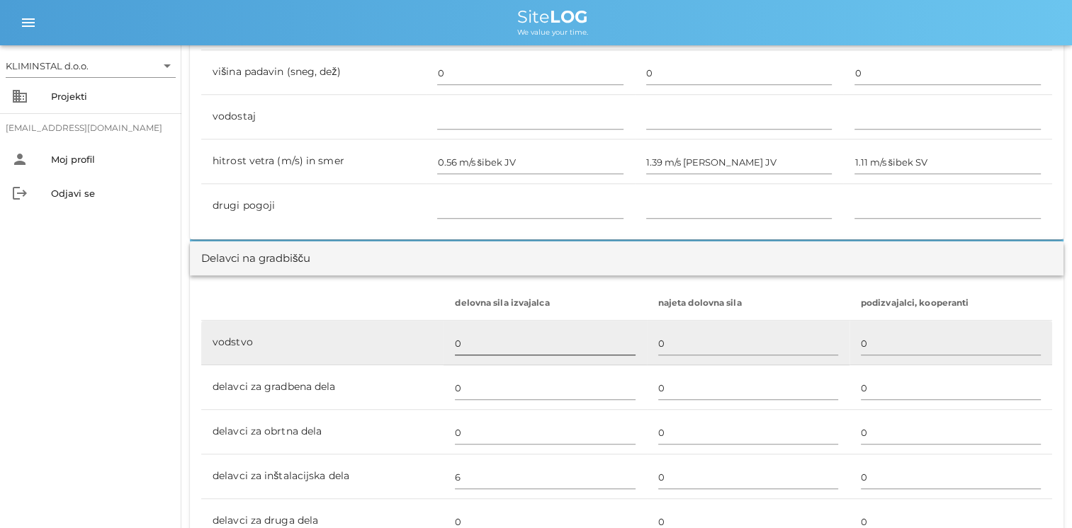
type textarea "- Povezava klimata z oblikovnimi kosi na obstoječo linijo odvodd-dovod SP del -…"
click at [465, 345] on input "0" at bounding box center [545, 343] width 180 height 23
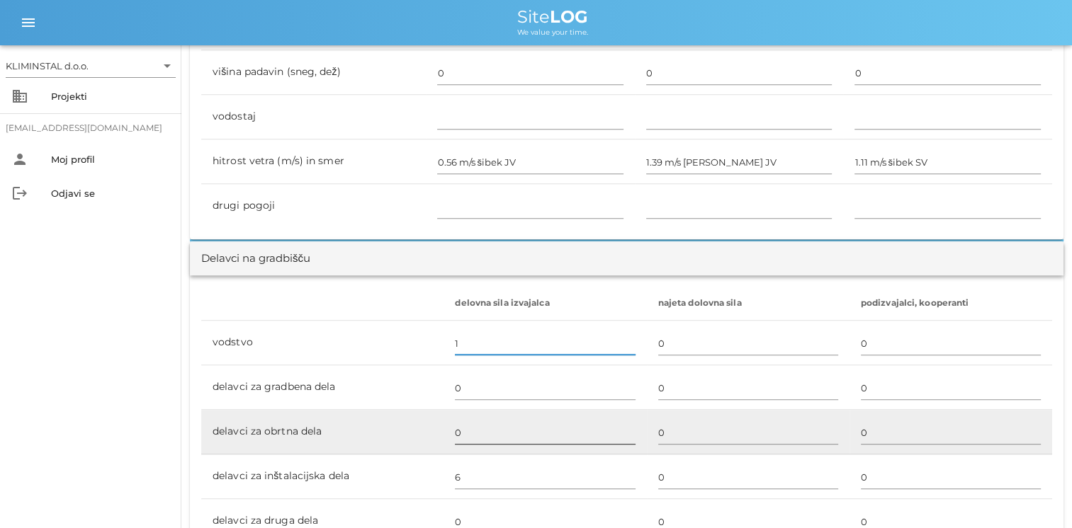
type input "1"
type input "7"
click at [460, 428] on input "0" at bounding box center [545, 432] width 180 height 23
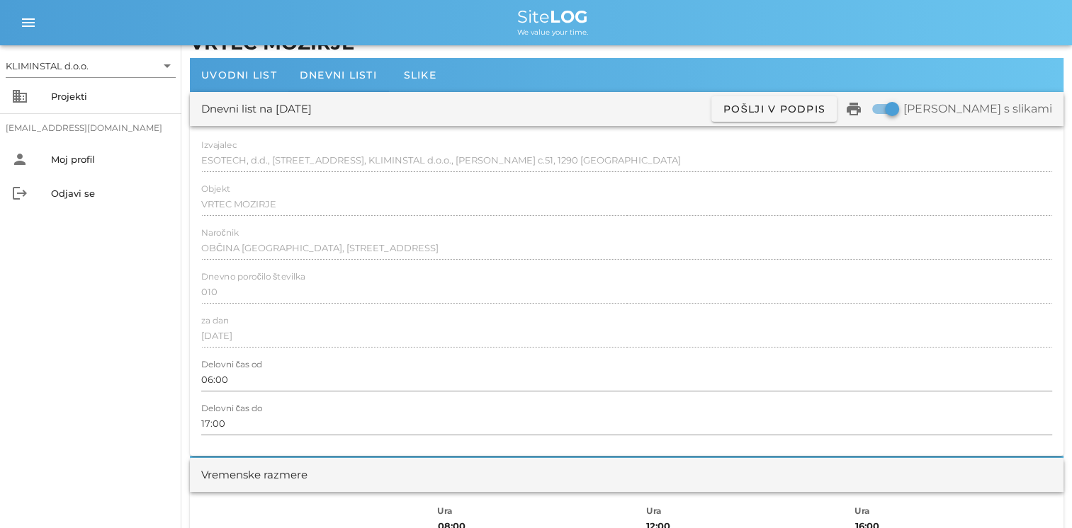
scroll to position [0, 0]
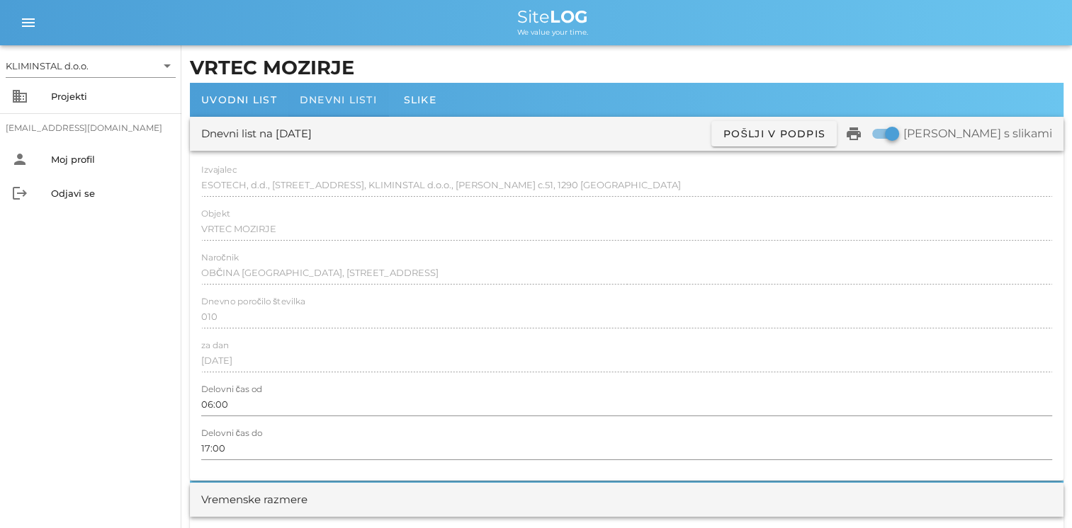
type input "6"
type input "13"
click at [316, 89] on div "Dnevni listi" at bounding box center [338, 100] width 100 height 34
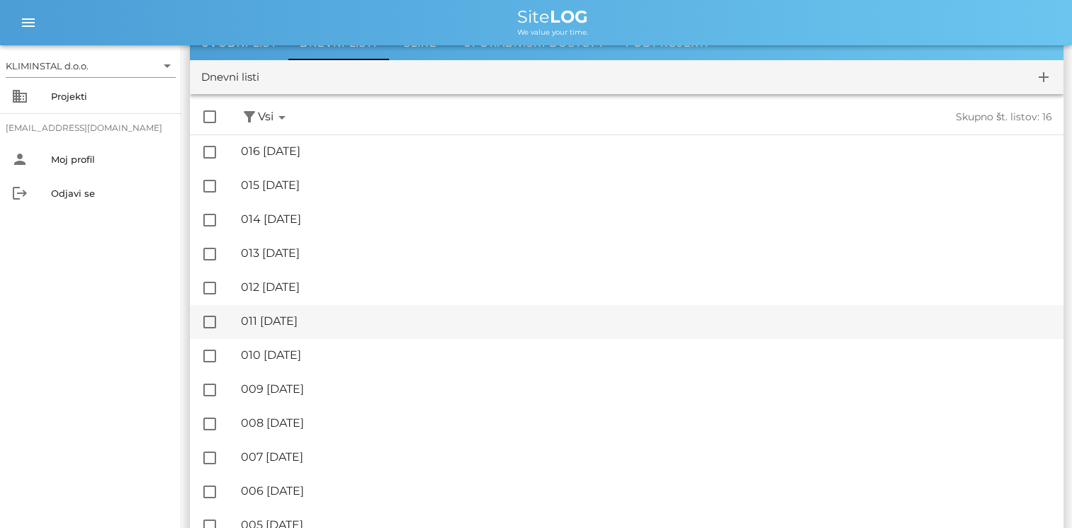
scroll to position [142, 0]
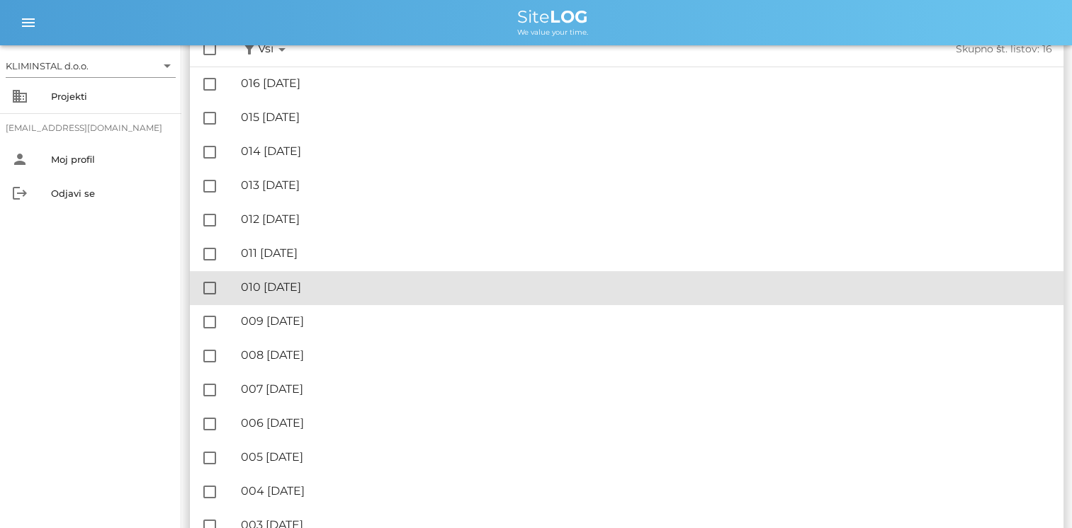
click at [287, 285] on div "🔏 010 torek, 12.08.2025" at bounding box center [646, 286] width 811 height 13
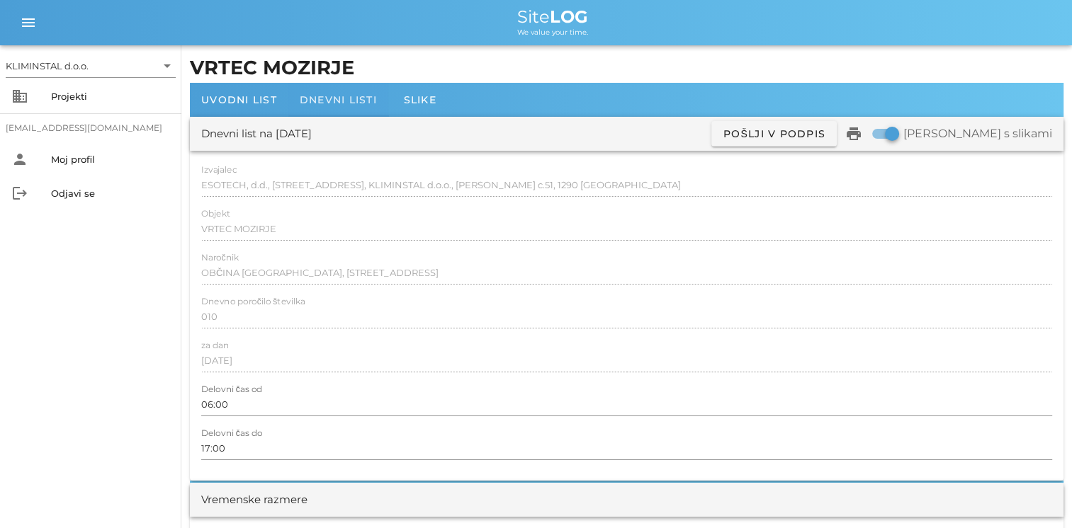
click at [332, 97] on span "Dnevni listi" at bounding box center [338, 99] width 77 height 13
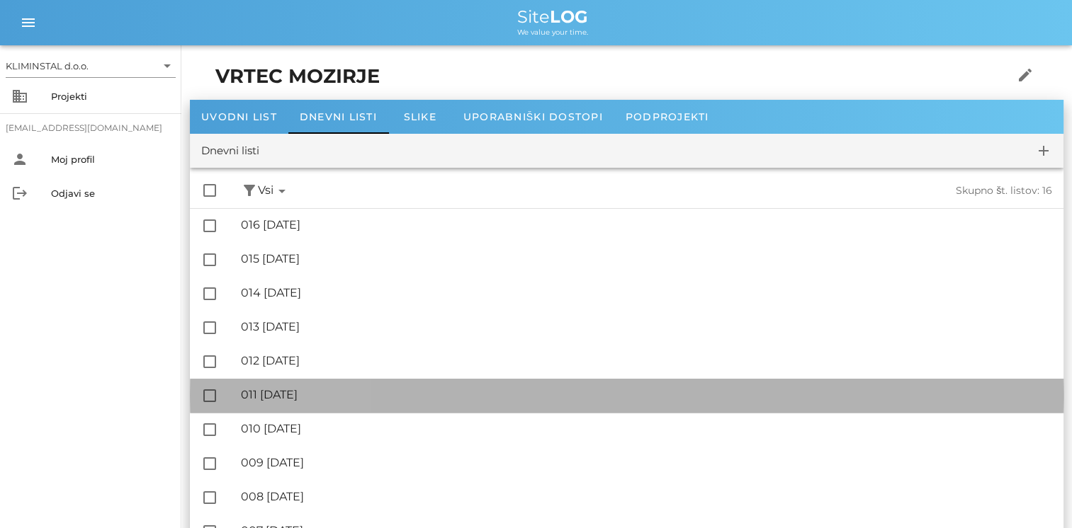
click at [288, 392] on div "🔏 011 sreda, 13.08.2025" at bounding box center [646, 394] width 811 height 13
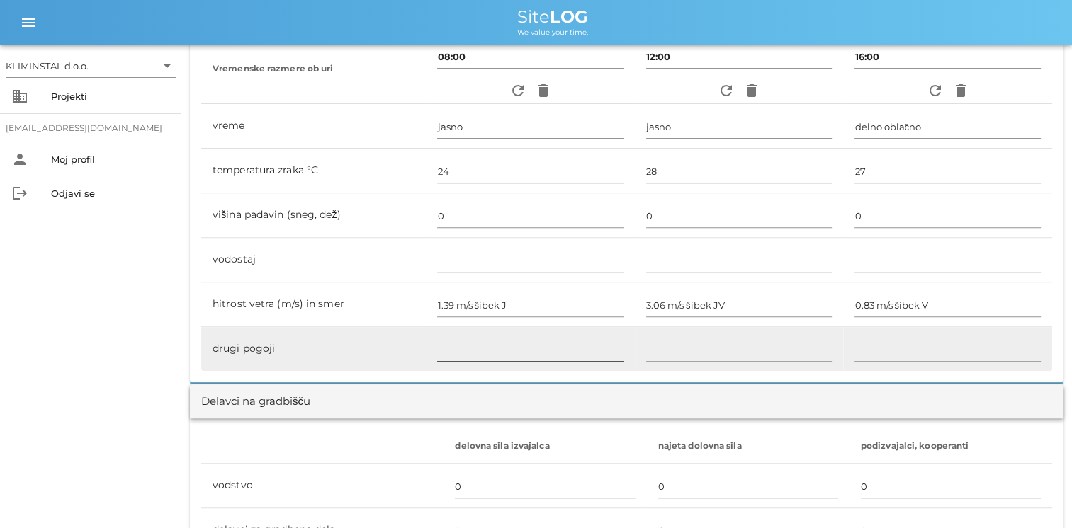
scroll to position [708, 0]
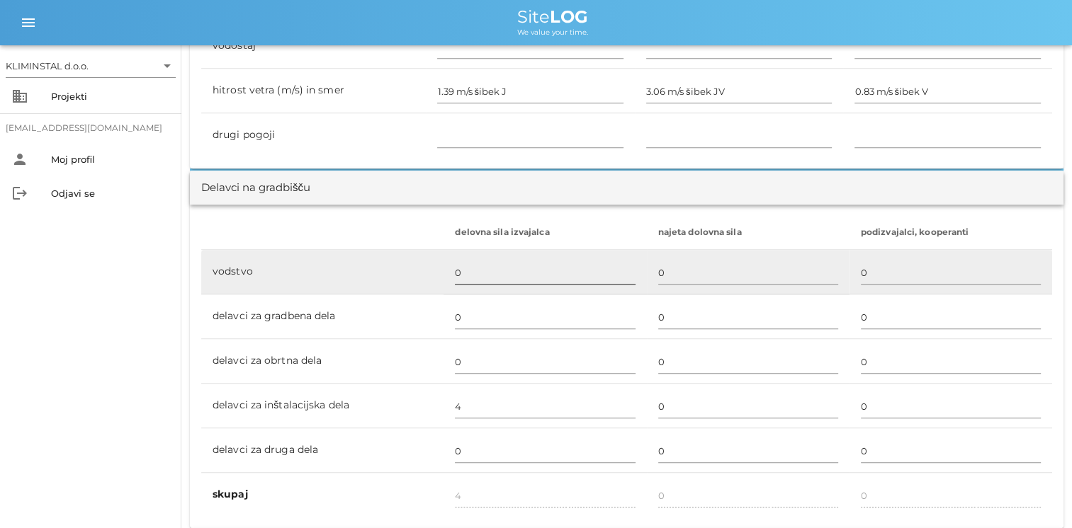
click at [462, 273] on input "0" at bounding box center [545, 272] width 180 height 23
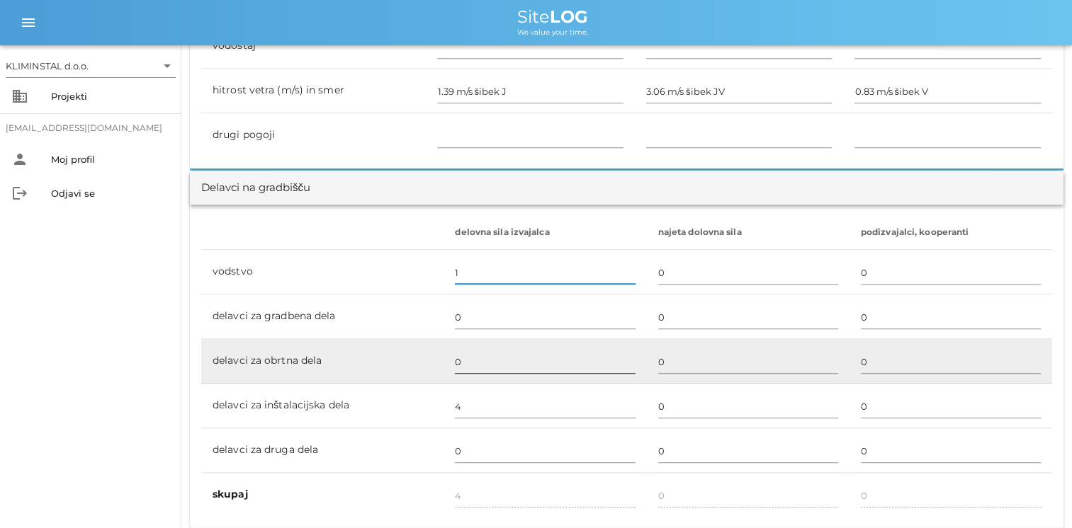
type input "1"
type input "5"
click at [465, 351] on input "0" at bounding box center [545, 362] width 180 height 23
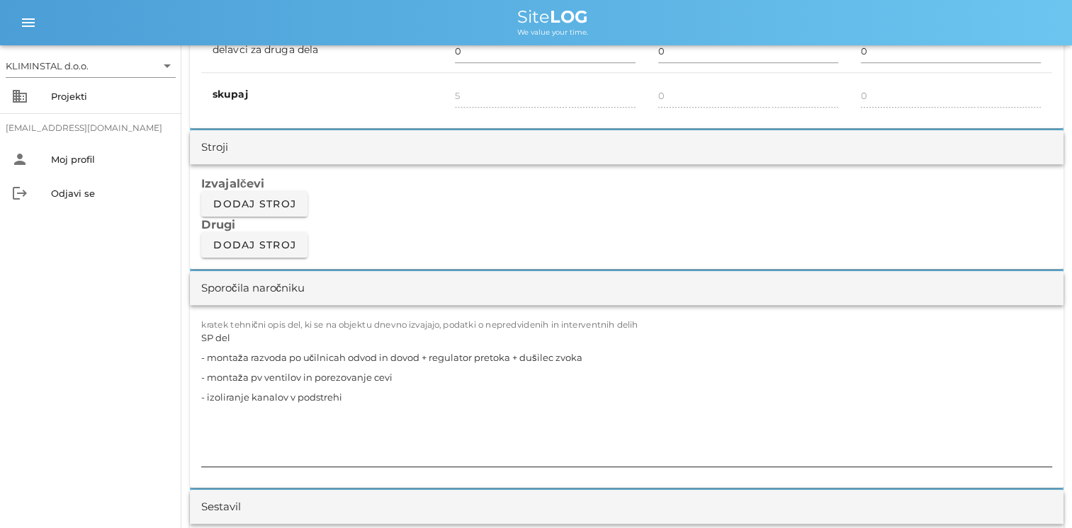
scroll to position [1133, 0]
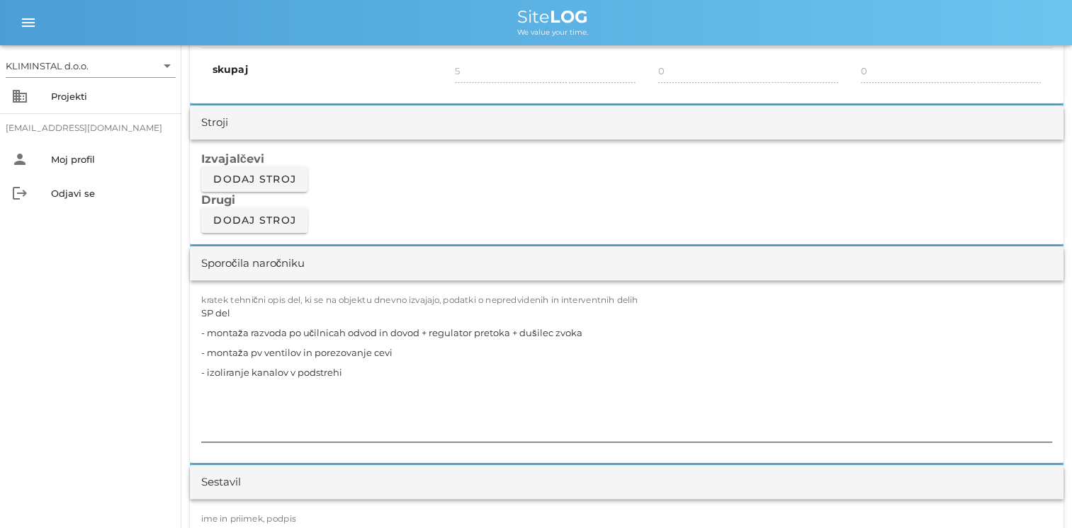
type input "6"
type input "11"
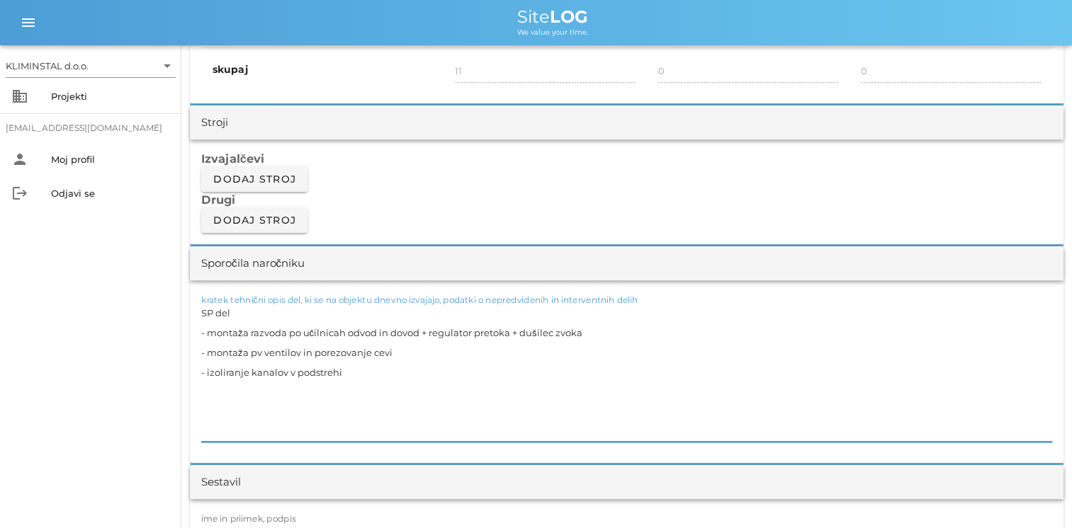
click at [371, 387] on textarea "SP del - montaža razvoda po učilnicah odvod in dovod + regulator pretoka + duši…" at bounding box center [626, 372] width 851 height 139
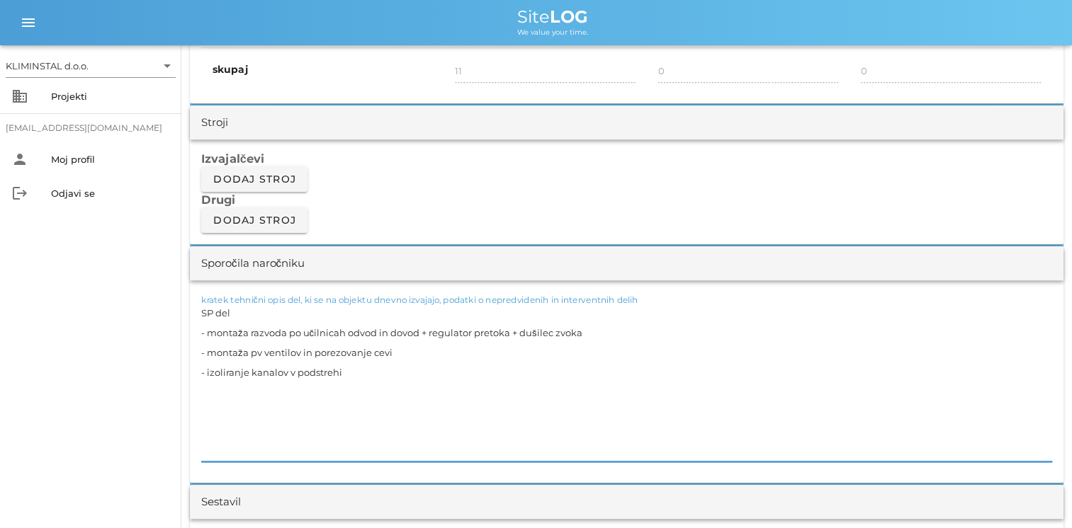
paste textarea "- mavčno kartonska in slikopleskarska dela - tesnenje prebojev - kleparska dela…"
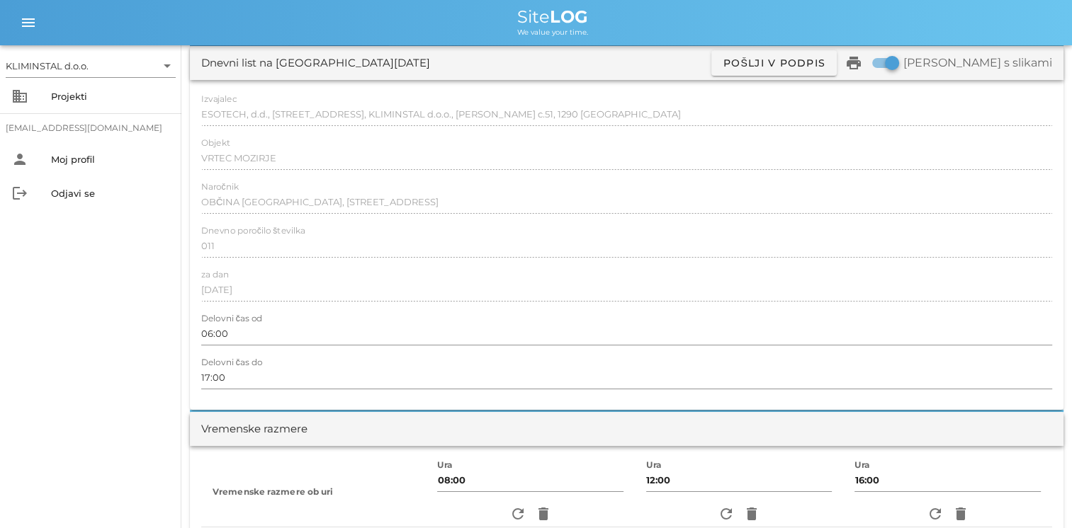
scroll to position [0, 0]
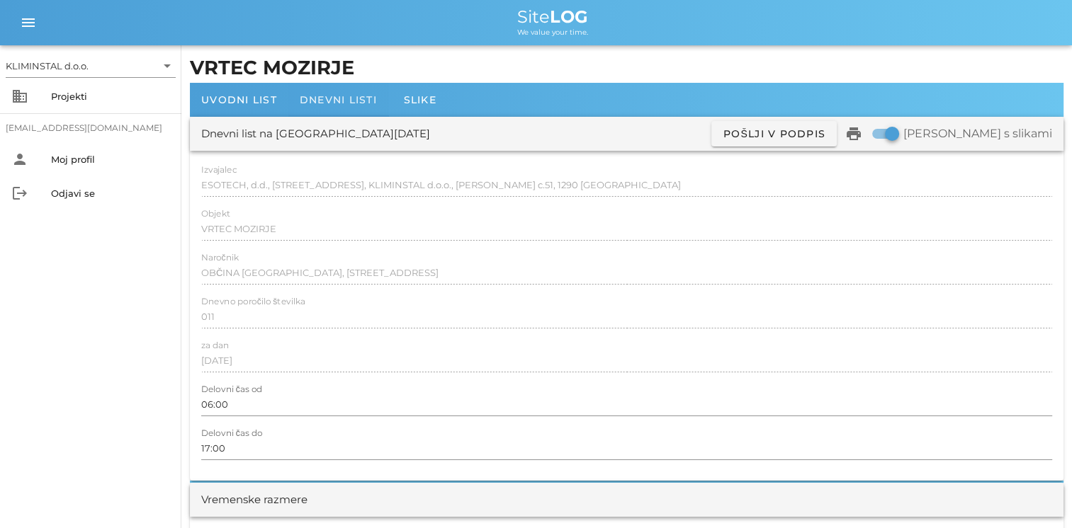
type textarea "SP del - montaža razvoda po učilnicah odvod in dovod + regulator pretoka + duši…"
click at [338, 107] on div "Dnevni listi" at bounding box center [338, 100] width 100 height 34
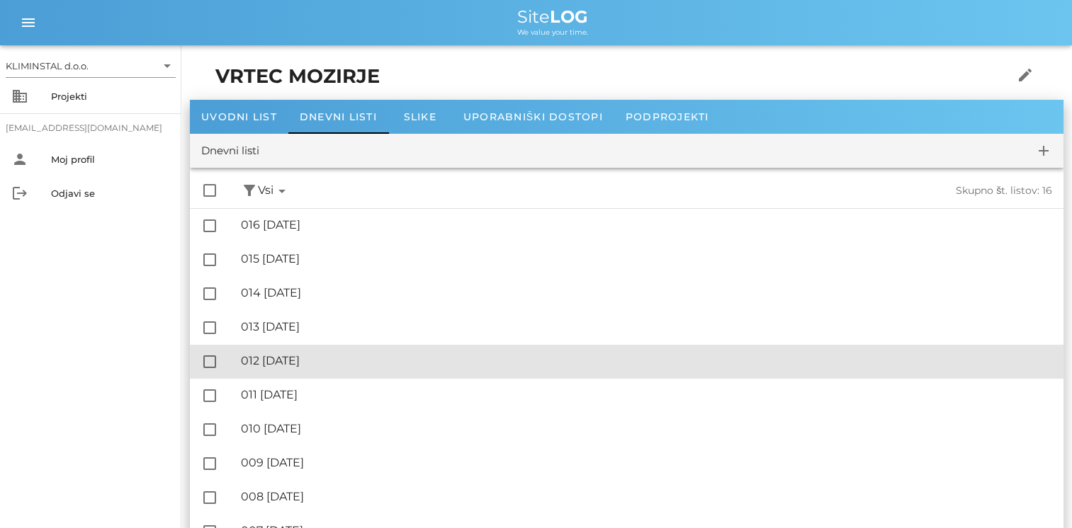
click at [314, 359] on div "🔏 012 četrtek, 14.08.2025" at bounding box center [646, 360] width 811 height 13
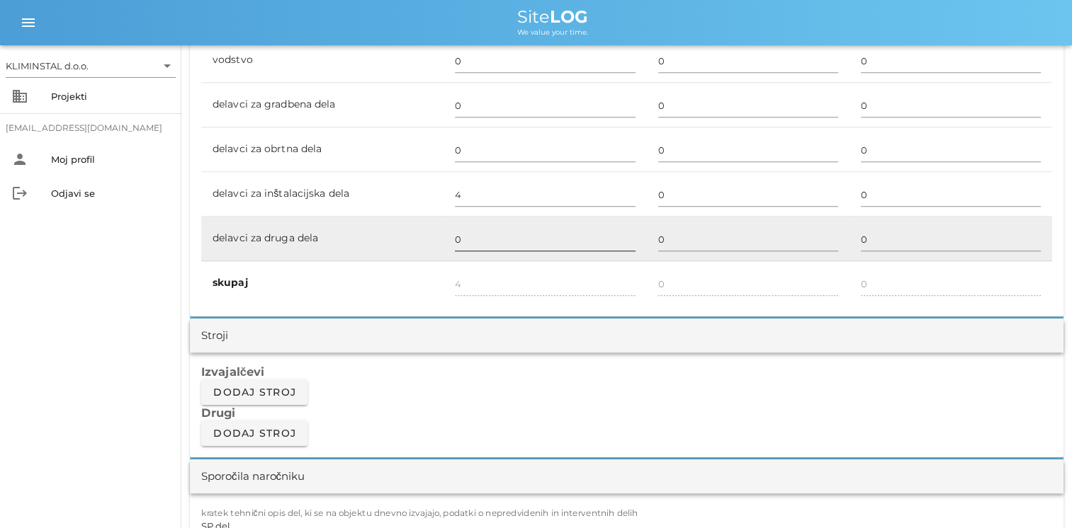
scroll to position [921, 0]
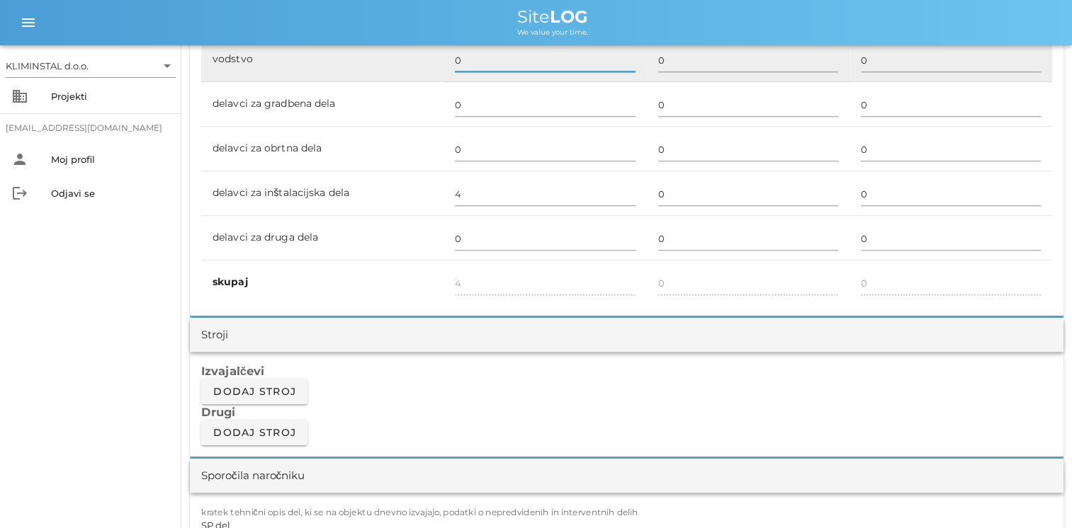
click at [455, 62] on input "0" at bounding box center [545, 60] width 180 height 23
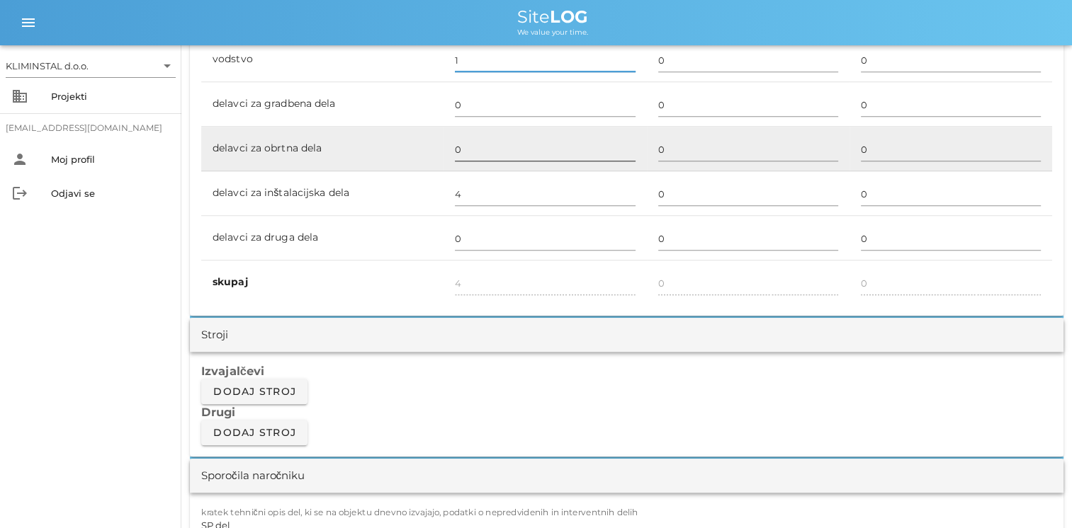
type input "1"
type input "5"
click at [462, 144] on input "0" at bounding box center [545, 149] width 180 height 23
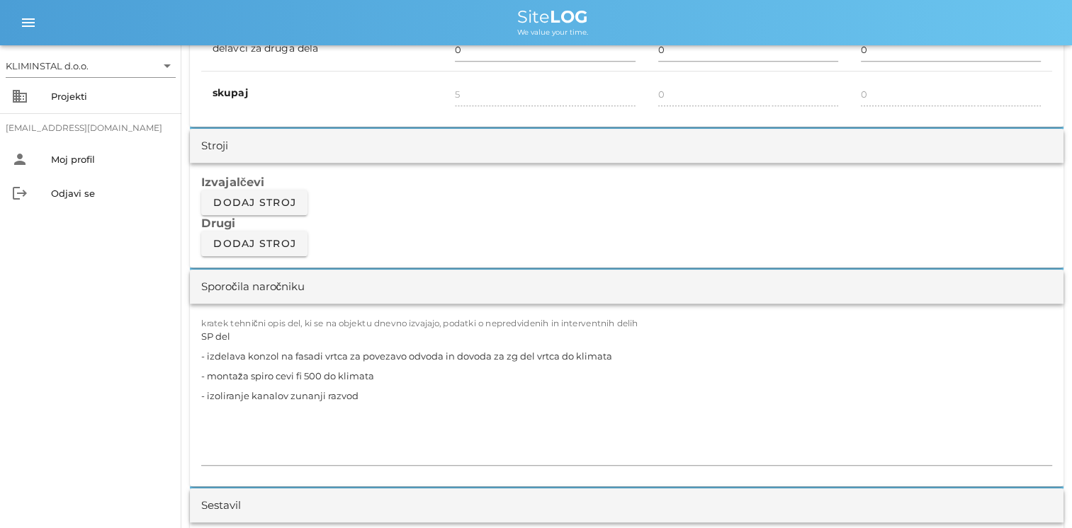
scroll to position [1275, 0]
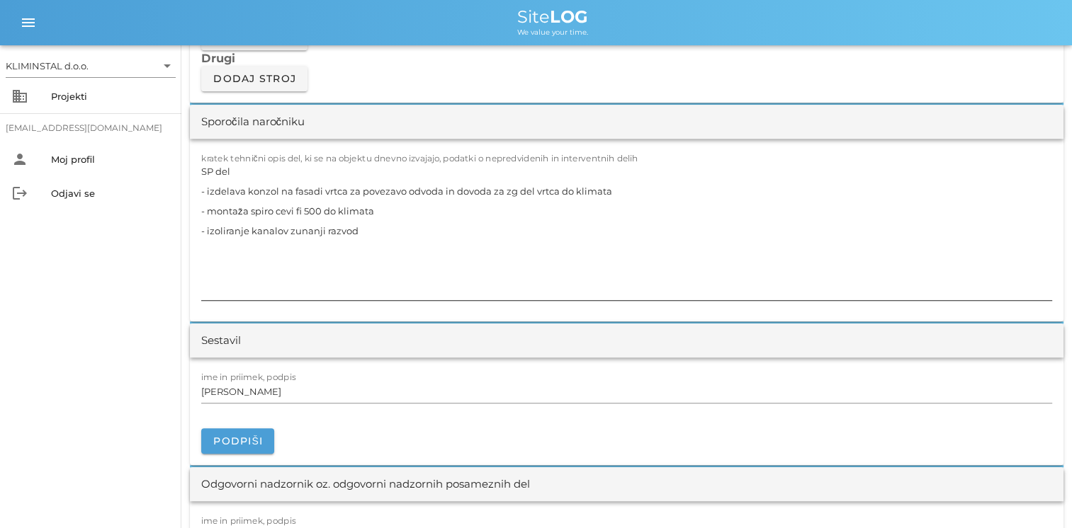
type input "6"
click at [374, 242] on textarea "SP del - izdelava konzol na fasadi vrtca za povezavo odvoda in dovoda za zg del…" at bounding box center [626, 230] width 851 height 139
type input "11"
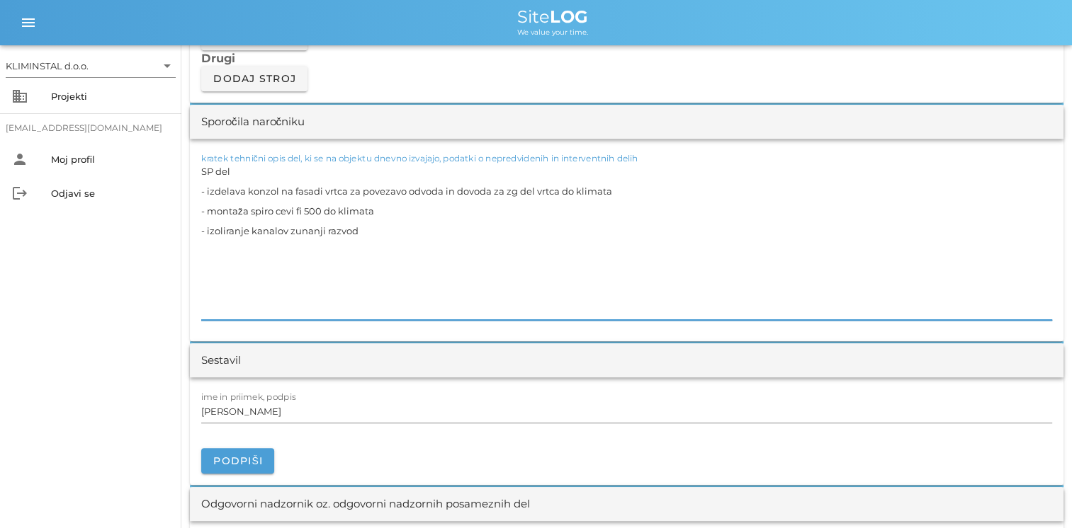
paste textarea "- mavčno kartonska in slikopleskarska dela - tesnenje prebojev - kleparska dela…"
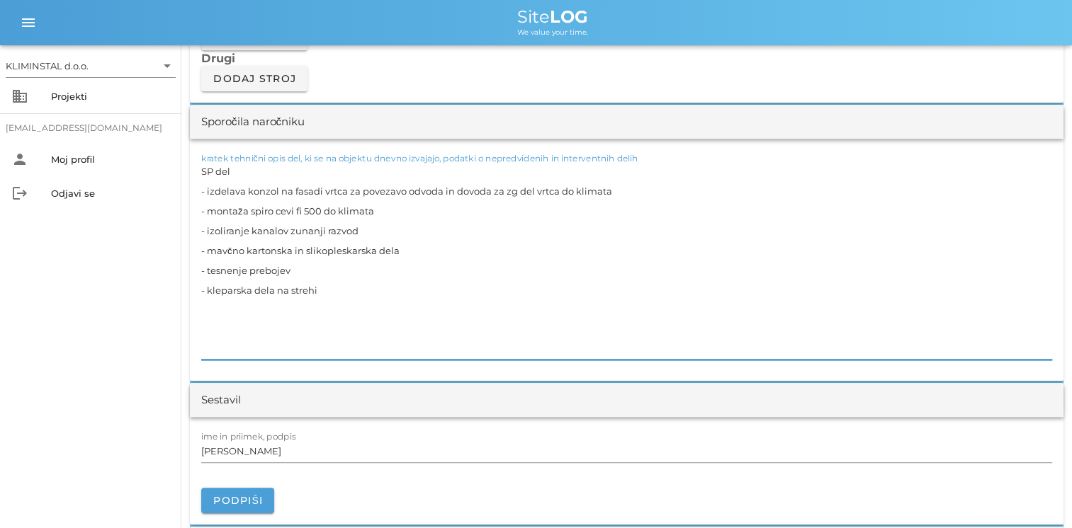
drag, startPoint x: 317, startPoint y: 304, endPoint x: 204, endPoint y: 307, distance: 113.4
click at [202, 306] on textarea "SP del - izdelava konzol na fasadi vrtca za povezavo odvoda in dovoda za zg del…" at bounding box center [626, 260] width 851 height 198
click at [337, 322] on textarea "SP del - izdelava konzol na fasadi vrtca za povezavo odvoda in dovoda za zg del…" at bounding box center [626, 260] width 851 height 198
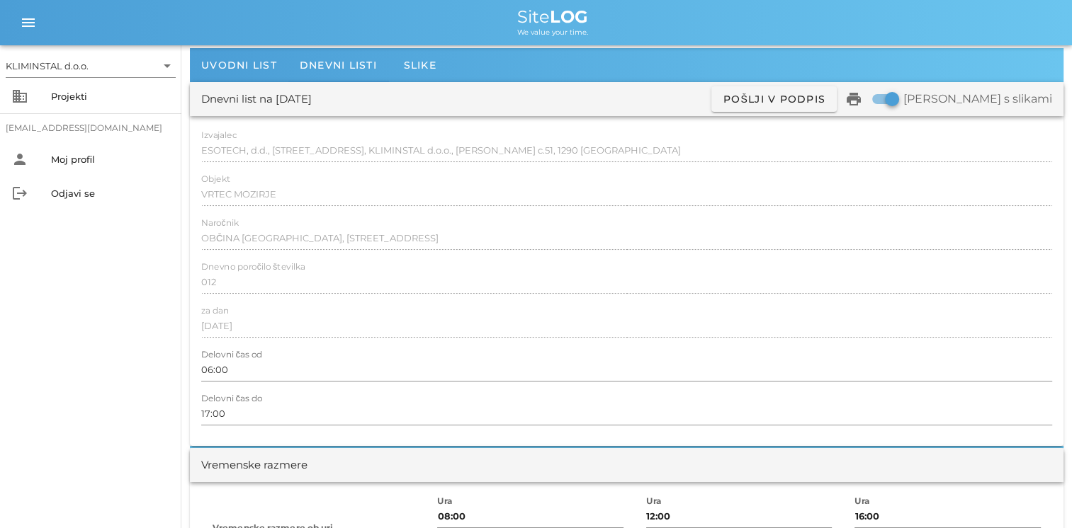
scroll to position [0, 0]
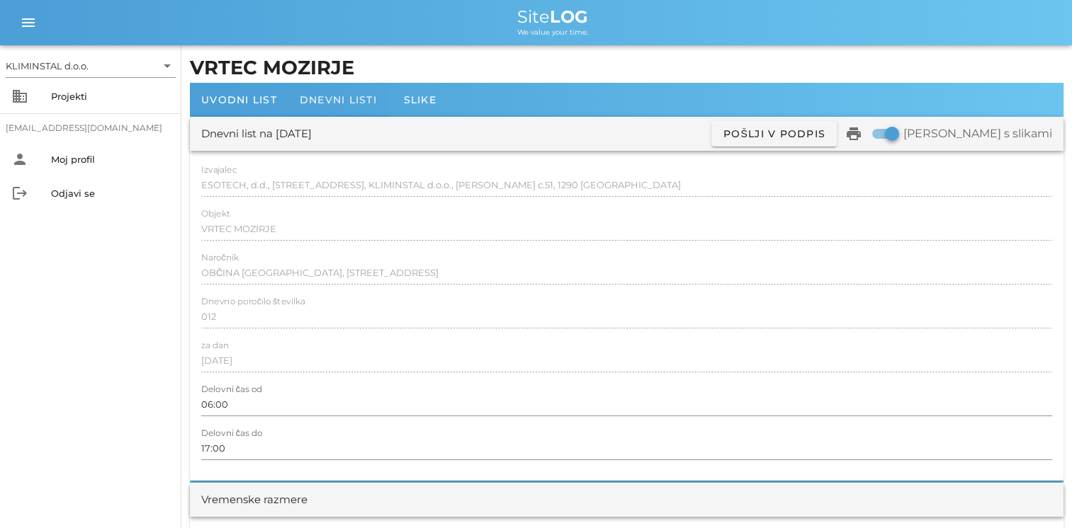
type textarea "SP del - izdelava konzol na fasadi vrtca za povezavo odvoda in dovoda za zg del…"
click at [334, 106] on div "Dnevni listi" at bounding box center [338, 100] width 100 height 34
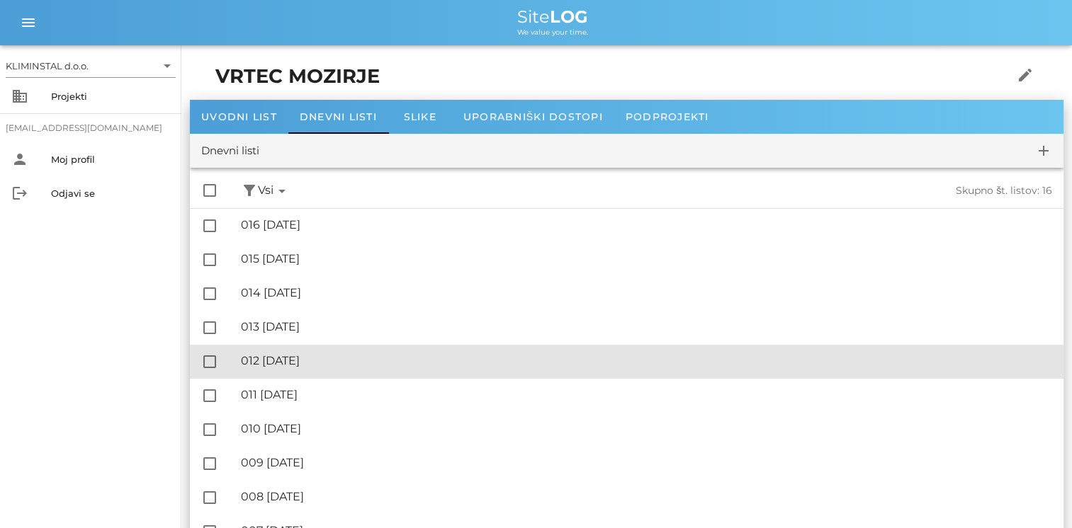
click at [335, 359] on div "🔏 012 četrtek, 14.08.2025" at bounding box center [646, 360] width 811 height 13
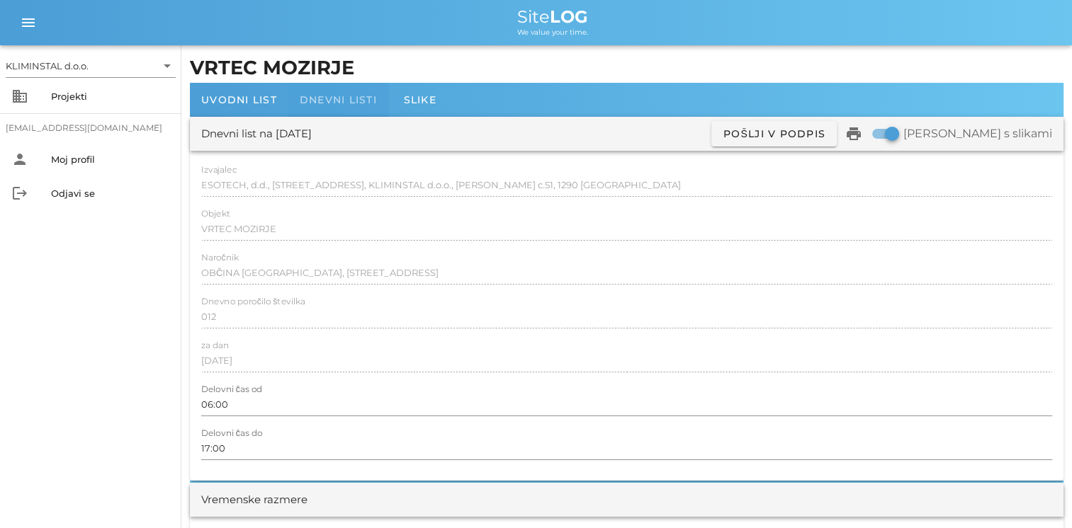
click at [341, 100] on span "Dnevni listi" at bounding box center [338, 99] width 77 height 13
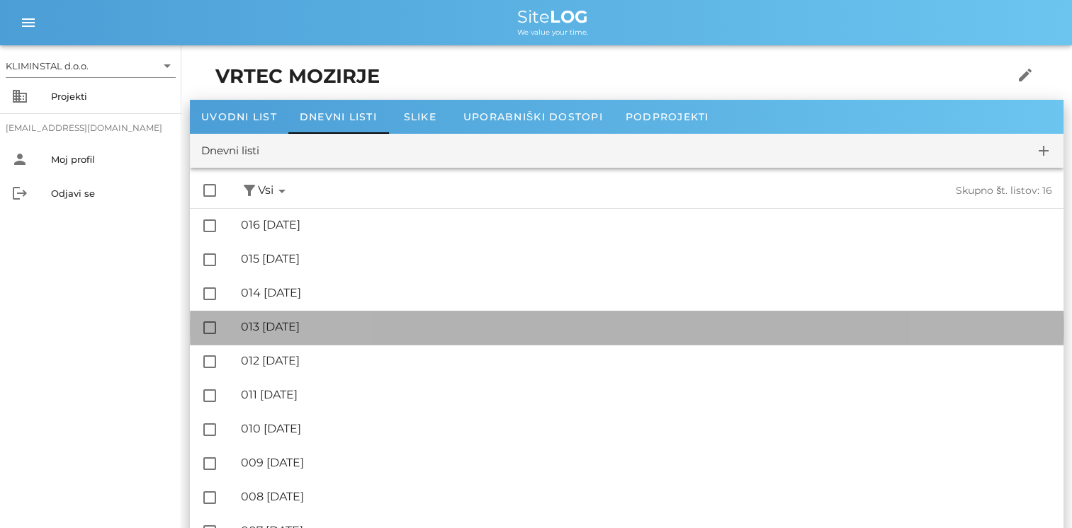
click at [306, 334] on div "🔏 013 ponedeljek, 18.08.2025 ✓ Podpisal: Nadzornik ✓ Podpisal: Sestavljalec ✓ P…" at bounding box center [646, 328] width 811 height 32
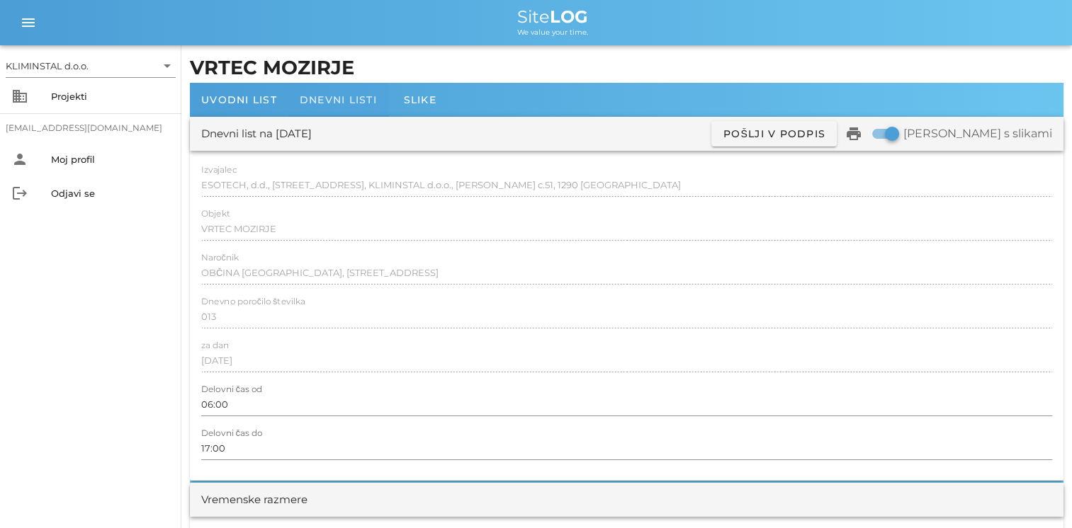
click at [322, 99] on span "Dnevni listi" at bounding box center [338, 99] width 77 height 13
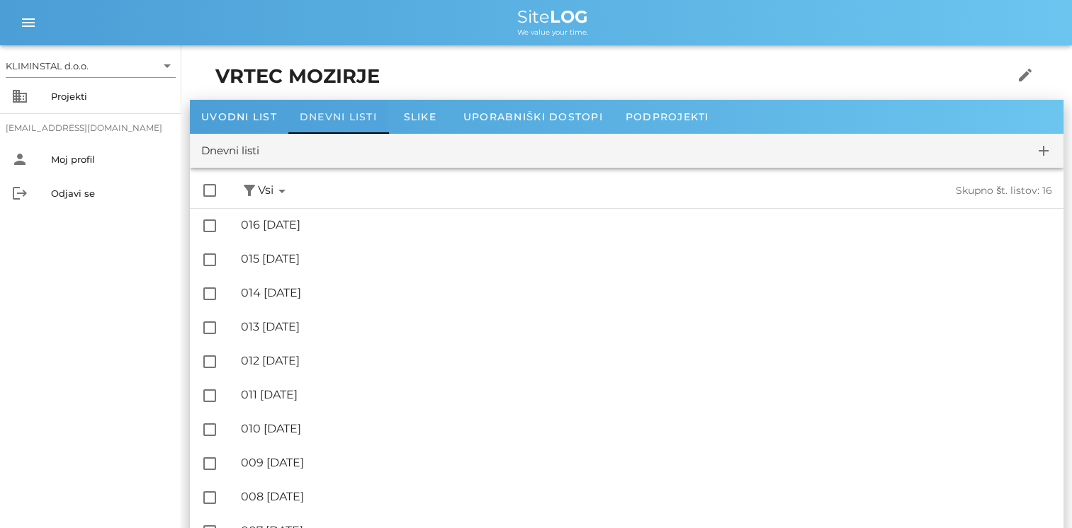
click at [314, 110] on span "Dnevni listi" at bounding box center [338, 116] width 77 height 13
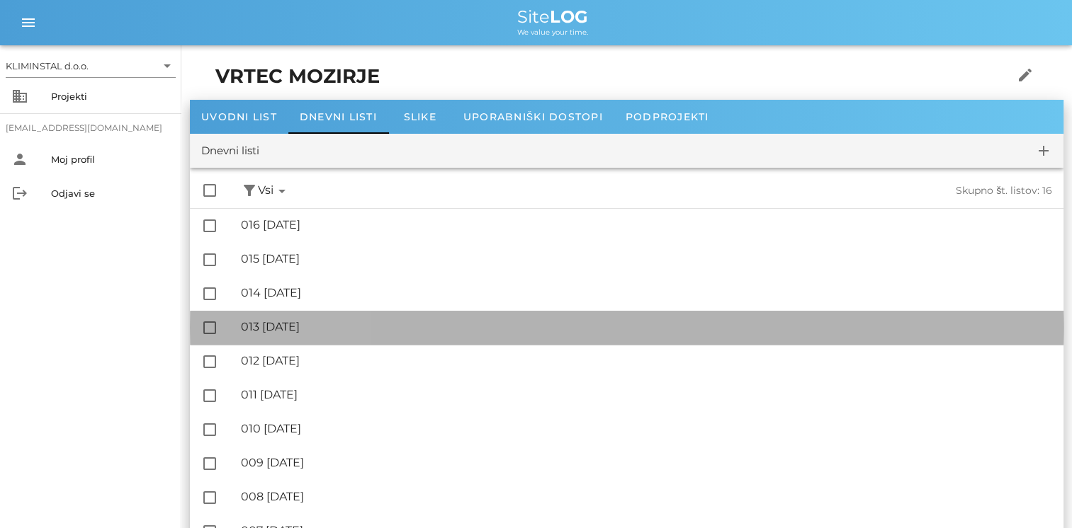
click at [305, 326] on div "🔏 013 ponedeljek, 18.08.2025" at bounding box center [646, 326] width 811 height 13
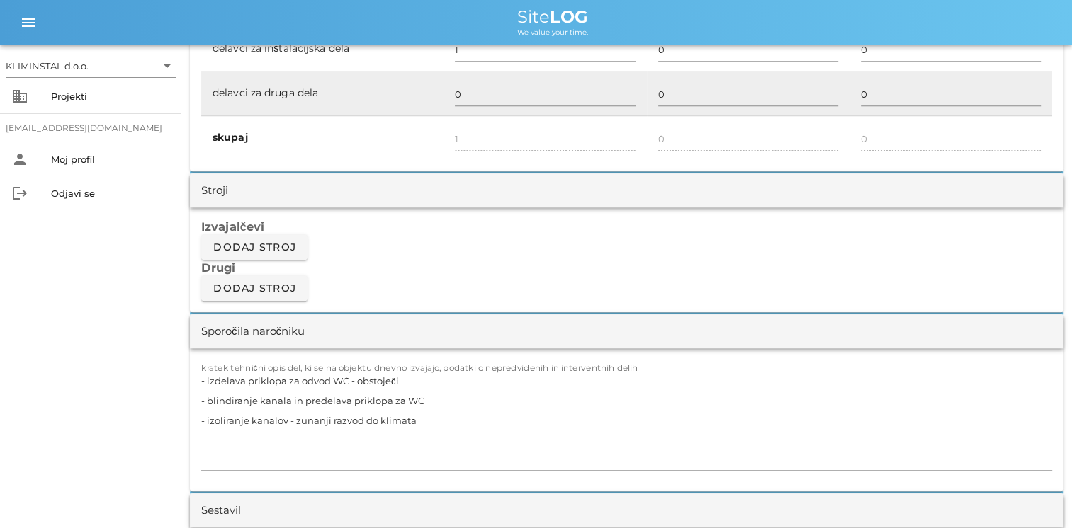
scroll to position [850, 0]
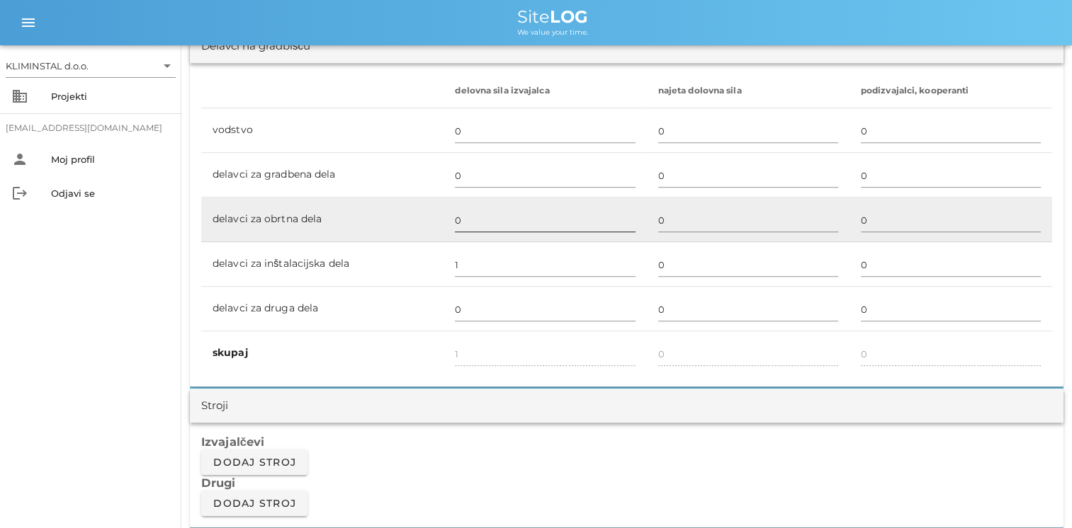
click at [465, 205] on div "0" at bounding box center [545, 220] width 180 height 41
click at [462, 218] on input "0" at bounding box center [545, 220] width 180 height 23
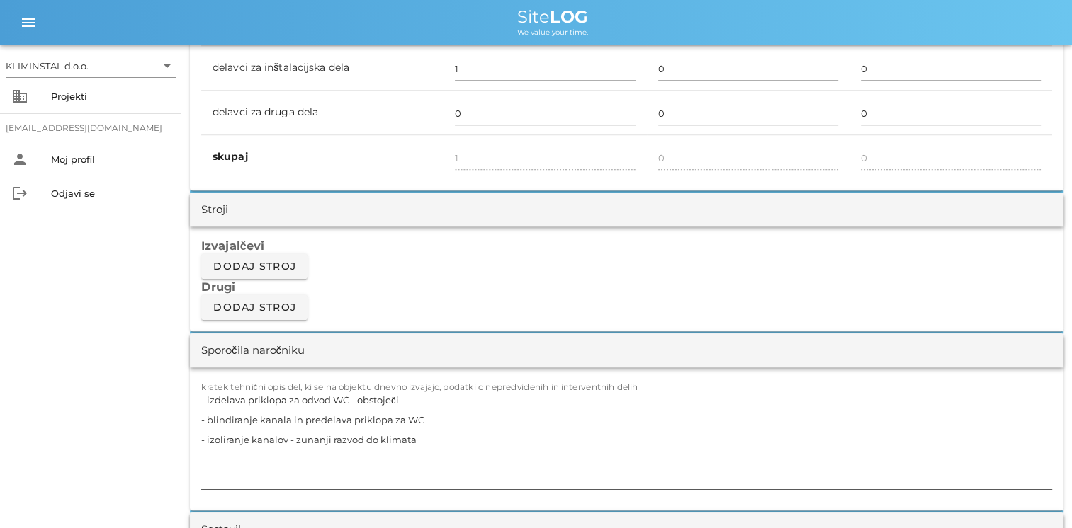
scroll to position [1133, 0]
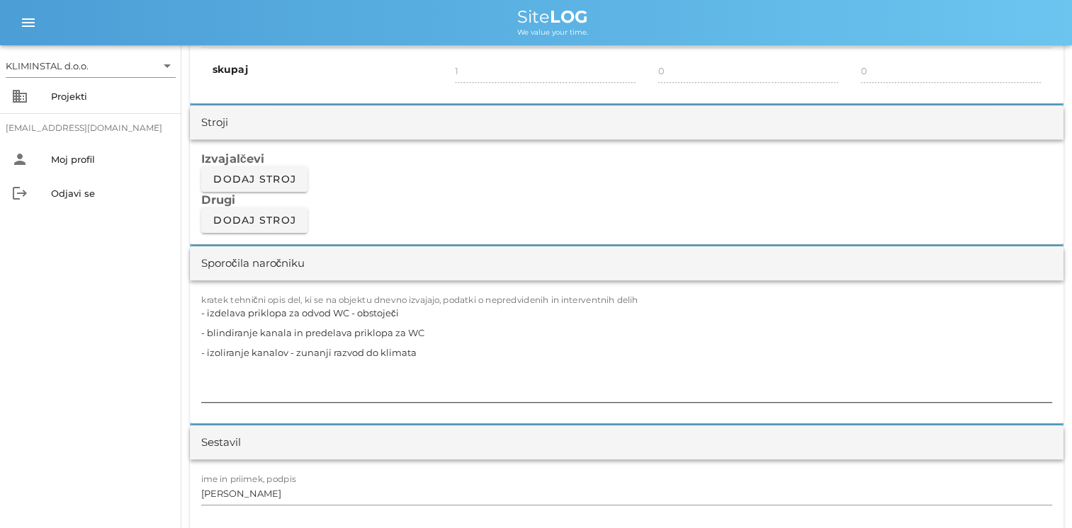
type input "2"
type input "3"
click at [343, 365] on textarea "- izdelava priklopa za odvod WC - obstoječi - blindiranje kanala in predelava p…" at bounding box center [626, 352] width 851 height 99
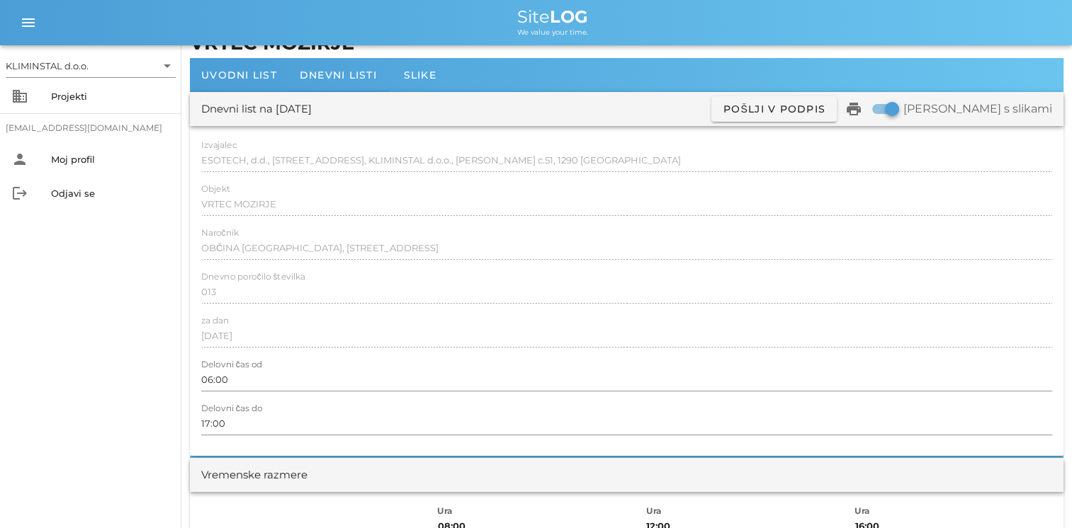
scroll to position [0, 0]
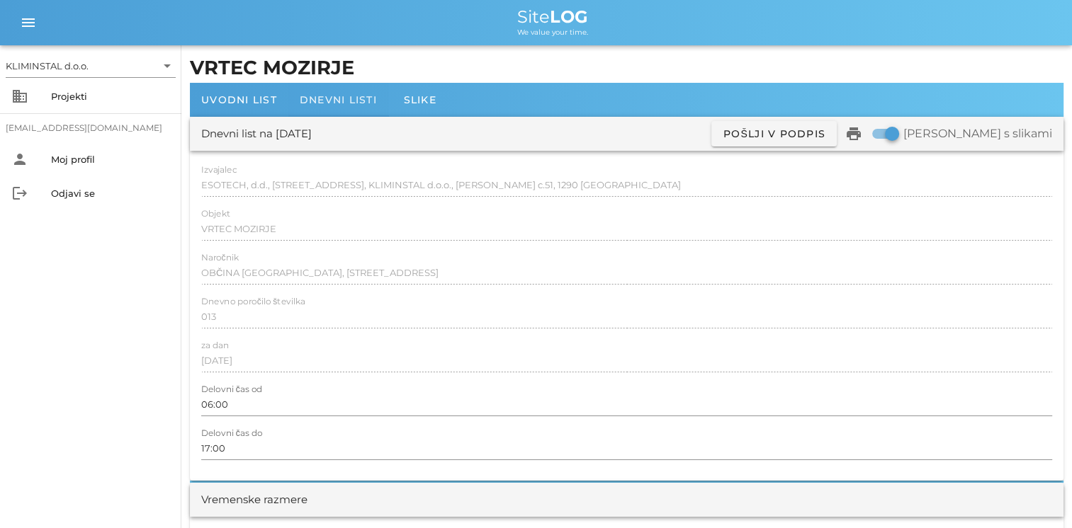
type textarea "- izdelava priklopa za odvod WC - obstoječi - blindiranje kanala in predelava p…"
click at [333, 102] on span "Dnevni listi" at bounding box center [338, 99] width 77 height 13
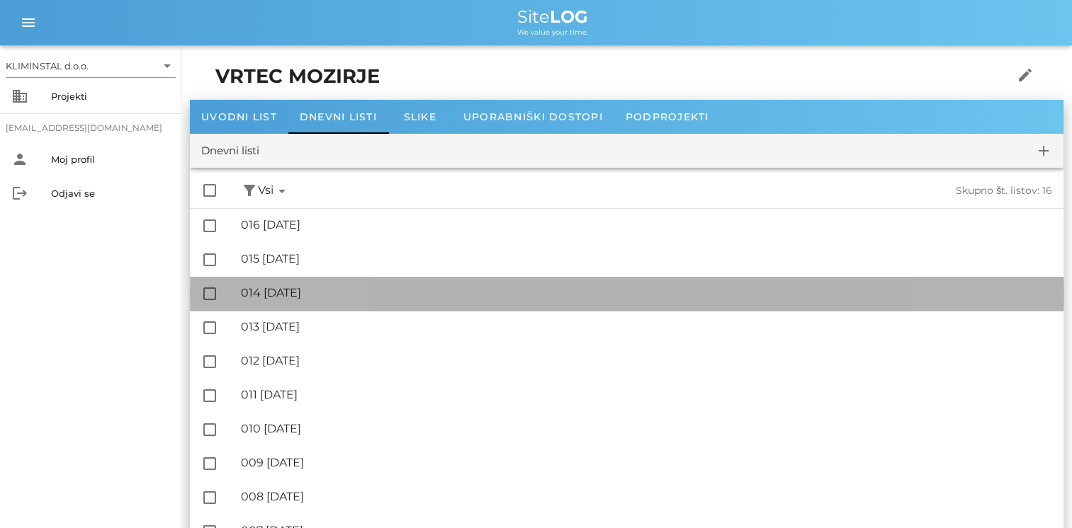
click at [303, 299] on div "🔏 014 torek, 19.08.2025" at bounding box center [646, 292] width 811 height 13
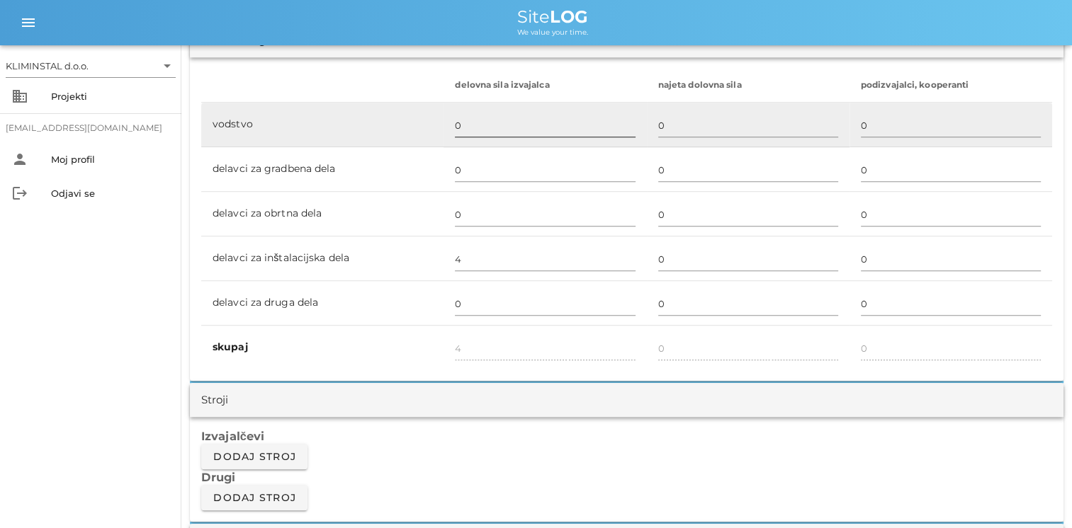
scroll to position [779, 0]
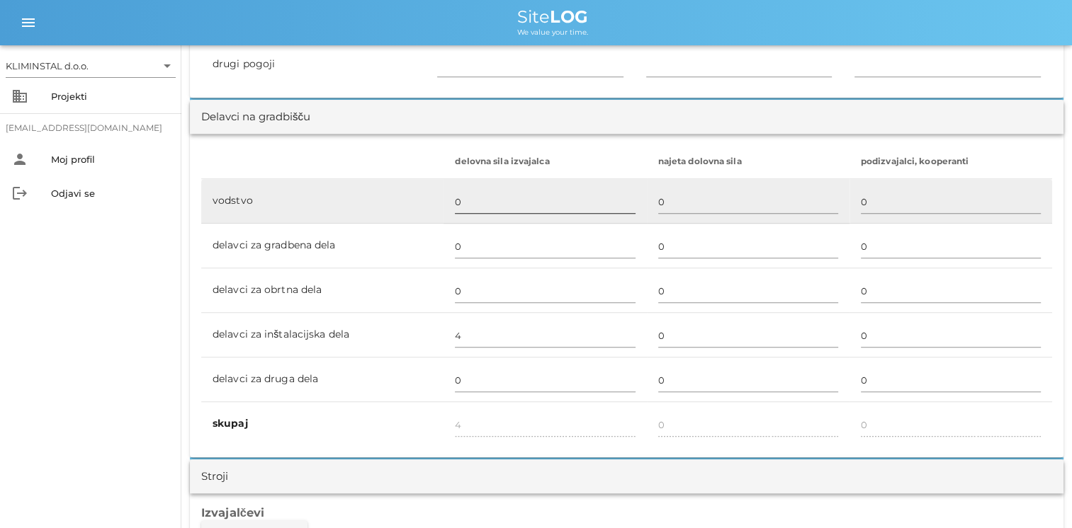
click at [490, 188] on div "0" at bounding box center [545, 202] width 180 height 41
click at [489, 204] on input "0" at bounding box center [545, 202] width 180 height 23
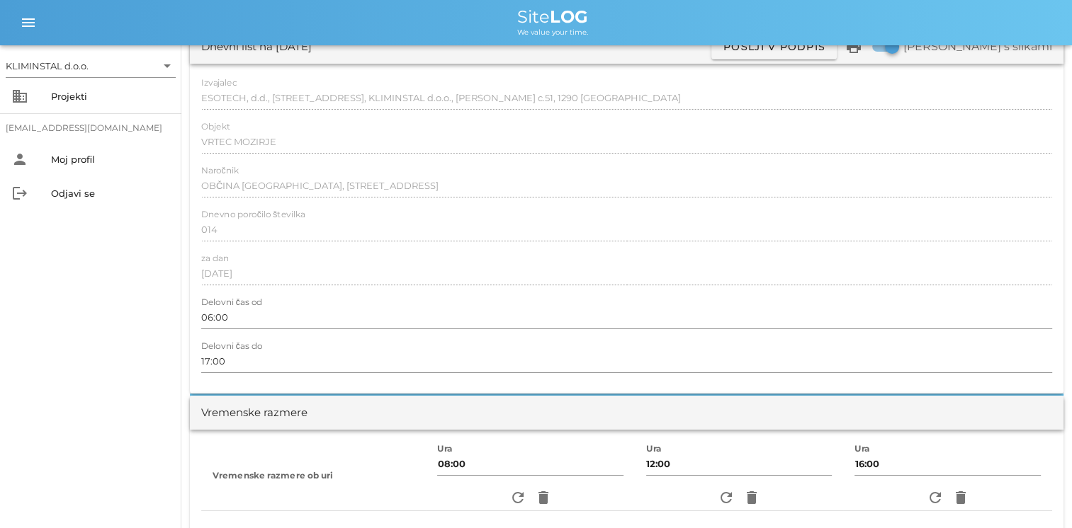
scroll to position [0, 0]
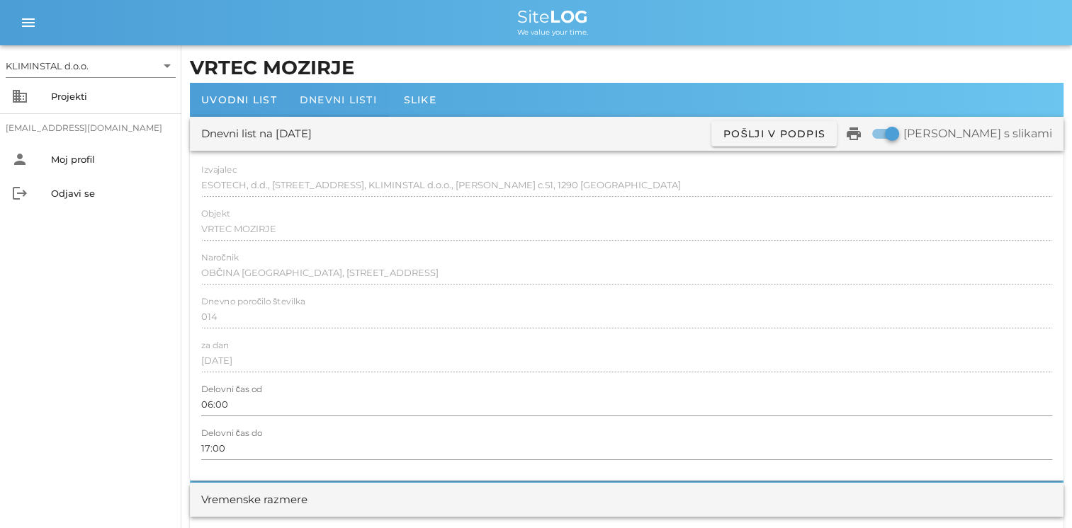
type input "1"
type input "5"
click at [319, 101] on span "Dnevni listi" at bounding box center [338, 99] width 77 height 13
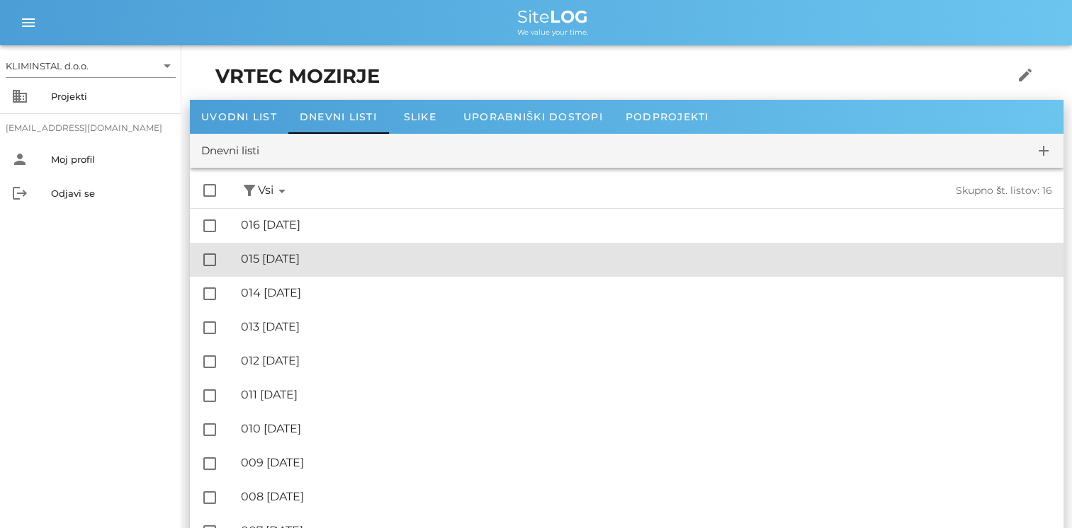
click at [326, 251] on div "🔏 015 sreda, 20.08.2025 ✓ Podpisal: Nadzornik ✓ Podpisal: Sestavljalec ✓ Podpis…" at bounding box center [646, 260] width 811 height 32
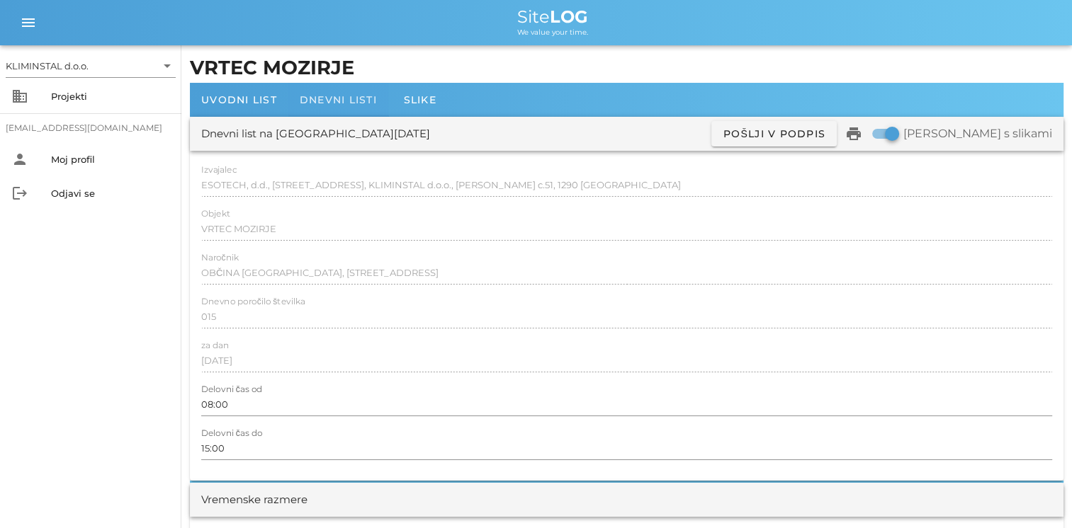
click at [320, 98] on span "Dnevni listi" at bounding box center [338, 99] width 77 height 13
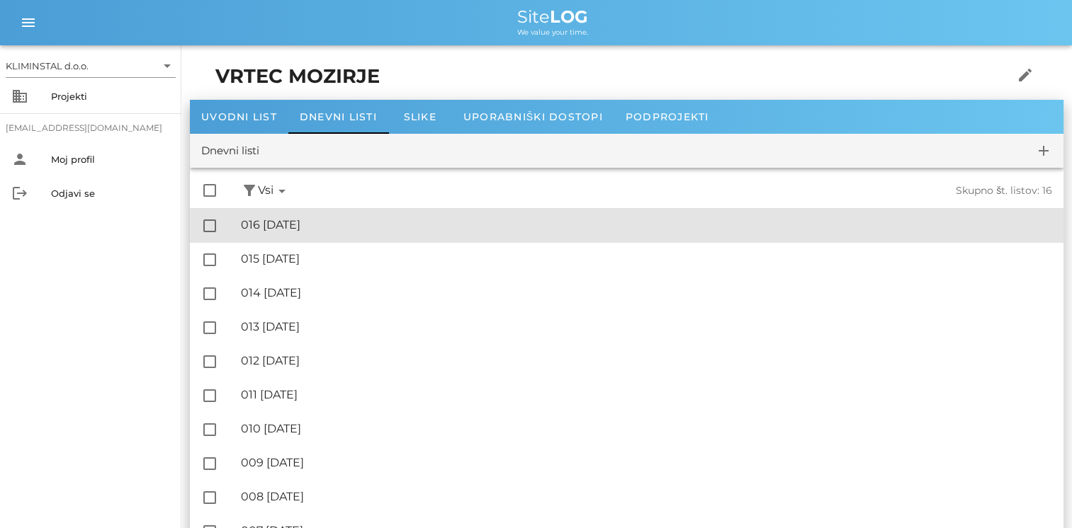
click at [320, 227] on div "🔏 016 četrtek, 21.08.2025" at bounding box center [646, 224] width 811 height 13
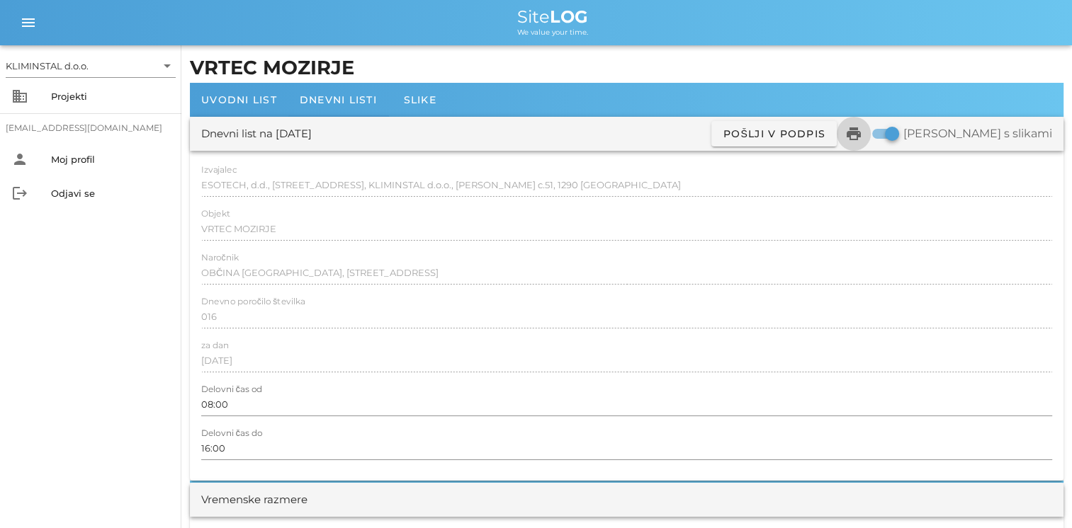
click at [727, 130] on icon "print" at bounding box center [853, 133] width 17 height 17
click at [244, 95] on span "Uvodni list" at bounding box center [239, 99] width 76 height 13
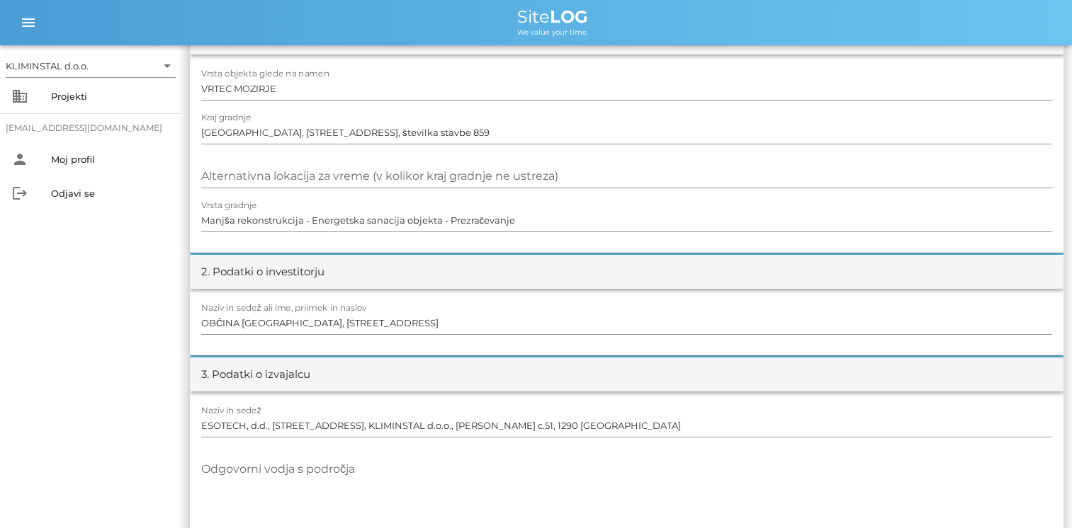
scroll to position [212, 0]
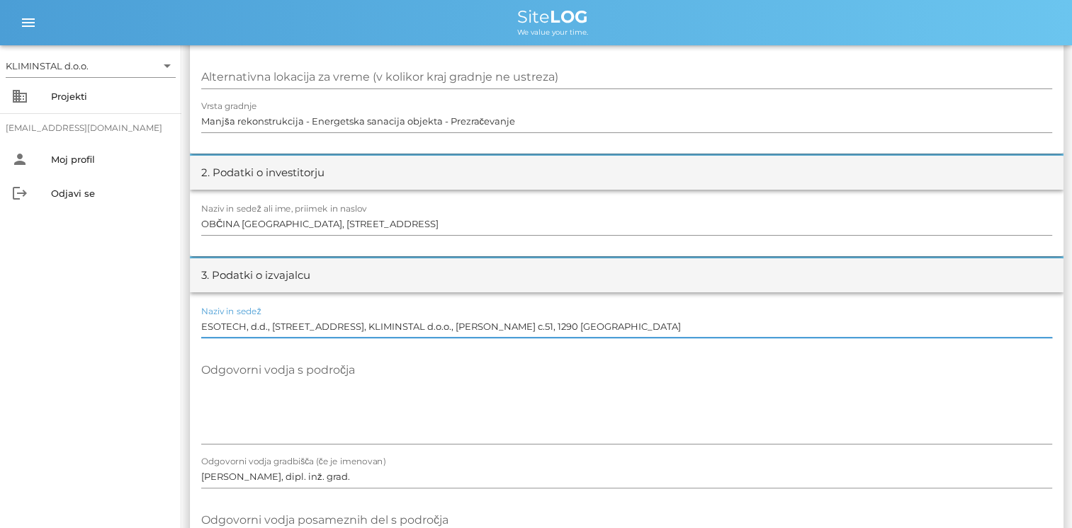
drag, startPoint x: 411, startPoint y: 324, endPoint x: 719, endPoint y: 334, distance: 308.2
click at [719, 334] on input "ESOTECH, d.d., Preloška cesta 1, 3320 Velenje, KLIMINSTAL d.o.o., Adamičeva c.5…" at bounding box center [626, 326] width 851 height 23
type input "ESOTECH, d.d., Preloška cesta 1, 3320 Velenje,"
click at [654, 404] on textarea "Odgovorni vodja s področja" at bounding box center [626, 401] width 851 height 85
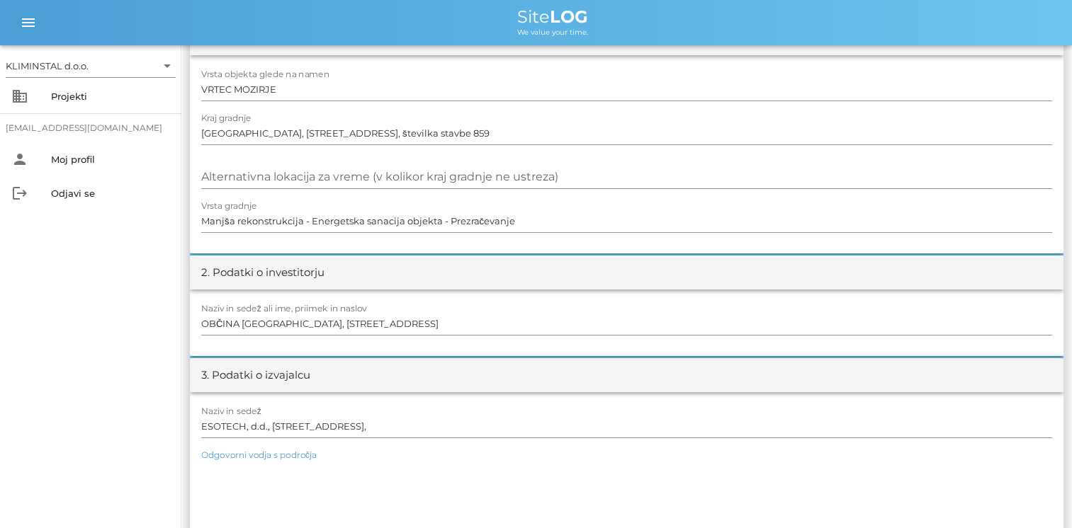
scroll to position [0, 0]
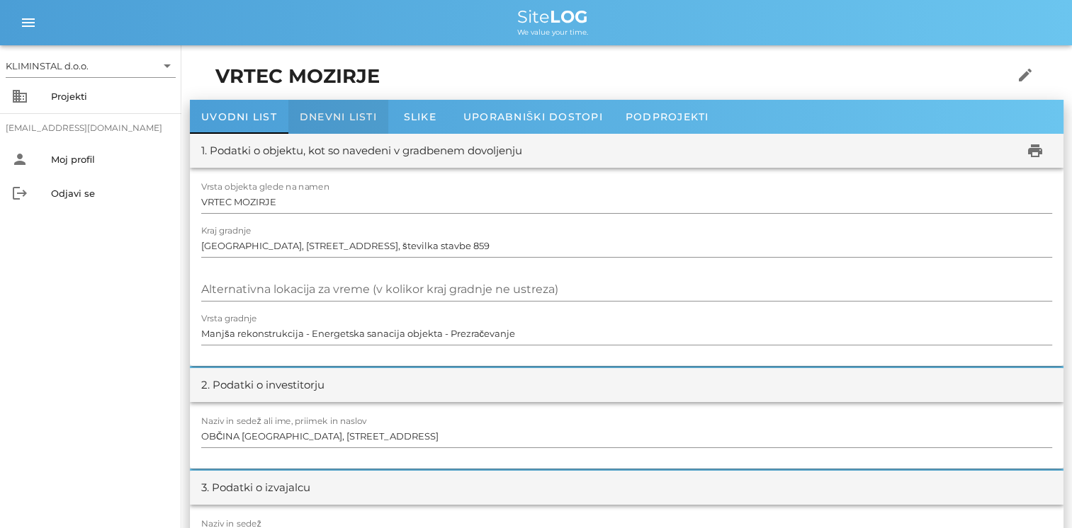
click at [324, 119] on span "Dnevni listi" at bounding box center [338, 116] width 77 height 13
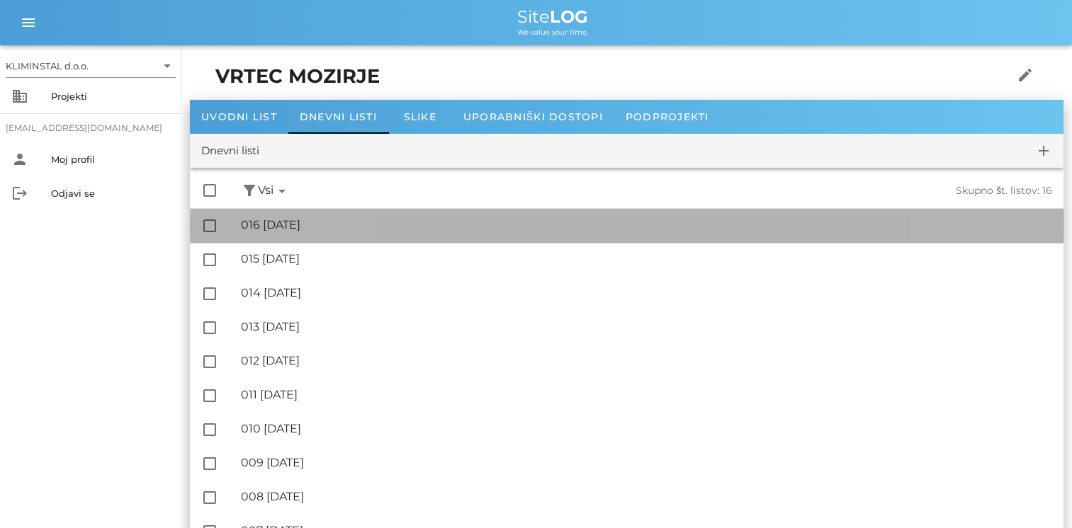
click at [319, 229] on div "🔏 016 četrtek, 21.08.2025" at bounding box center [646, 224] width 811 height 13
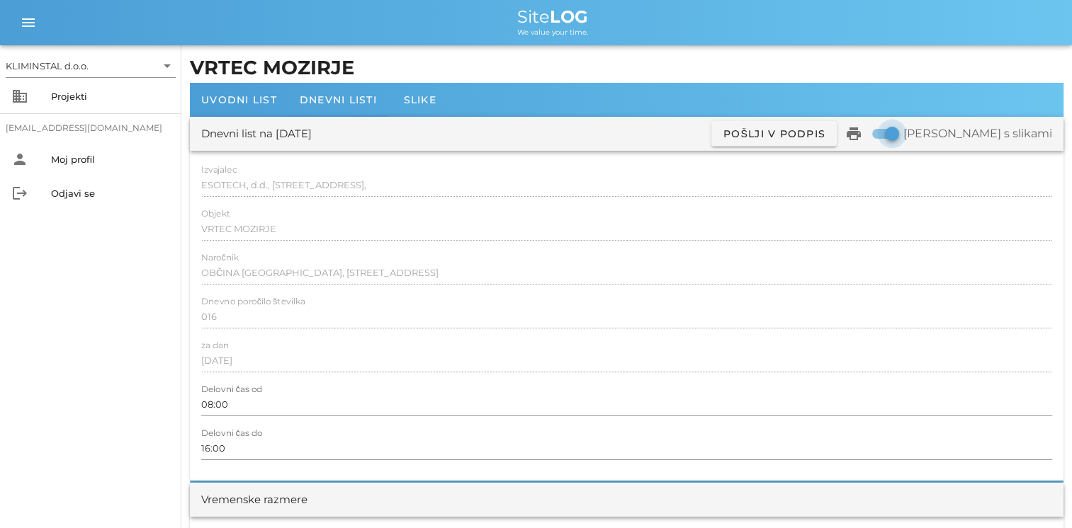
click at [727, 135] on div at bounding box center [892, 134] width 24 height 24
checkbox input "false"
click at [348, 98] on span "Dnevni listi" at bounding box center [338, 99] width 77 height 13
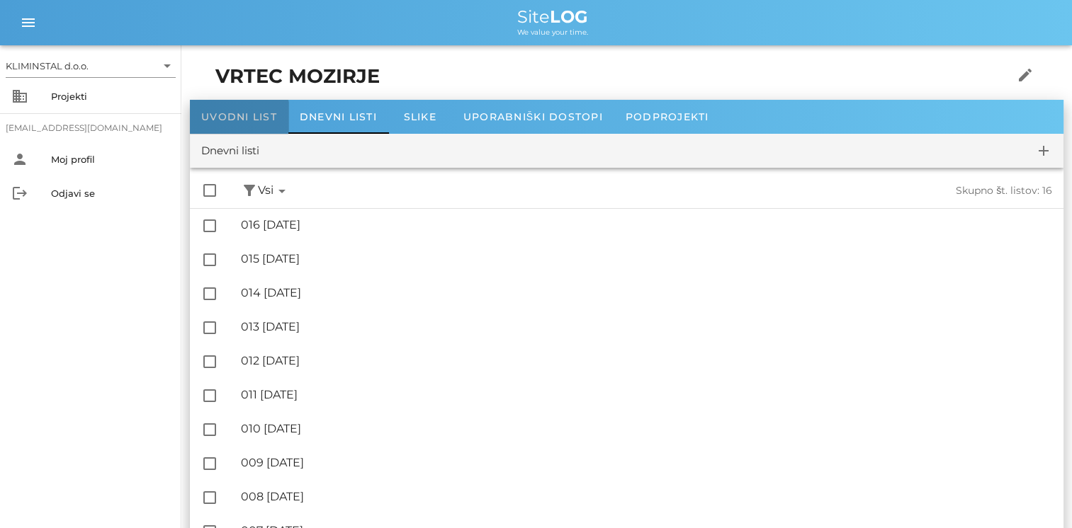
click at [260, 115] on span "Uvodni list" at bounding box center [239, 116] width 76 height 13
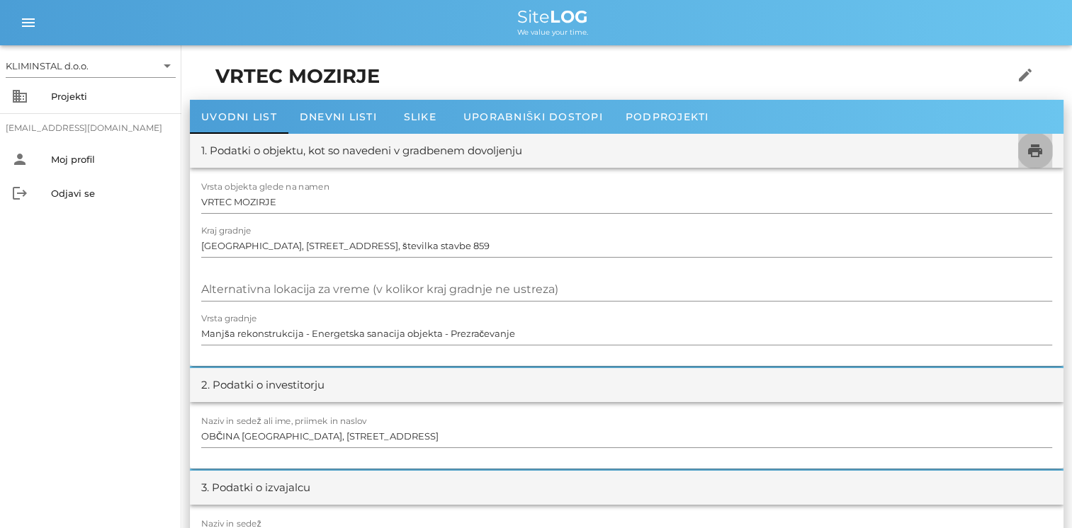
click at [727, 154] on icon "print" at bounding box center [1034, 150] width 17 height 17
click at [354, 125] on div "Dnevni listi" at bounding box center [338, 117] width 100 height 34
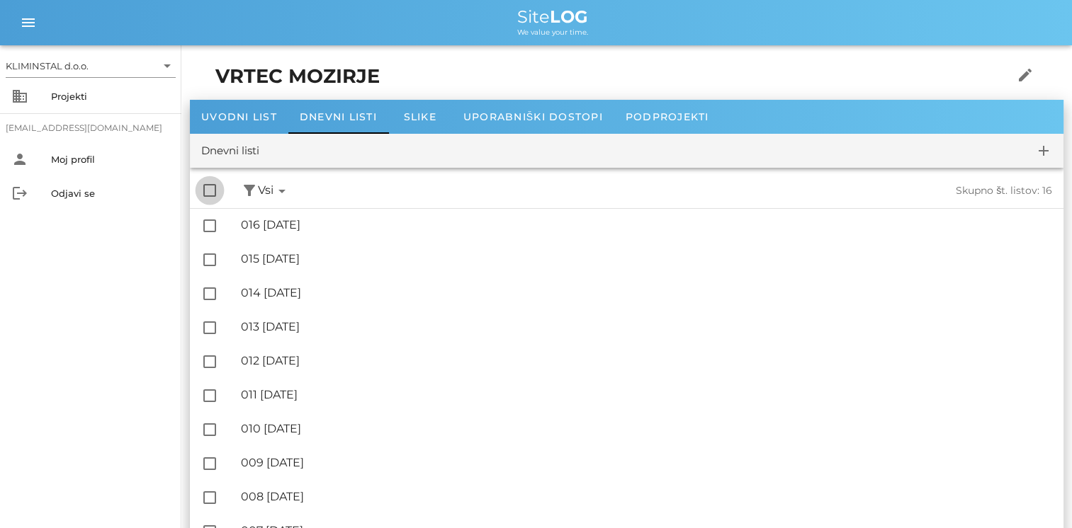
click at [216, 196] on div at bounding box center [210, 190] width 24 height 24
checkbox input "true"
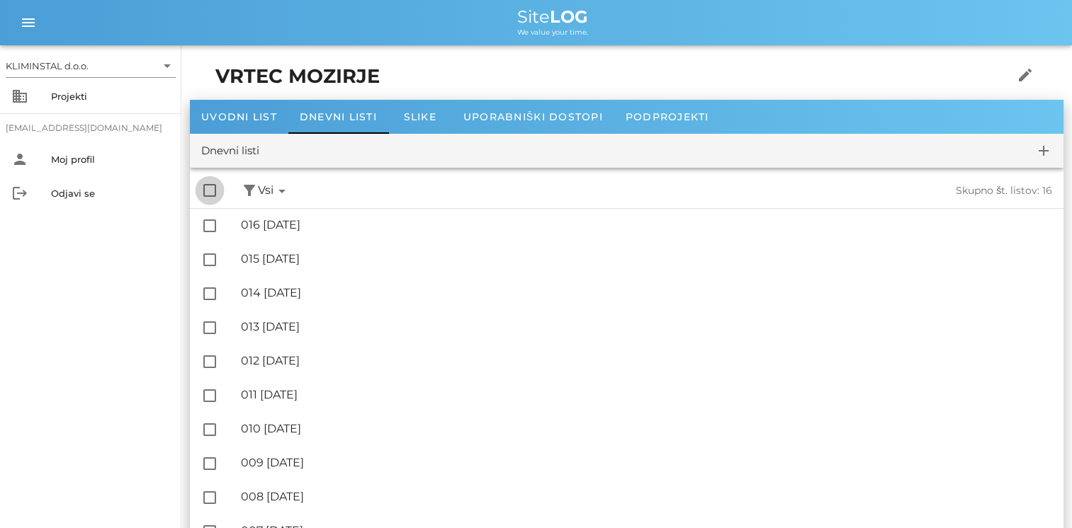
checkbox input "true"
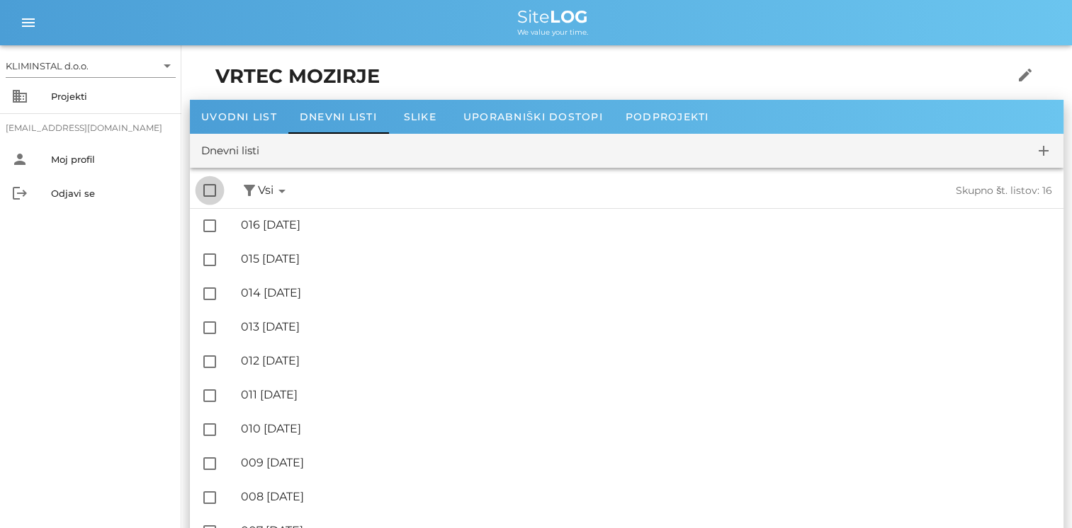
checkbox input "true"
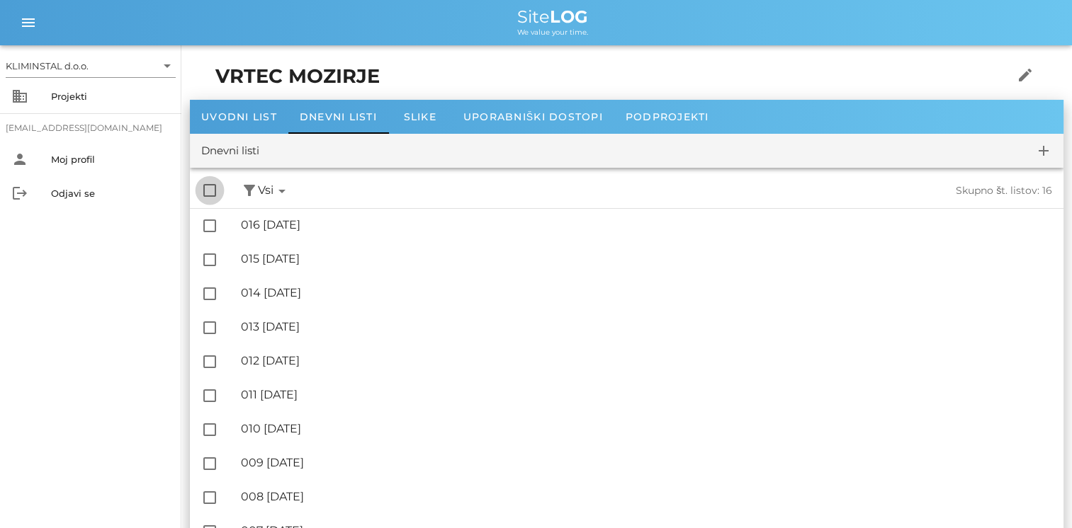
checkbox input "true"
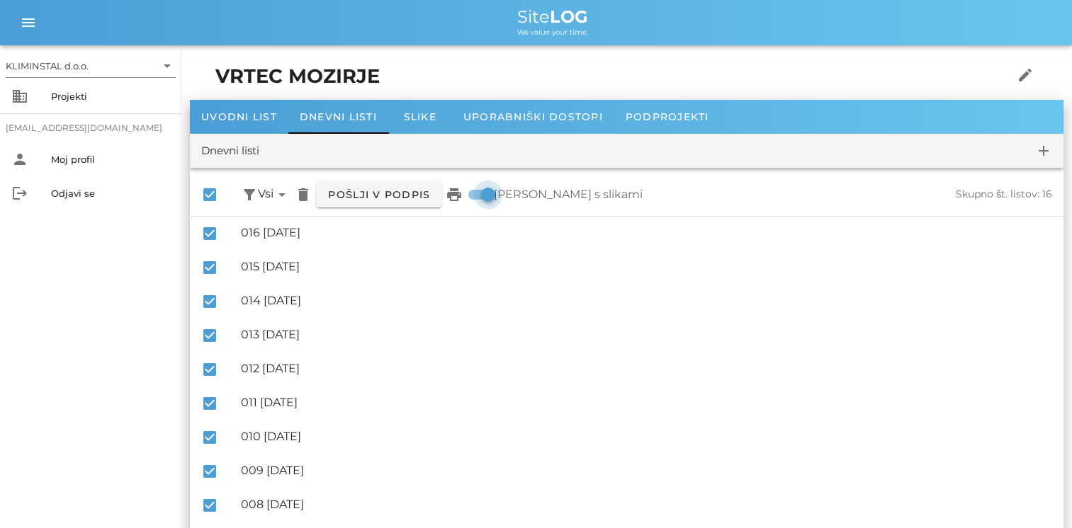
click at [490, 192] on div at bounding box center [488, 195] width 24 height 24
checkbox input "false"
click at [455, 197] on icon "print" at bounding box center [453, 194] width 17 height 17
click at [425, 118] on span "Slike" at bounding box center [420, 116] width 33 height 13
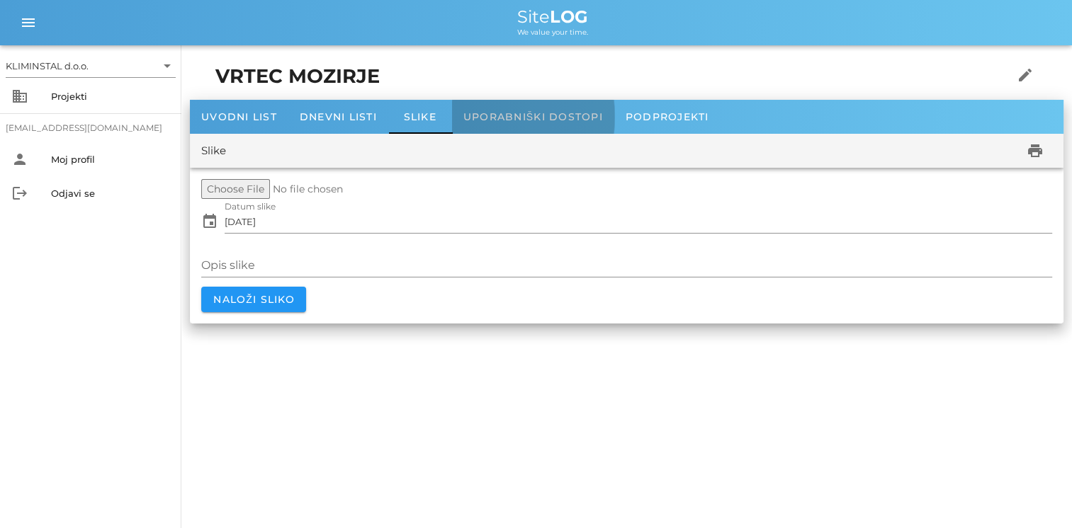
click at [477, 113] on span "Uporabniški dostopi" at bounding box center [533, 116] width 140 height 13
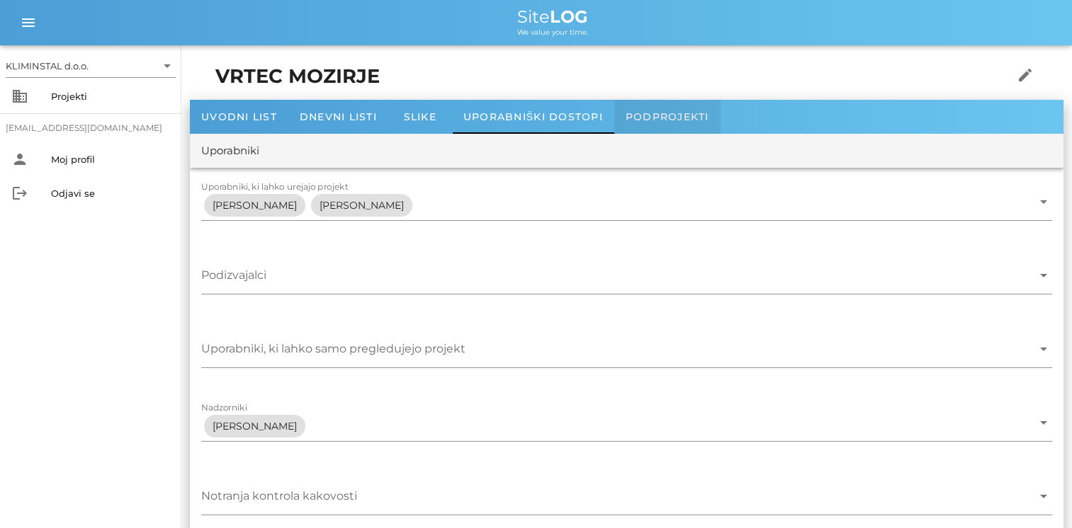
click at [683, 111] on span "Podprojekti" at bounding box center [667, 116] width 84 height 13
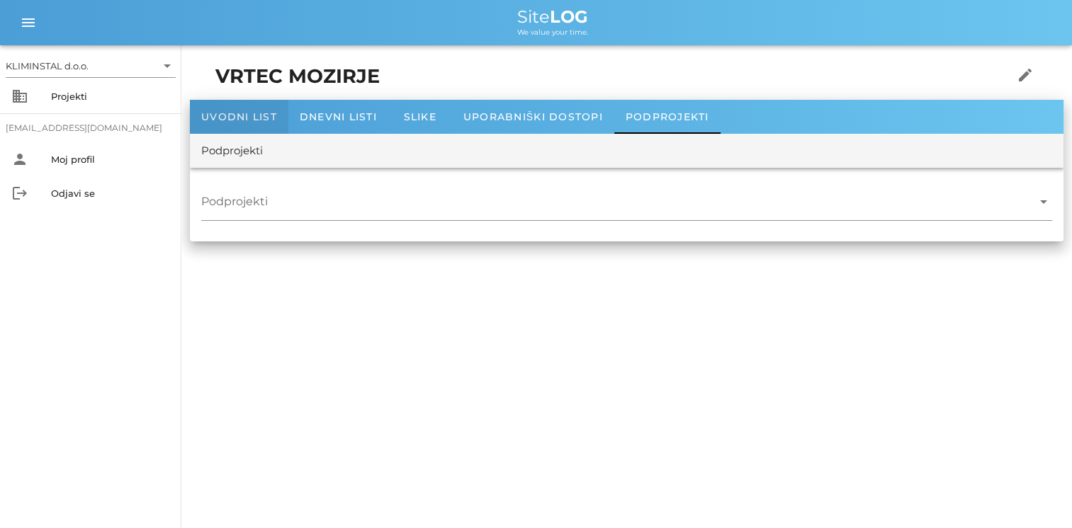
click at [252, 107] on div "Uvodni list" at bounding box center [239, 117] width 98 height 34
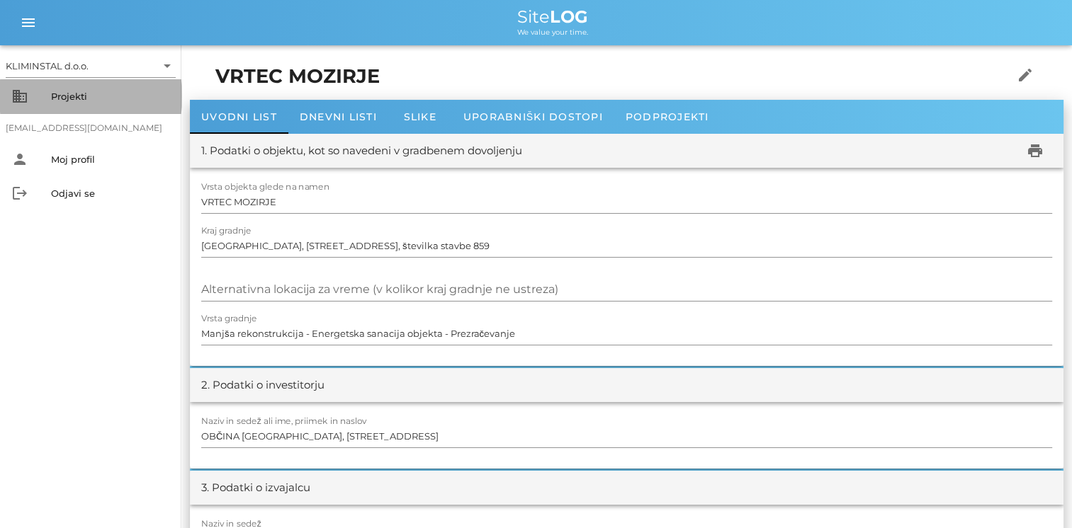
click at [70, 89] on div "Projekti" at bounding box center [110, 96] width 119 height 23
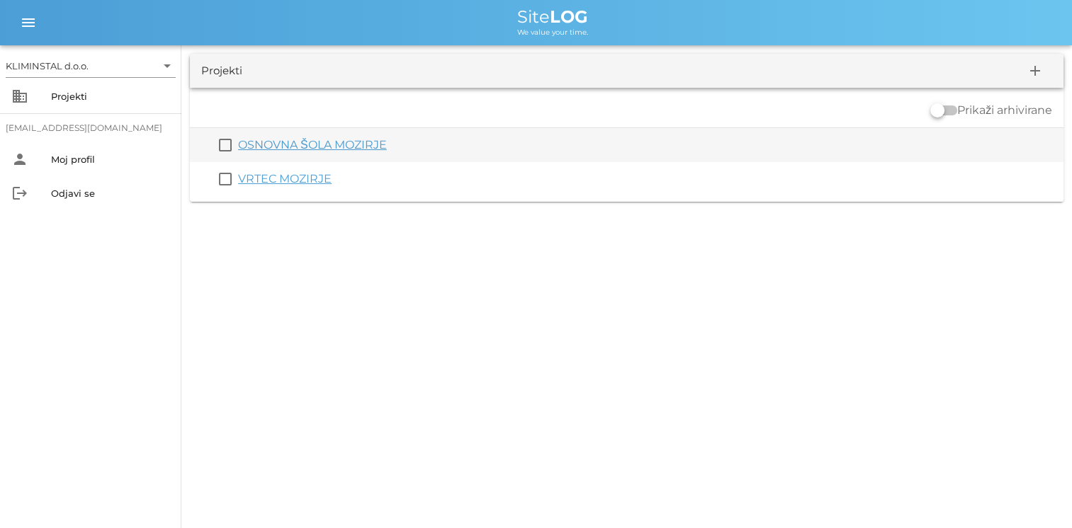
click at [297, 144] on link "OSNOVNA ŠOLA MOZIRJE" at bounding box center [312, 144] width 149 height 13
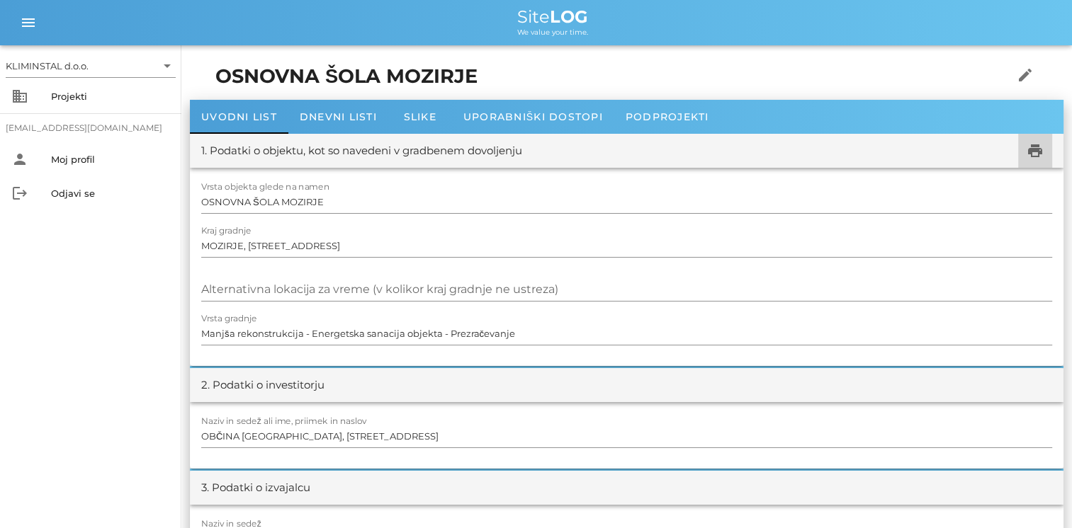
click at [727, 157] on icon "print" at bounding box center [1034, 150] width 17 height 17
click at [348, 108] on div "Dnevni listi" at bounding box center [338, 117] width 100 height 34
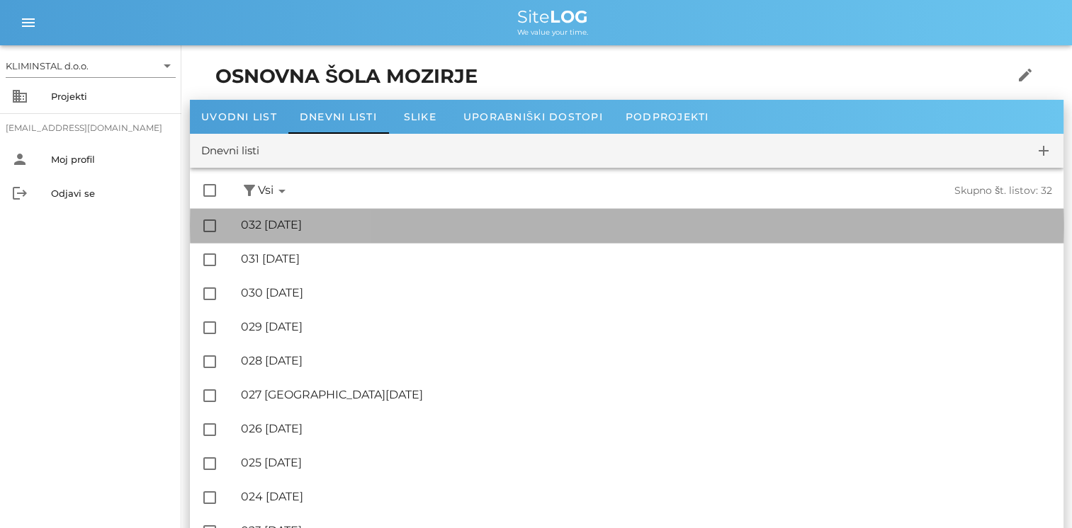
click at [317, 227] on div "🔏 032 petek, 22.08.2025" at bounding box center [646, 224] width 811 height 13
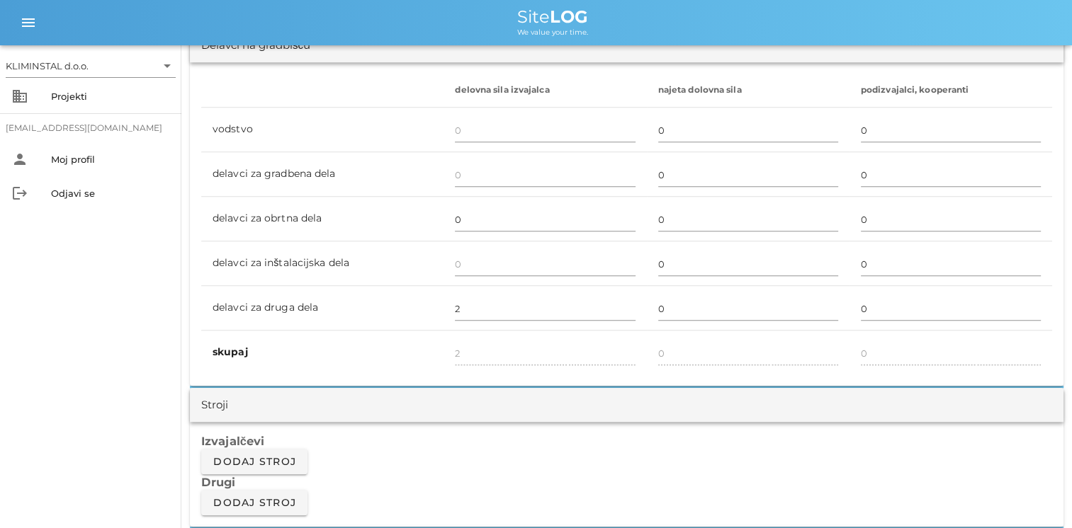
scroll to position [637, 0]
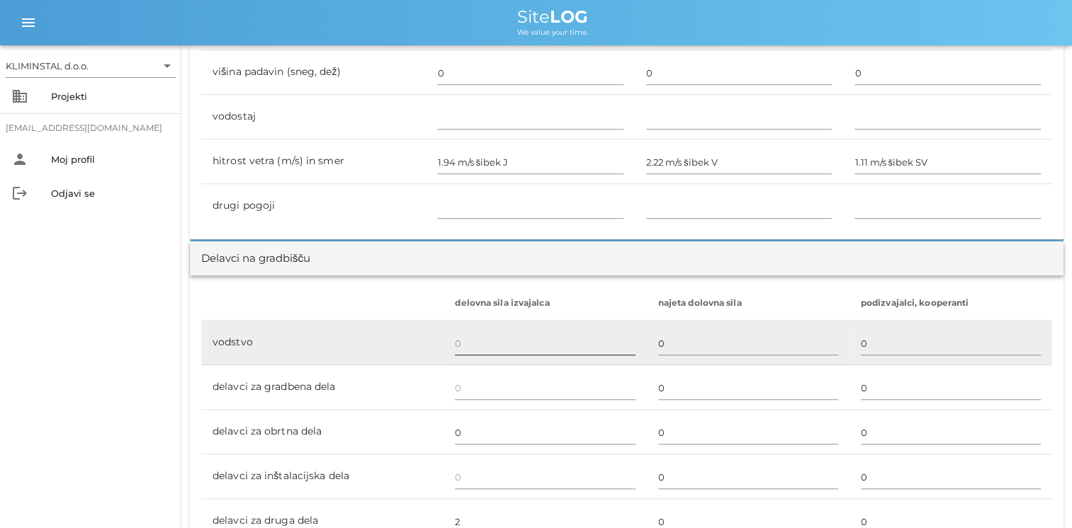
click at [460, 347] on input "text" at bounding box center [545, 343] width 180 height 23
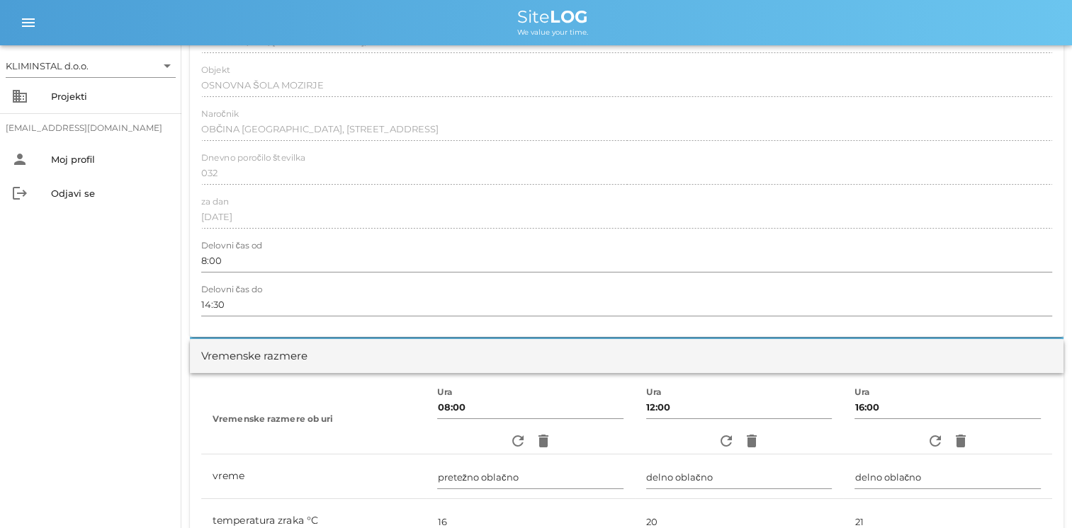
scroll to position [0, 0]
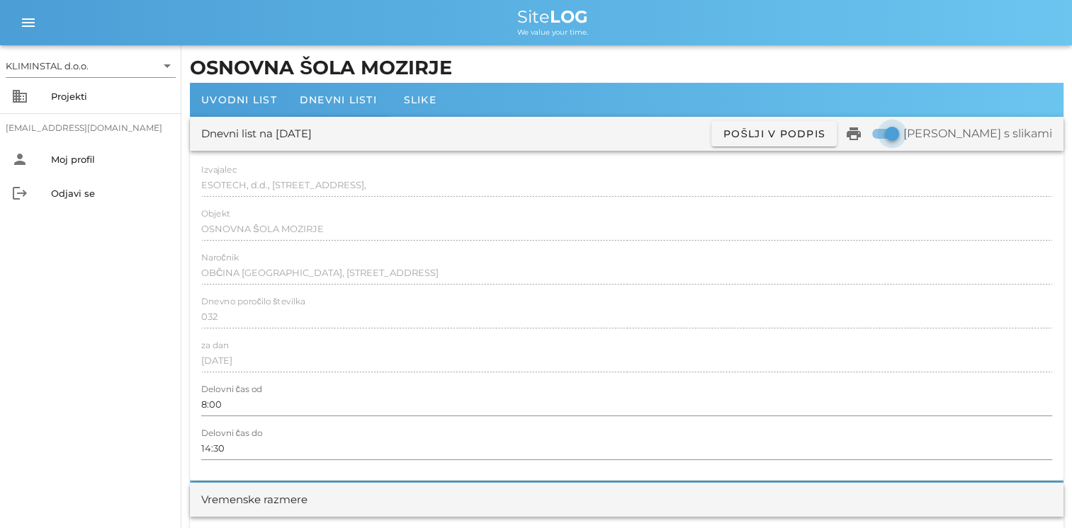
type input "1"
type input "3"
click at [727, 130] on div at bounding box center [892, 134] width 24 height 24
checkbox input "false"
click at [314, 84] on div "Dnevni listi" at bounding box center [338, 100] width 100 height 34
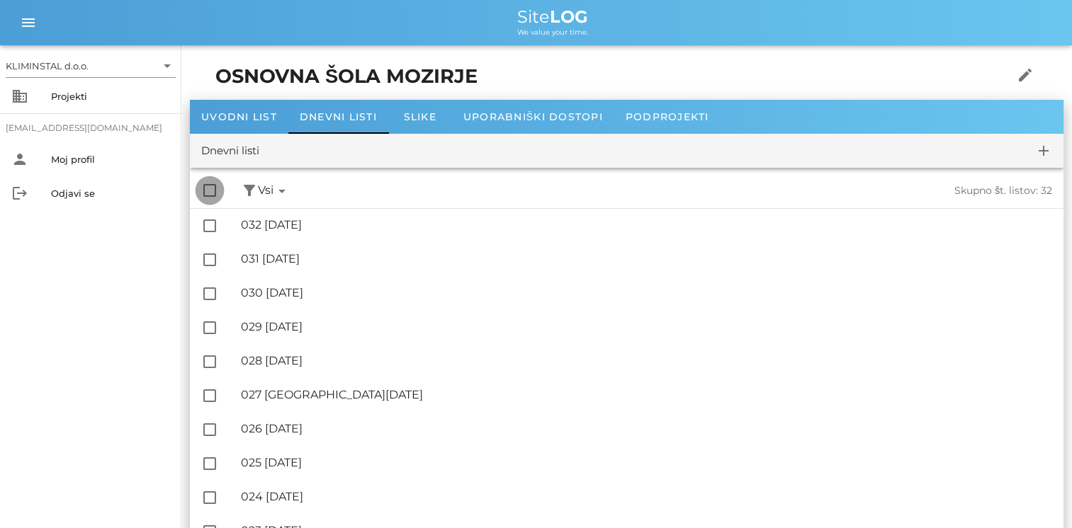
click at [209, 191] on div at bounding box center [210, 190] width 24 height 24
checkbox input "true"
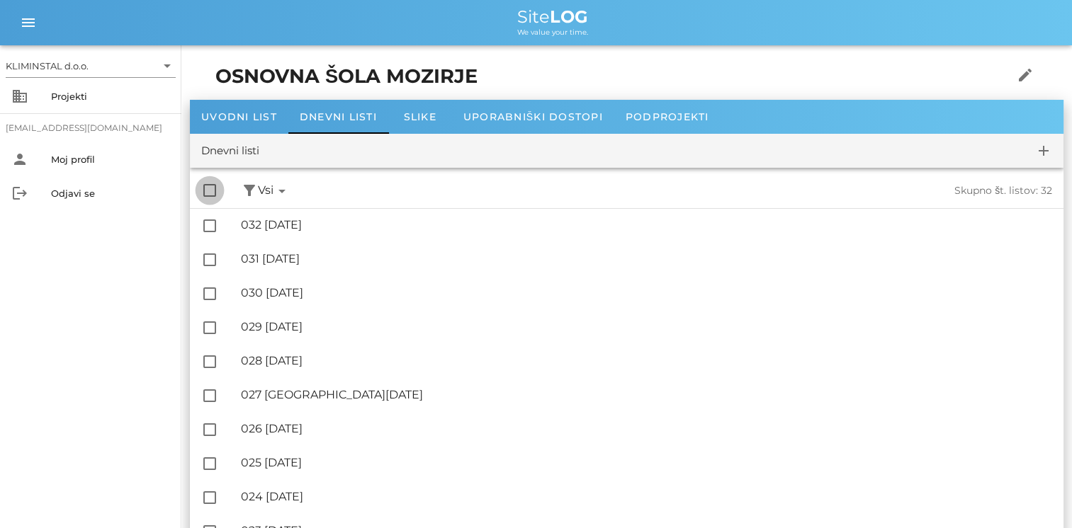
checkbox input "true"
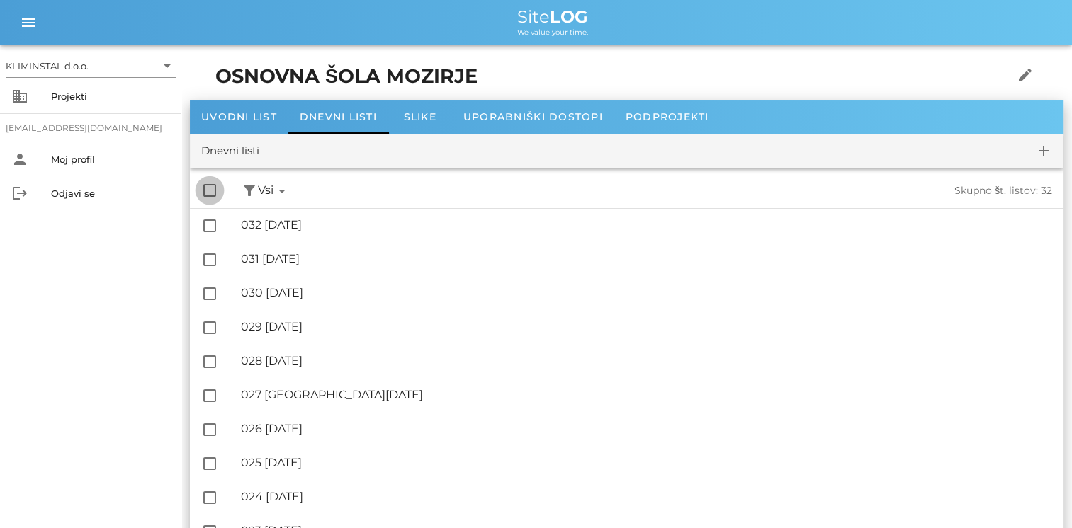
checkbox input "true"
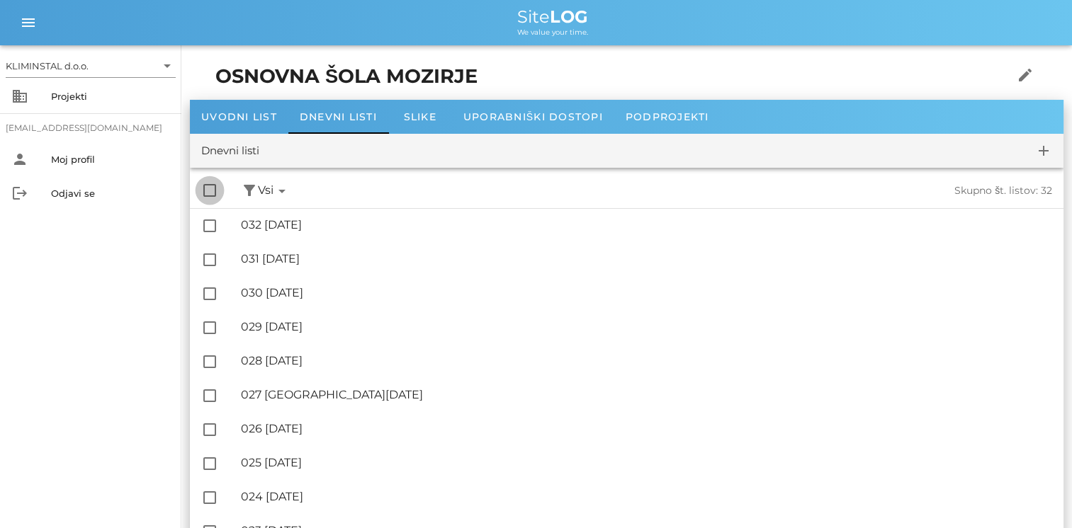
checkbox input "true"
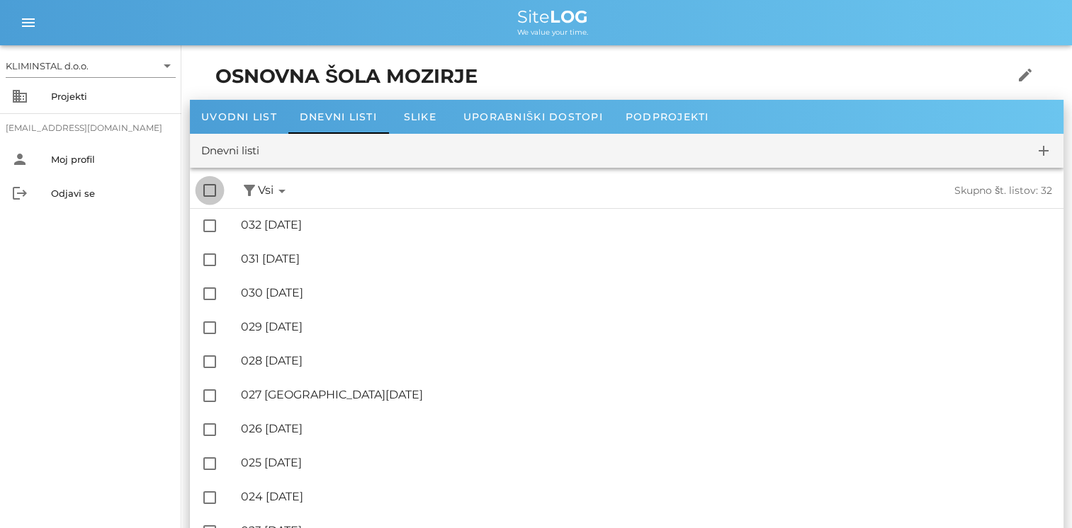
checkbox input "true"
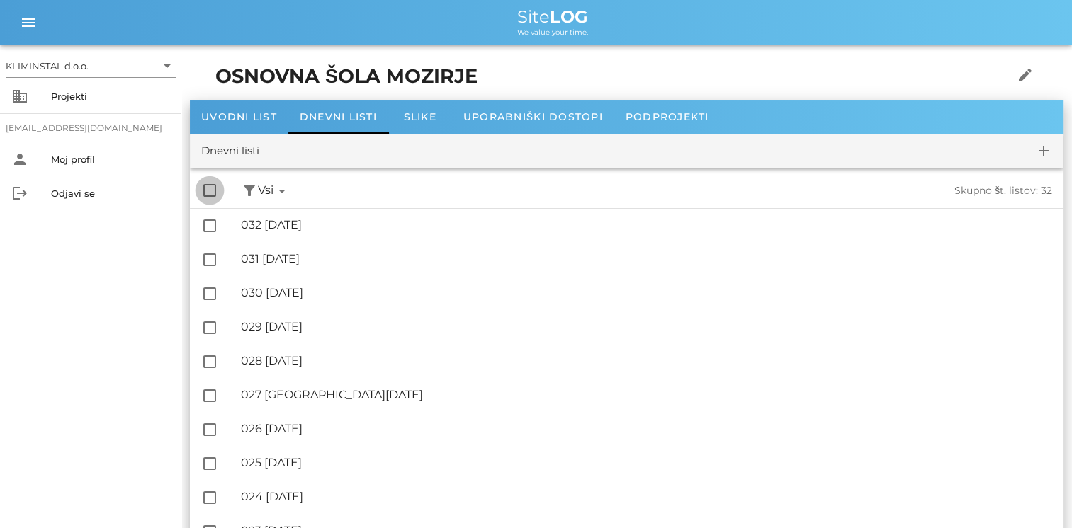
checkbox input "true"
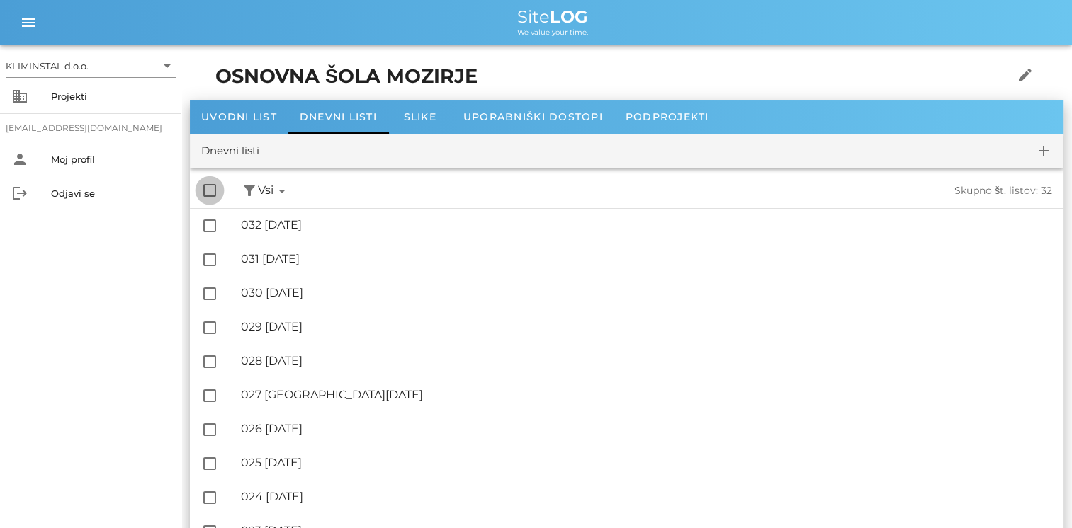
checkbox input "true"
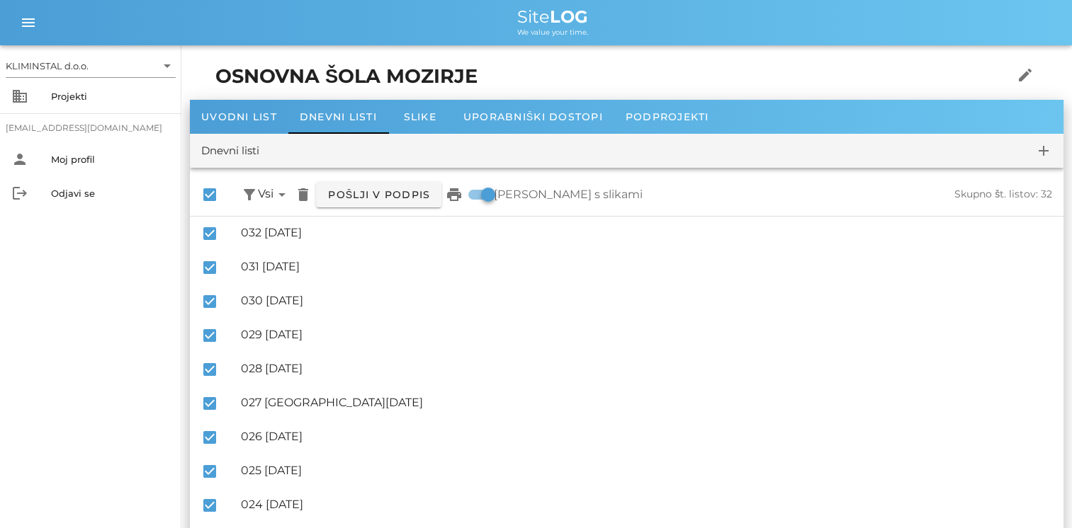
click at [499, 198] on label "Natisni s slikami" at bounding box center [568, 195] width 149 height 14
checkbox input "false"
click at [459, 197] on icon "print" at bounding box center [453, 194] width 17 height 17
